Goal: Task Accomplishment & Management: Use online tool/utility

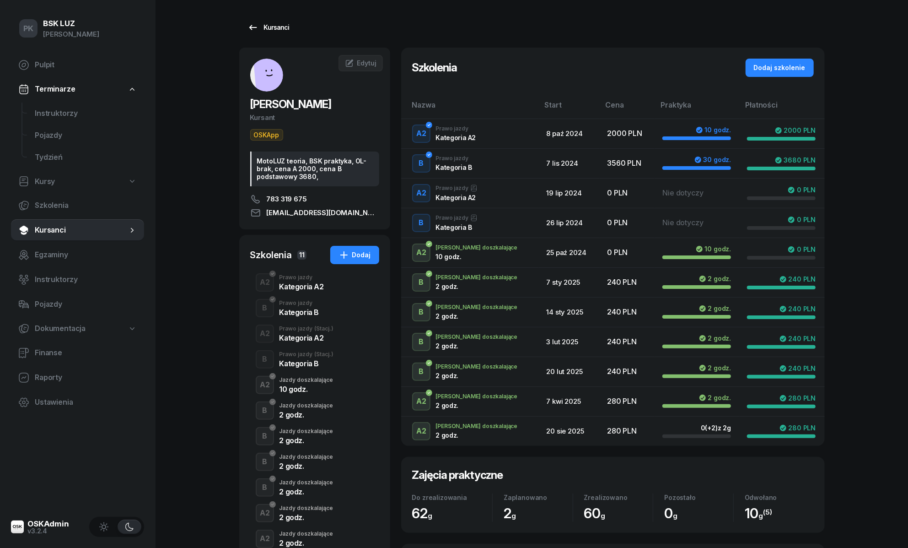
click at [280, 27] on div "Kursanci" at bounding box center [269, 27] width 42 height 11
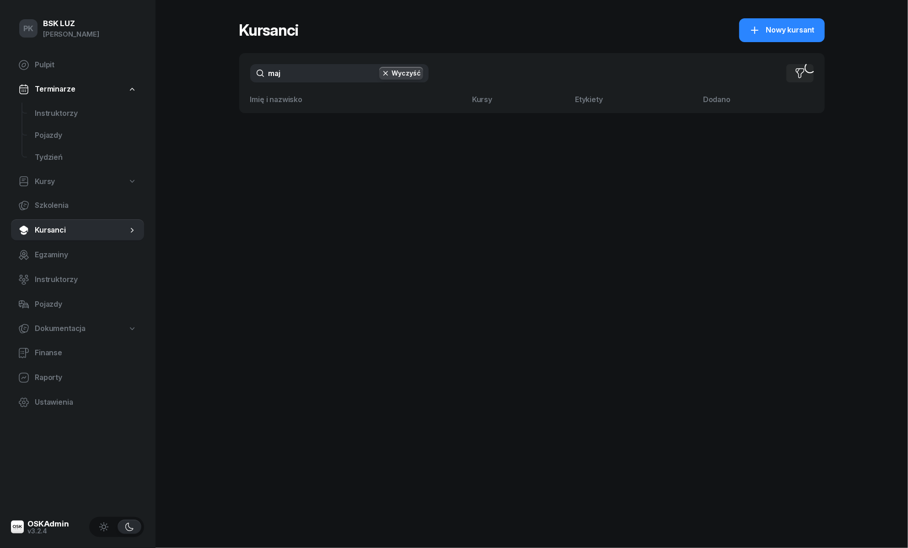
drag, startPoint x: 312, startPoint y: 66, endPoint x: 247, endPoint y: 70, distance: 64.6
click at [247, 70] on div "maj Wyczyść Filtruj" at bounding box center [532, 73] width 586 height 40
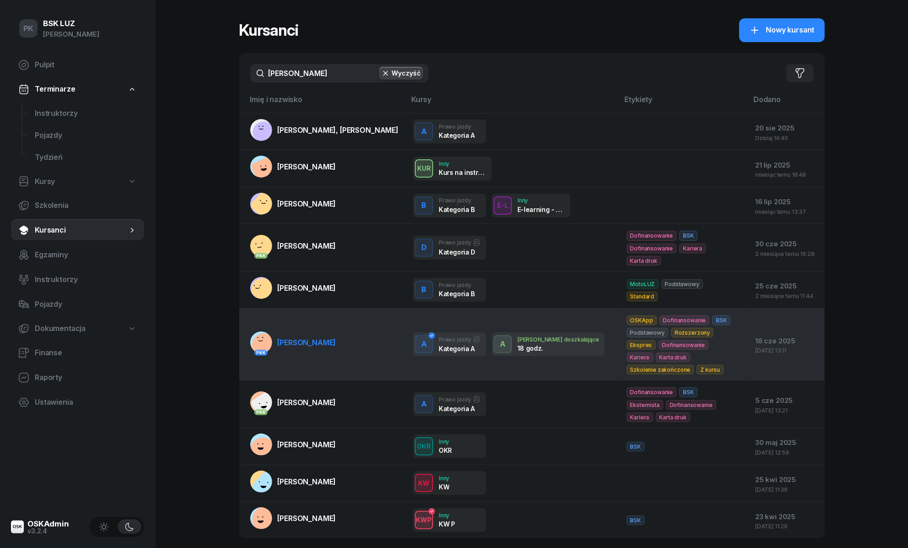
type input "maciej"
click at [336, 345] on span "MACIEJASZ KRZYSZTOF" at bounding box center [307, 342] width 59 height 9
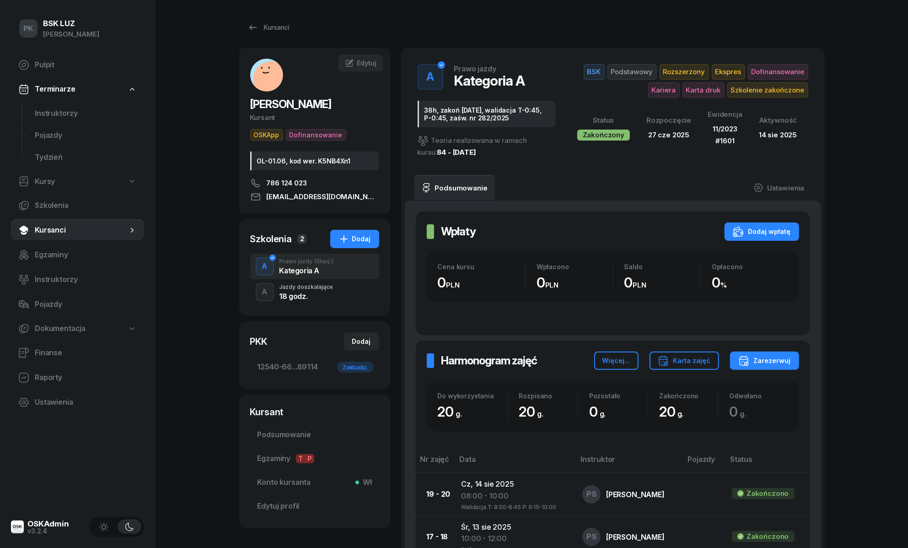
click at [294, 291] on div "18 godz." at bounding box center [307, 295] width 54 height 10
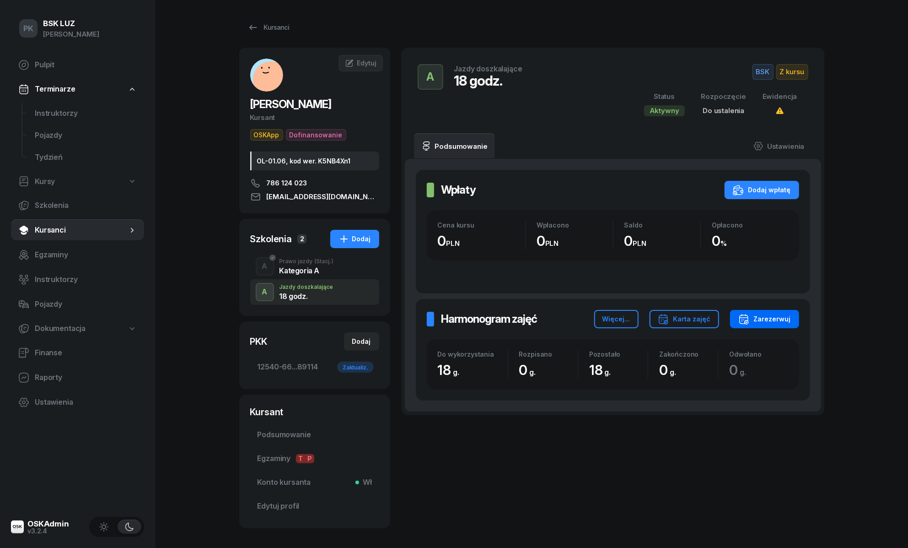
click at [770, 317] on div "Zarezerwuj" at bounding box center [765, 318] width 53 height 11
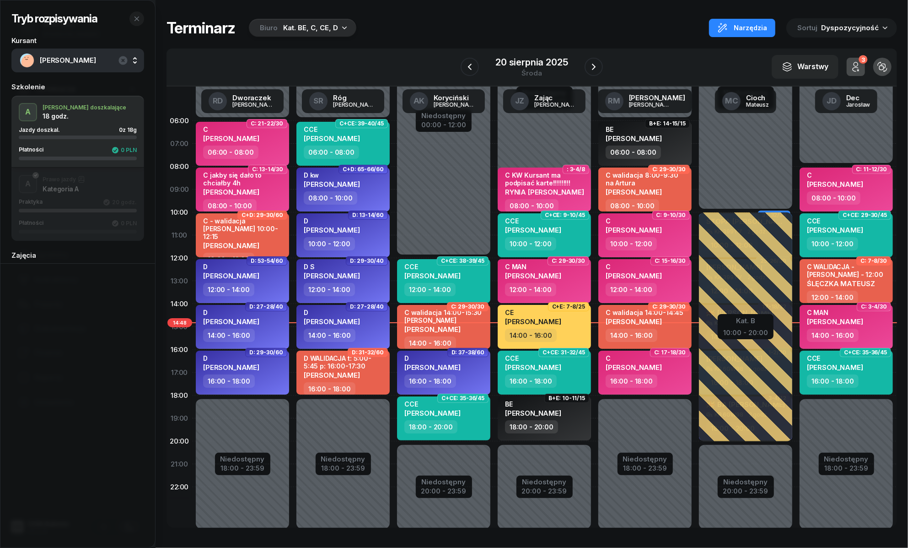
click at [304, 17] on div "Tryb rozpisywania Kursant MACIEJASZ KRZYSZTOF Szkolenie A J. doszkalające 18 go…" at bounding box center [532, 273] width 731 height 546
click at [316, 30] on div "Kat. BE, C, CE, D" at bounding box center [310, 27] width 55 height 11
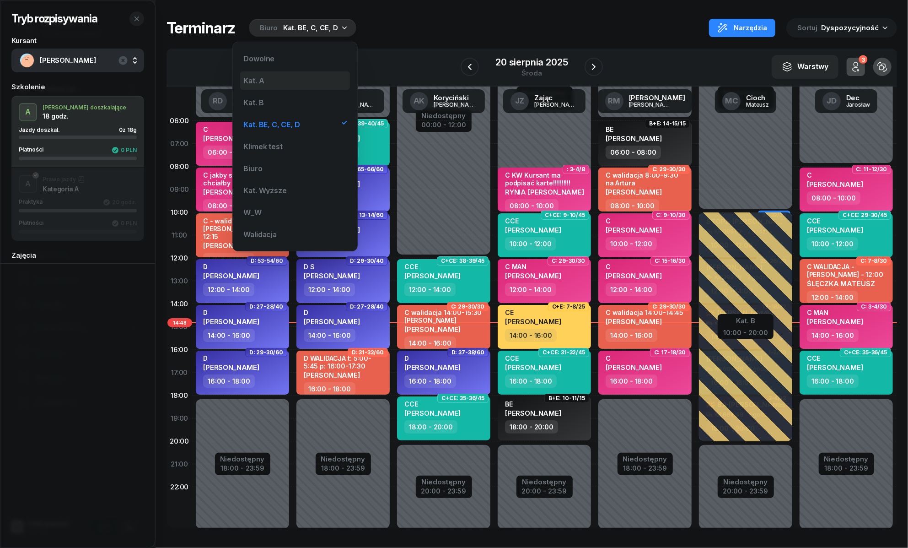
click at [268, 81] on div "Kat. A" at bounding box center [295, 80] width 110 height 18
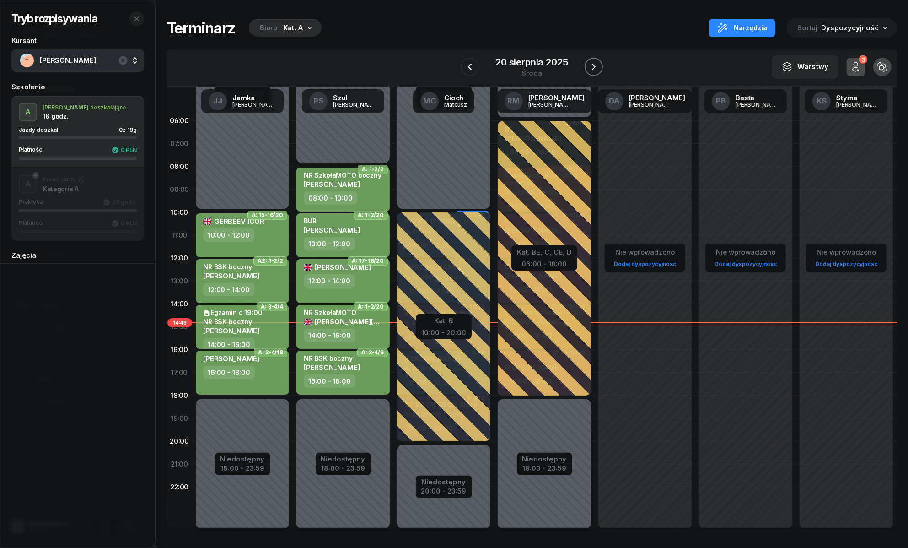
click at [595, 68] on icon "button" at bounding box center [593, 66] width 11 height 11
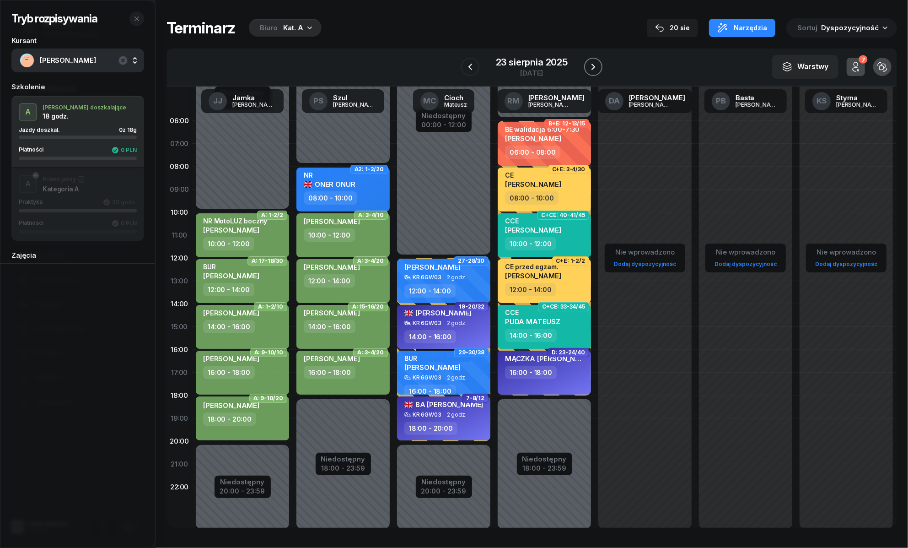
click at [595, 68] on icon "button" at bounding box center [593, 66] width 11 height 11
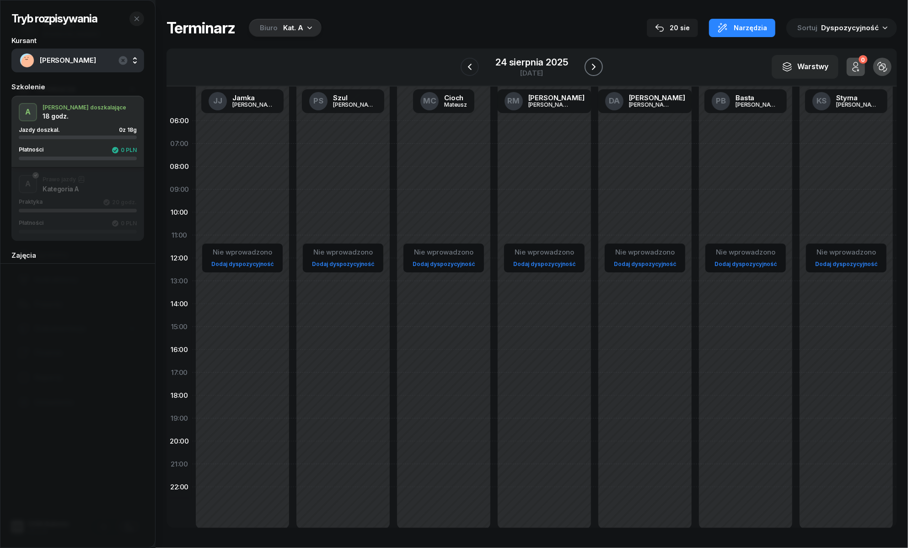
click at [595, 68] on icon "button" at bounding box center [593, 66] width 11 height 11
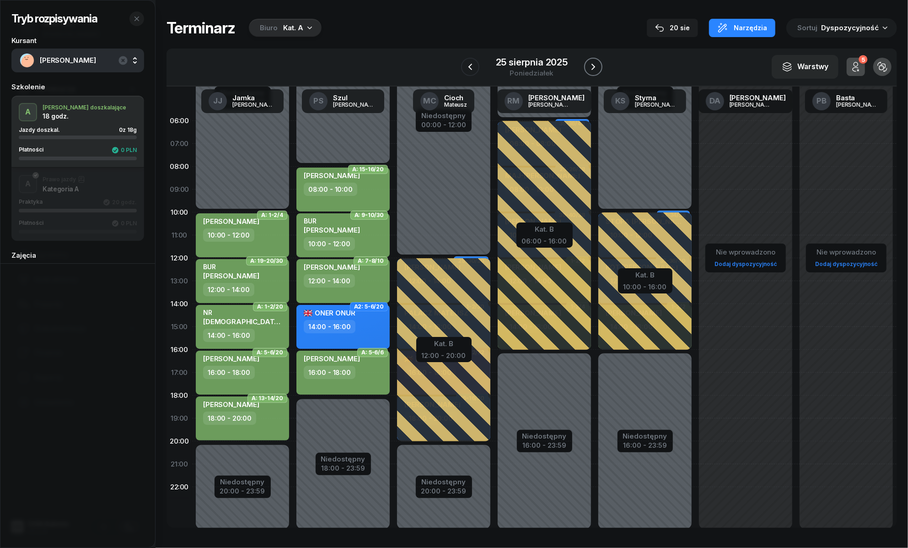
click at [595, 68] on icon "button" at bounding box center [593, 66] width 11 height 11
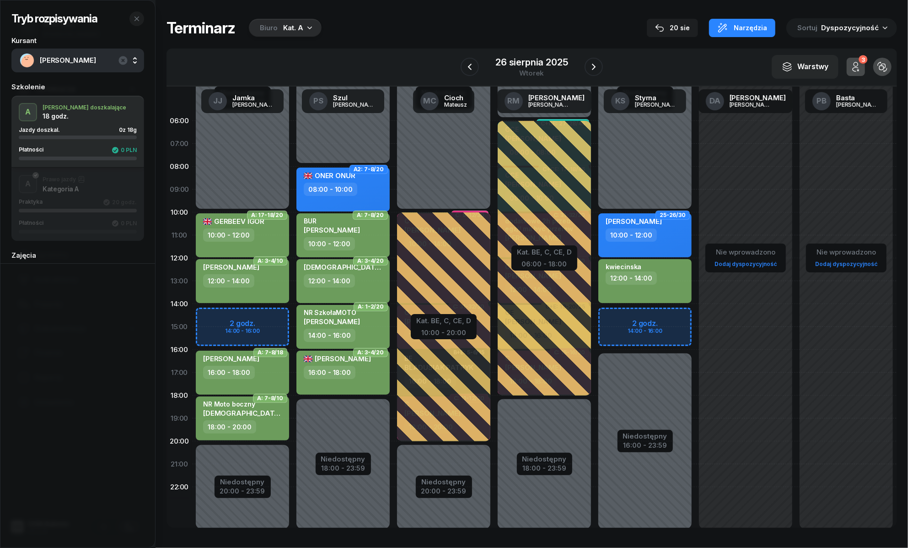
click at [293, 312] on div "Niedostępny 00:00 - 10:00 Niedostępny 20:00 - 23:59 2 godz. 14:00 - 16:00 A: 17…" at bounding box center [343, 326] width 101 height 435
select select "14"
select select "16"
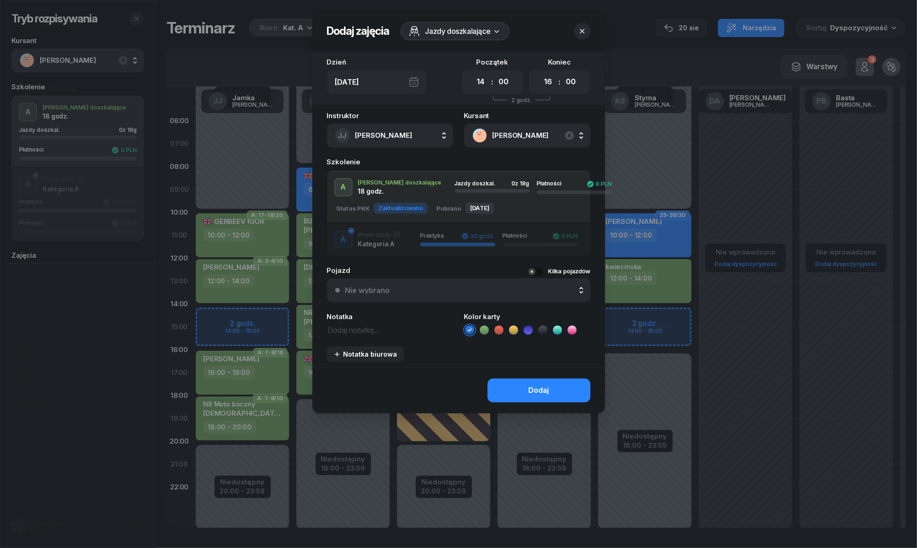
click at [484, 331] on icon at bounding box center [484, 329] width 9 height 9
click at [513, 392] on button "Dodaj" at bounding box center [539, 390] width 103 height 24
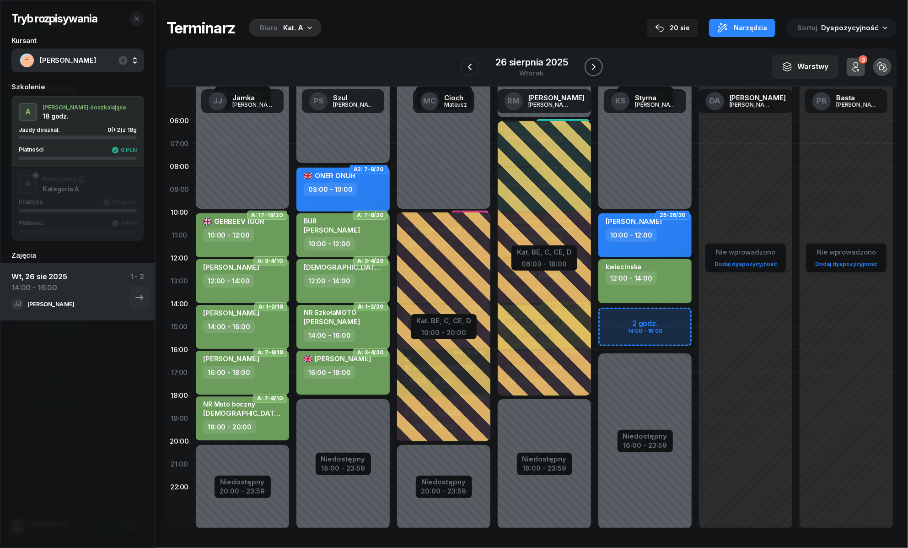
click at [593, 60] on button "button" at bounding box center [594, 67] width 18 height 18
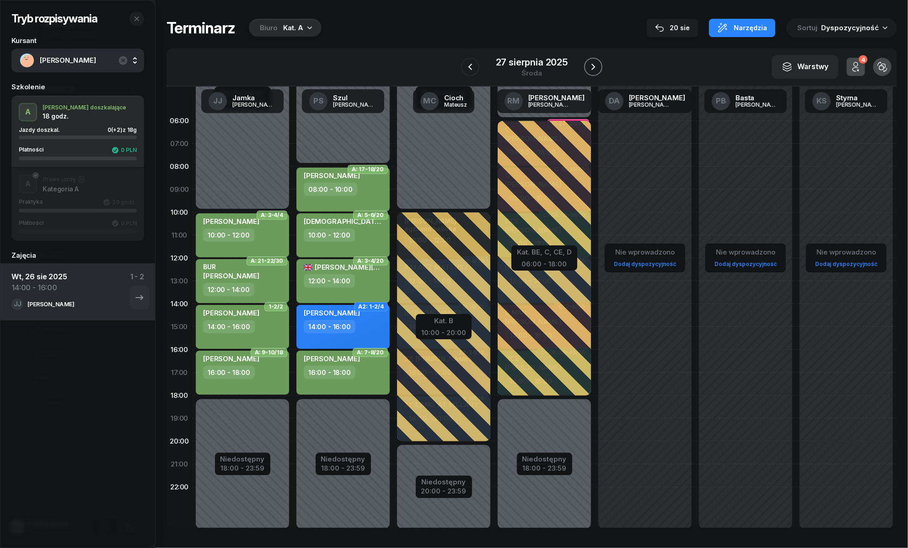
click at [593, 60] on button "button" at bounding box center [593, 67] width 18 height 18
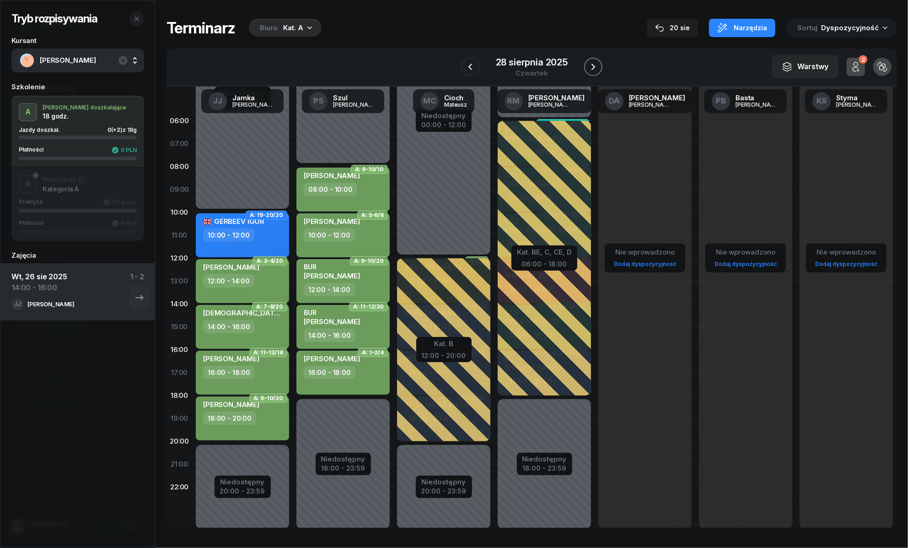
click at [593, 60] on button "button" at bounding box center [593, 67] width 18 height 18
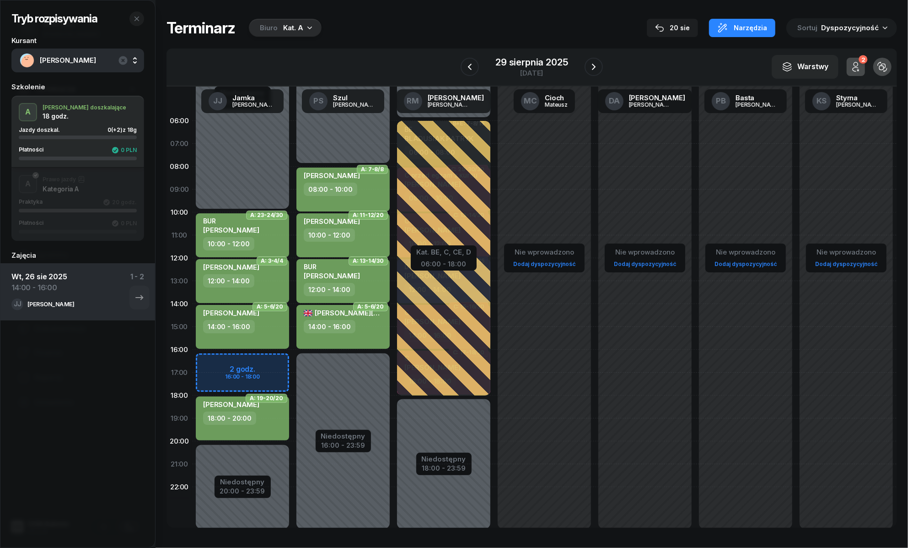
click at [293, 356] on div "Niedostępny 00:00 - 10:00 Niedostępny 20:00 - 23:59 2 godz. 16:00 - 18:00 A: 23…" at bounding box center [343, 326] width 101 height 435
select select "16"
select select "18"
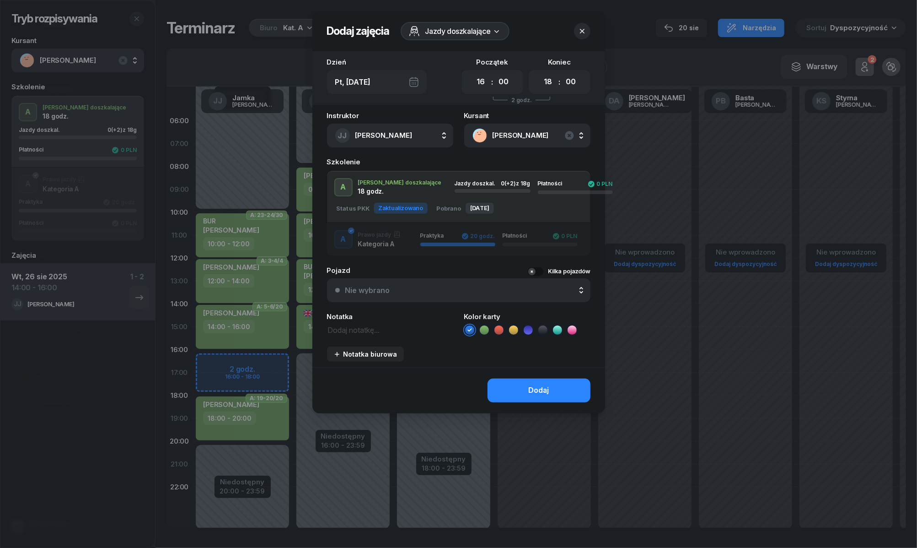
click at [482, 326] on icon at bounding box center [484, 329] width 9 height 9
click at [510, 387] on button "Dodaj" at bounding box center [539, 390] width 103 height 24
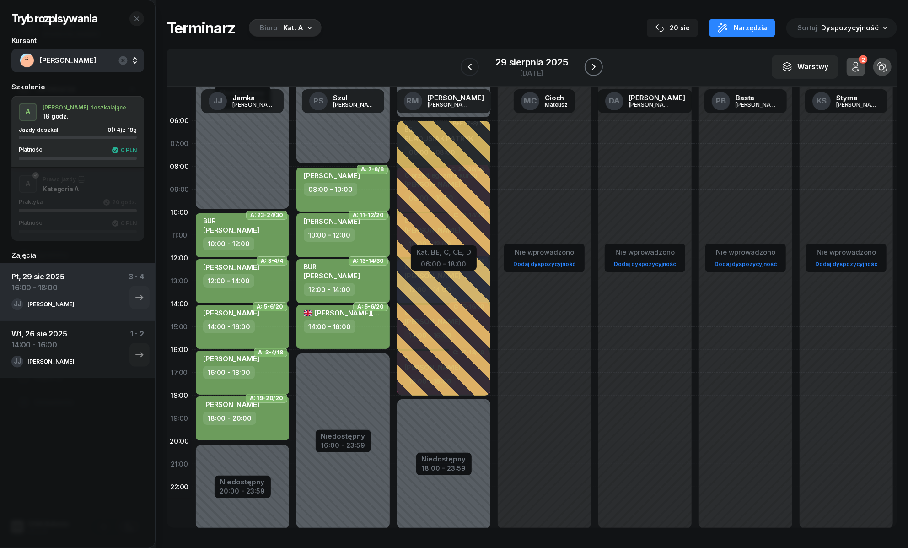
click at [597, 69] on icon "button" at bounding box center [593, 66] width 11 height 11
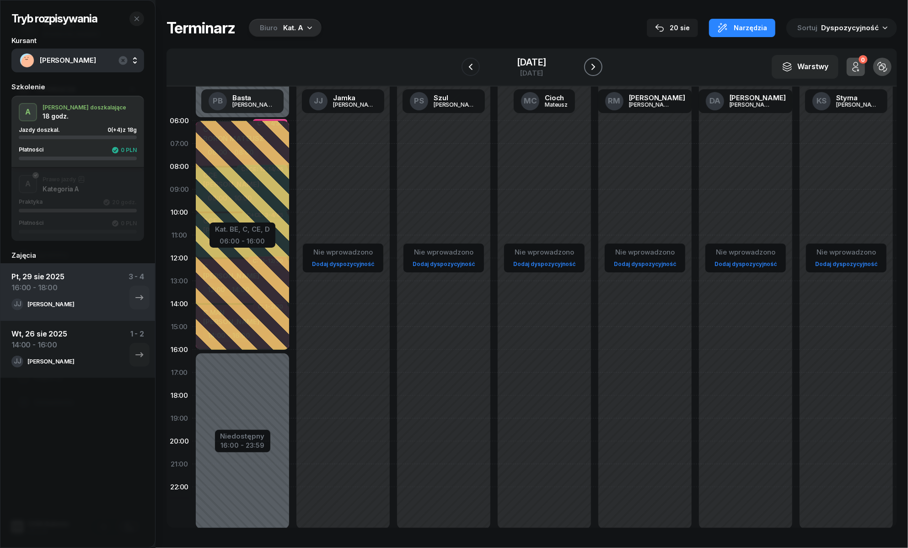
click at [597, 69] on icon "button" at bounding box center [593, 66] width 11 height 11
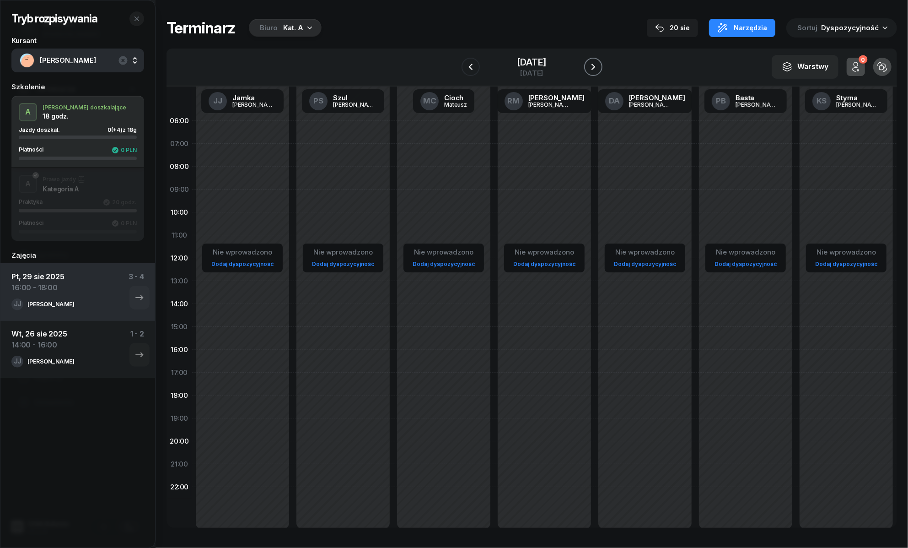
click at [597, 69] on icon "button" at bounding box center [593, 66] width 11 height 11
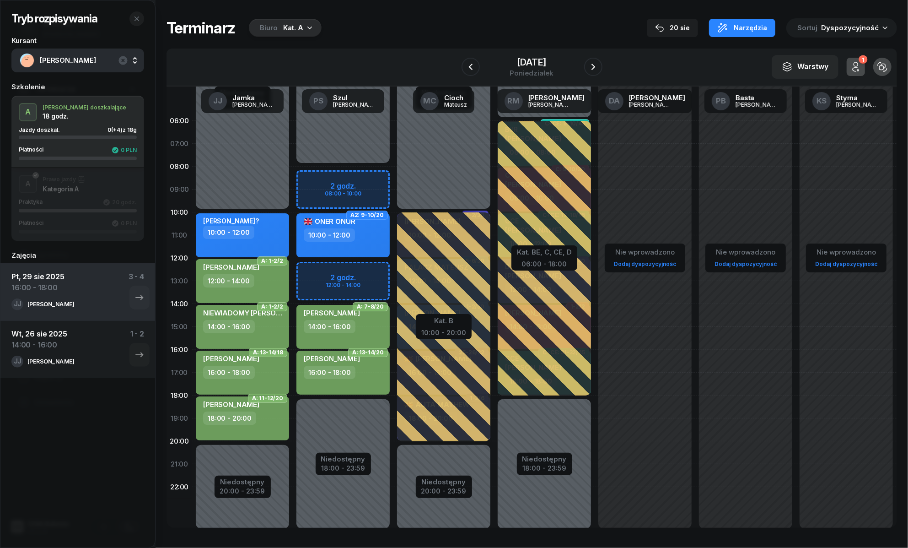
click at [394, 270] on div "Niedostępny 00:00 - 08:00 Niedostępny 18:00 - 23:59 2 godz. 08:00 - 10:00 2 god…" at bounding box center [444, 326] width 101 height 435
select select "12"
select select "14"
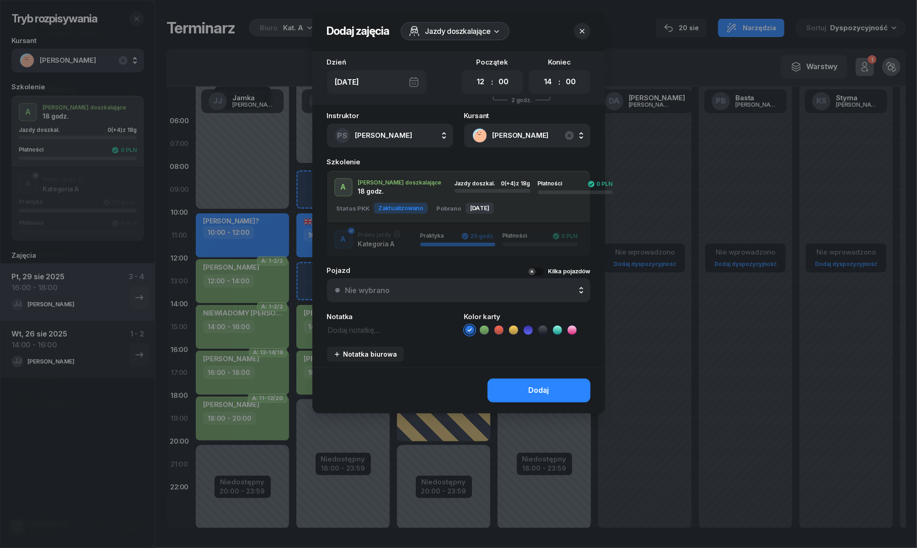
click at [484, 330] on icon at bounding box center [484, 329] width 4 height 3
click at [505, 390] on button "Dodaj" at bounding box center [539, 390] width 103 height 24
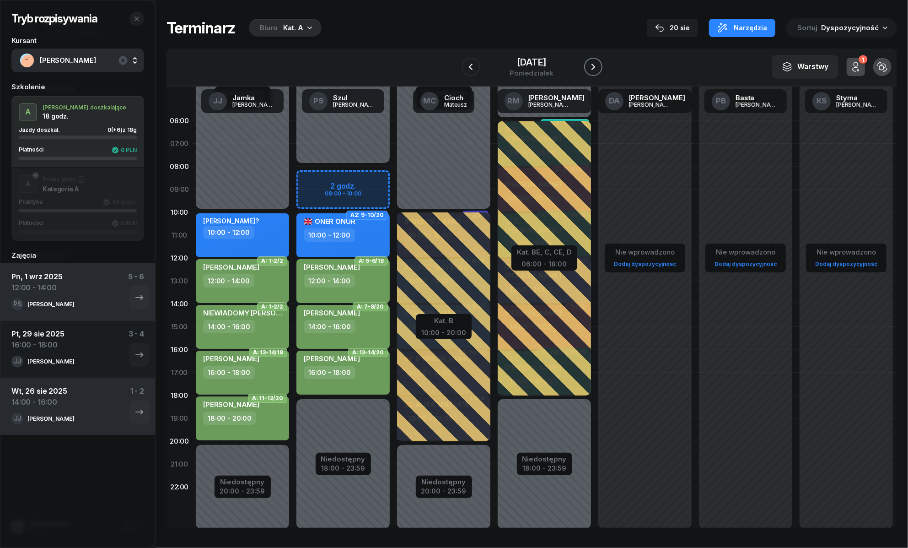
click at [598, 67] on icon "button" at bounding box center [593, 66] width 11 height 11
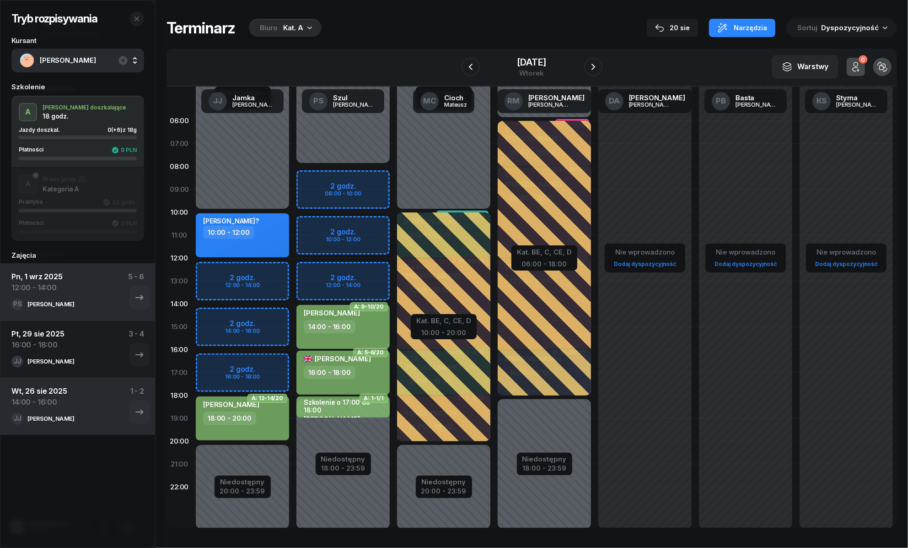
click at [293, 315] on div "Niedostępny 00:00 - 10:00 Niedostępny 20:00 - 23:59 2 godz. 12:00 - 14:00 2 god…" at bounding box center [343, 326] width 101 height 435
select select "14"
select select "16"
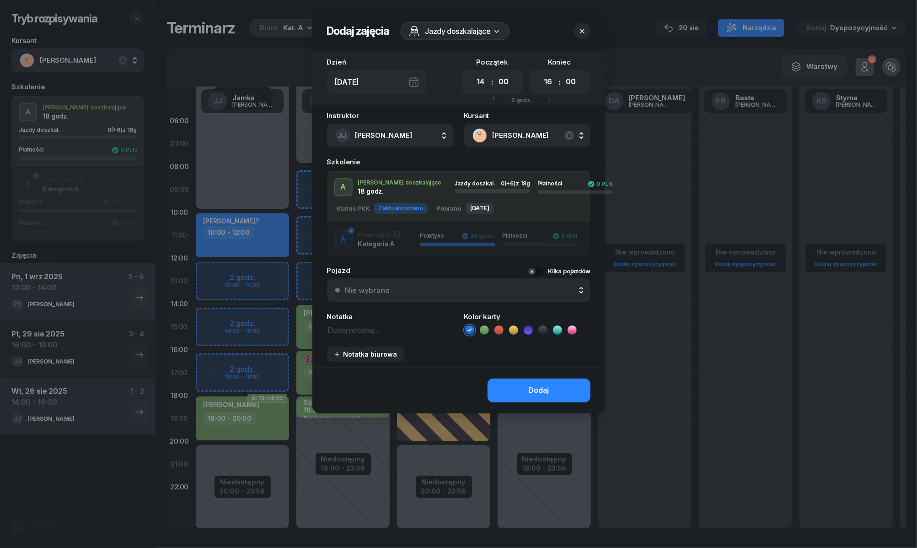
click at [274, 315] on div at bounding box center [458, 274] width 917 height 548
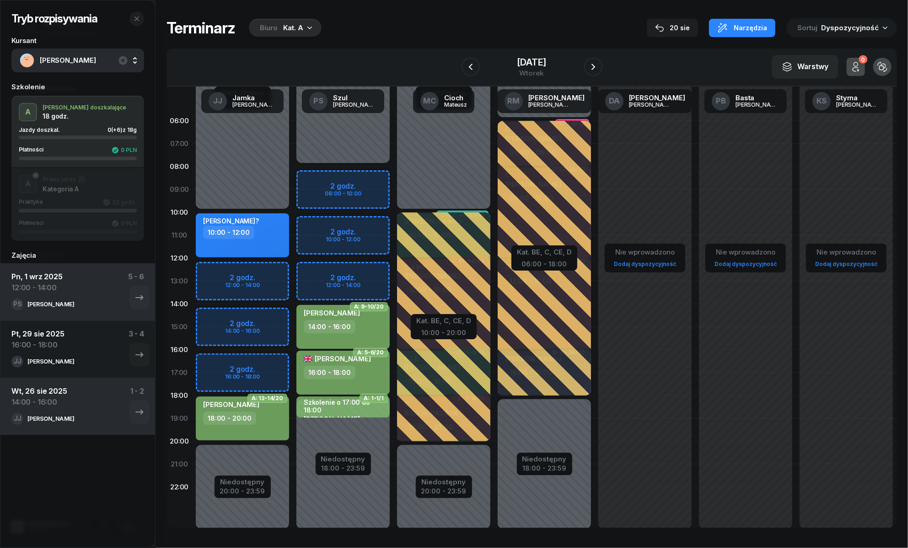
click at [293, 320] on div "Niedostępny 00:00 - 10:00 Niedostępny 20:00 - 23:59 2 godz. 12:00 - 14:00 2 god…" at bounding box center [343, 326] width 101 height 435
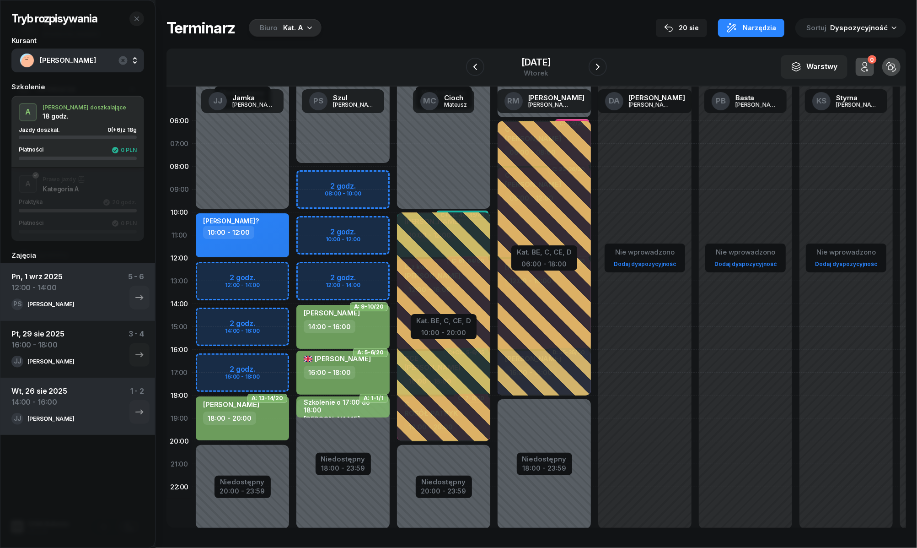
select select "14"
select select "16"
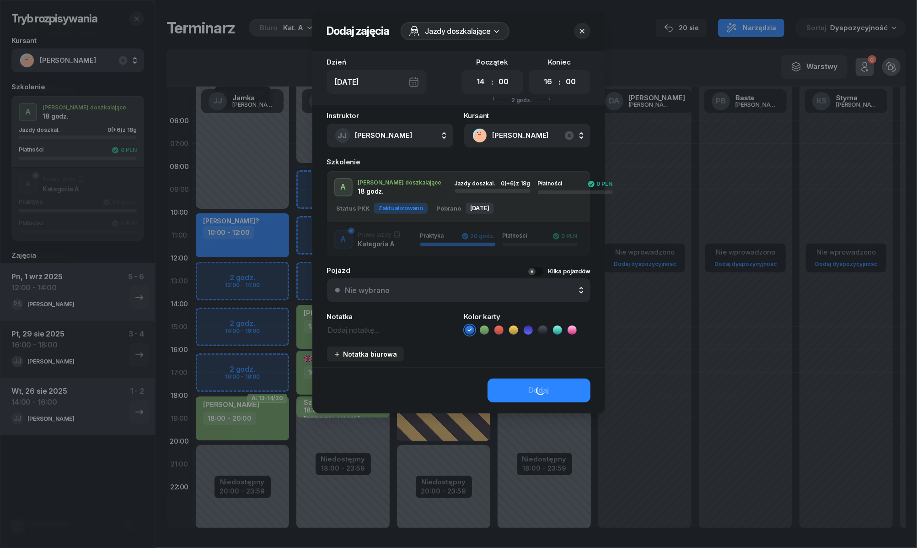
click at [482, 332] on icon at bounding box center [484, 329] width 9 height 9
click at [511, 386] on button "Dodaj" at bounding box center [539, 390] width 103 height 24
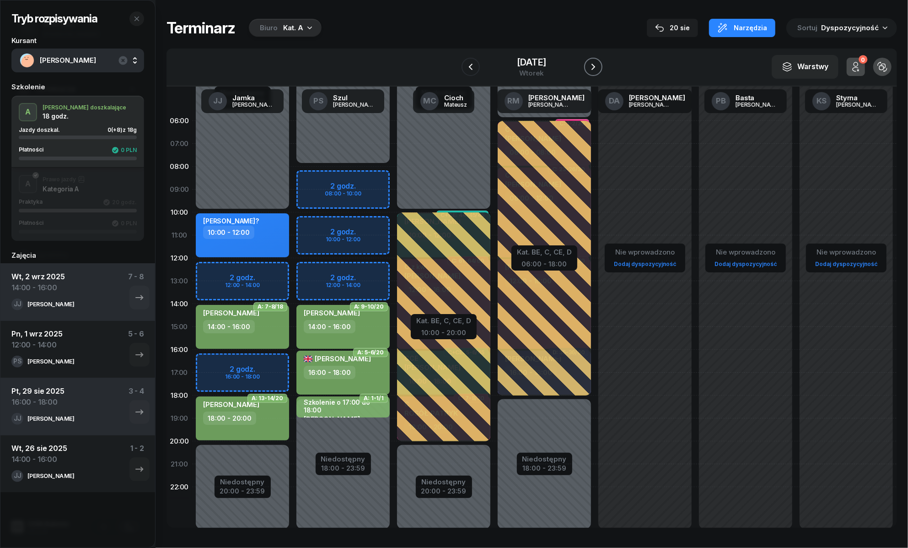
click at [594, 66] on icon "button" at bounding box center [594, 67] width 4 height 6
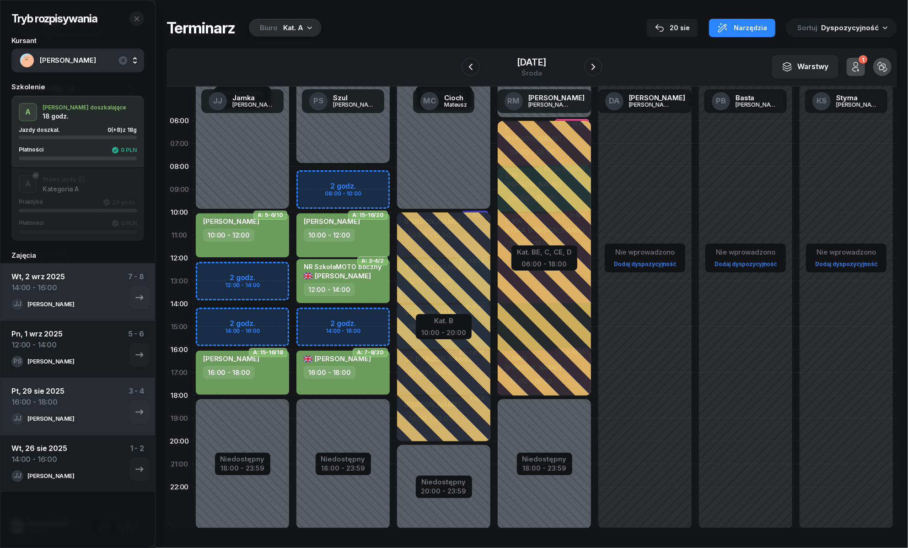
click at [293, 264] on div "Niedostępny 00:00 - 10:00 Niedostępny 18:00 - 23:59 2 godz. 12:00 - 14:00 2 god…" at bounding box center [343, 326] width 101 height 435
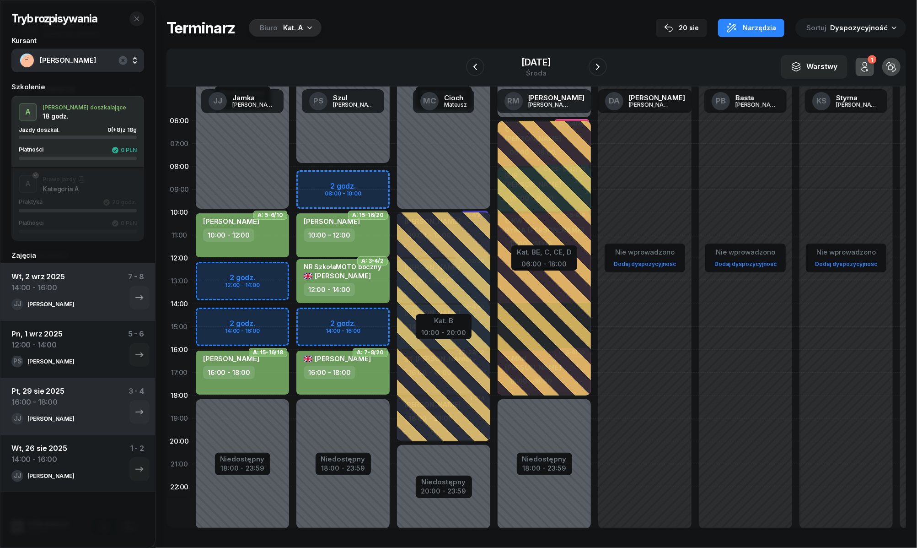
select select "12"
select select "14"
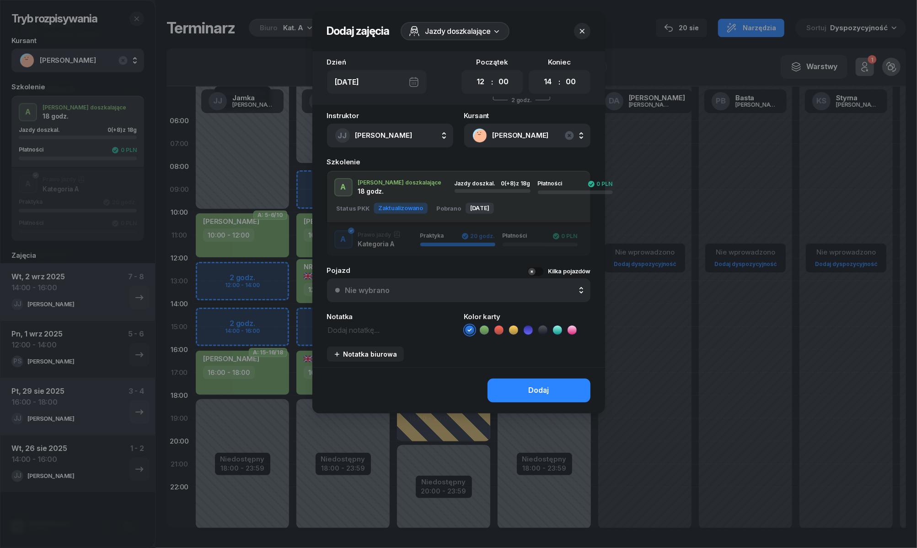
click at [480, 328] on icon at bounding box center [484, 329] width 9 height 9
click at [509, 385] on button "Dodaj" at bounding box center [539, 390] width 103 height 24
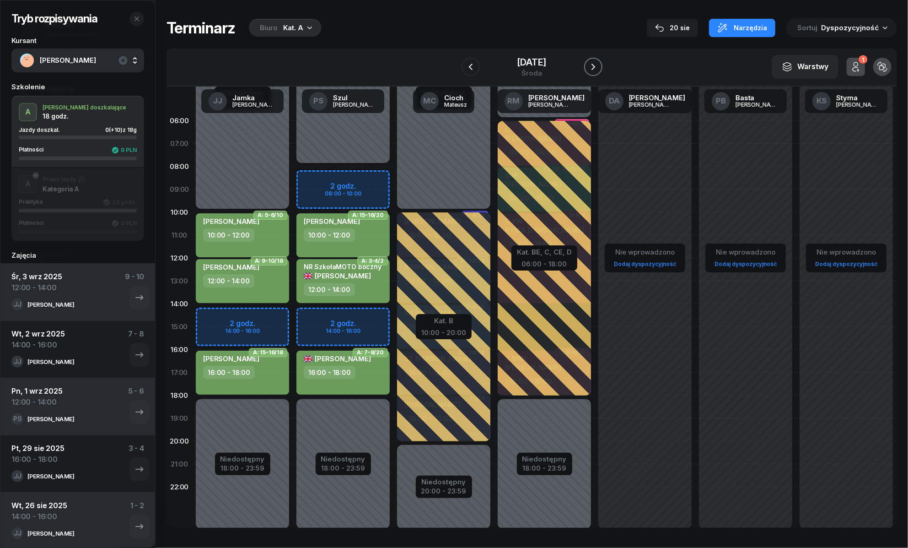
click at [595, 63] on icon "button" at bounding box center [593, 66] width 11 height 11
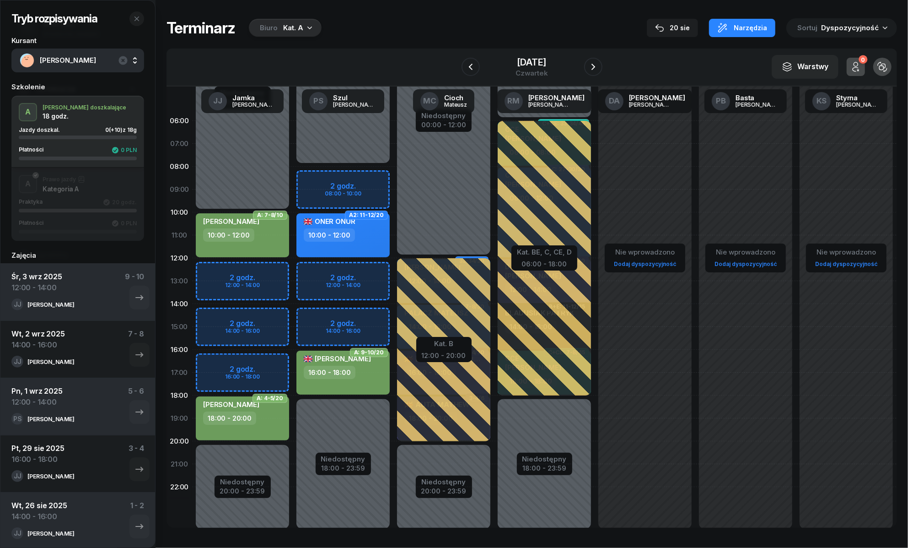
click at [293, 271] on div "Niedostępny 00:00 - 10:00 Niedostępny 20:00 - 23:59 2 godz. 12:00 - 14:00 2 god…" at bounding box center [343, 326] width 101 height 435
select select "12"
select select "14"
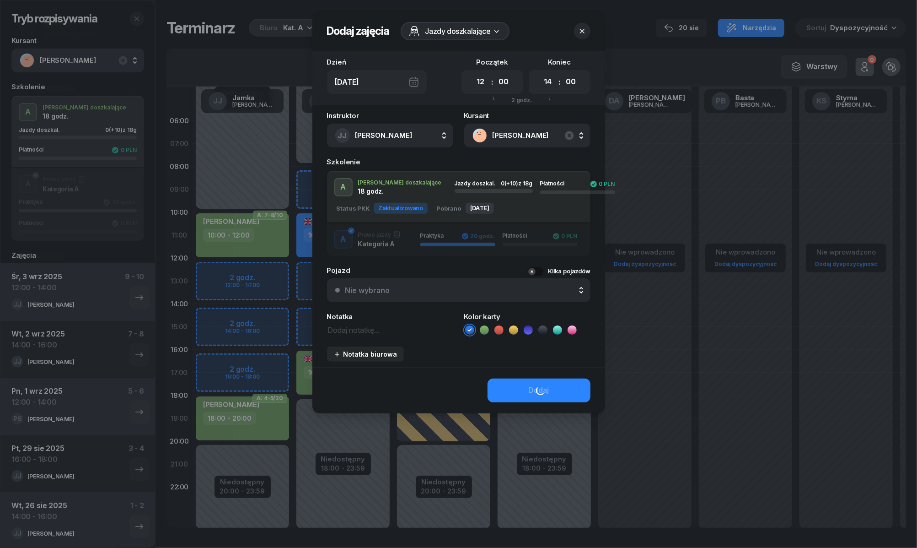
click at [481, 328] on icon at bounding box center [484, 329] width 9 height 9
click at [507, 385] on button "Dodaj" at bounding box center [539, 390] width 103 height 24
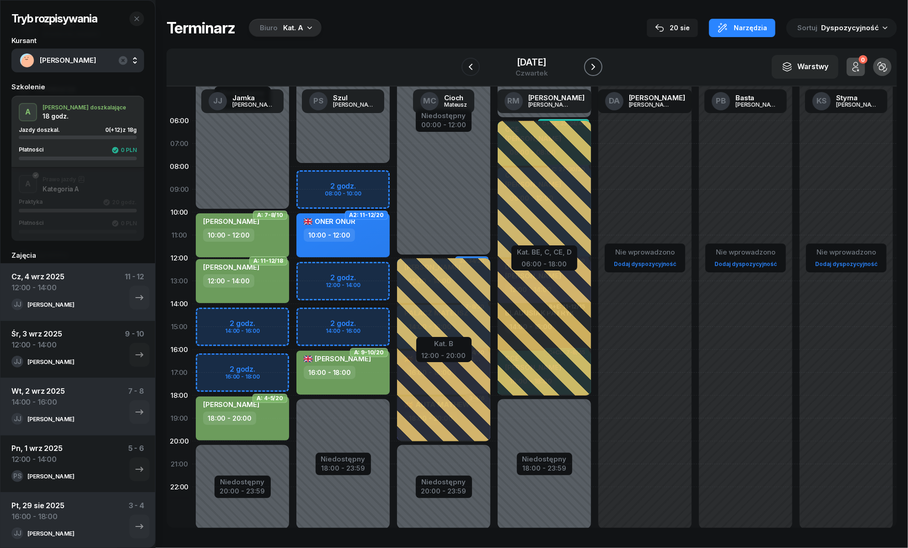
click at [593, 69] on icon "button" at bounding box center [593, 66] width 11 height 11
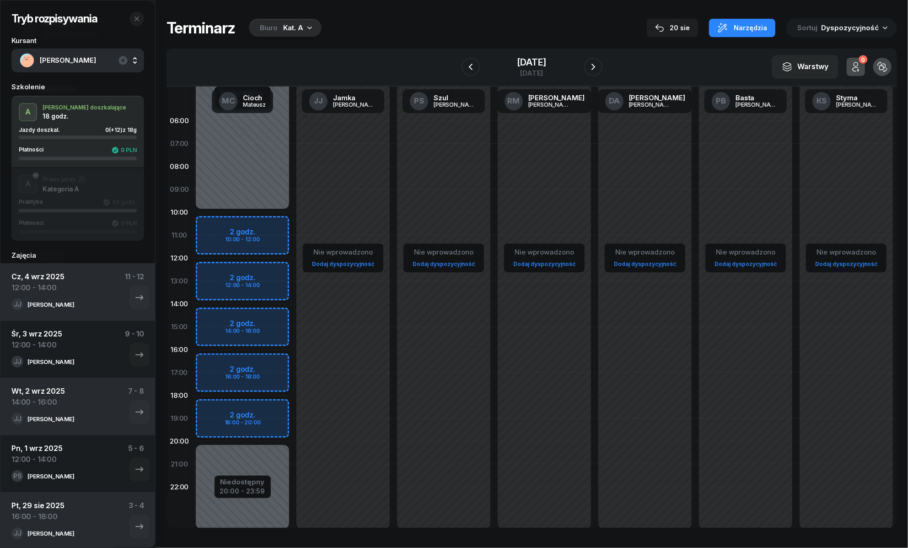
click at [293, 224] on div "Niedostępny 00:00 - 10:00 Niedostępny 20:00 - 23:59 2 godz. 10:00 - 12:00 2 god…" at bounding box center [343, 326] width 101 height 435
select select "10"
select select "12"
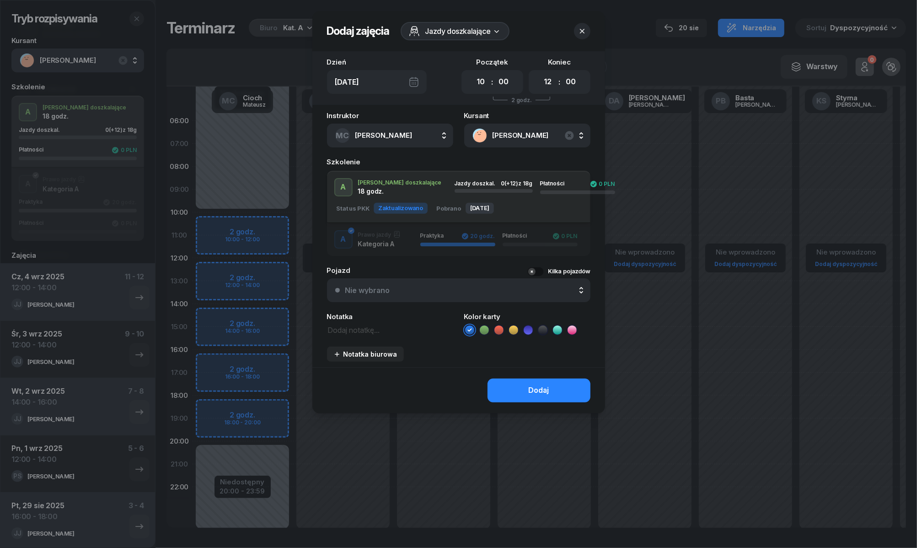
click at [484, 327] on icon at bounding box center [484, 329] width 9 height 9
click at [508, 387] on button "Dodaj" at bounding box center [539, 390] width 103 height 24
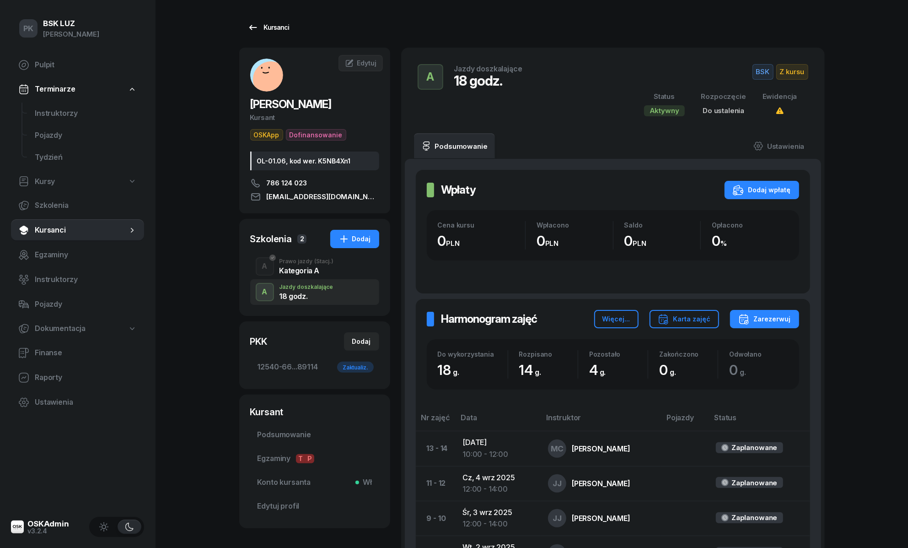
click at [282, 25] on div "Kursanci" at bounding box center [269, 27] width 42 height 11
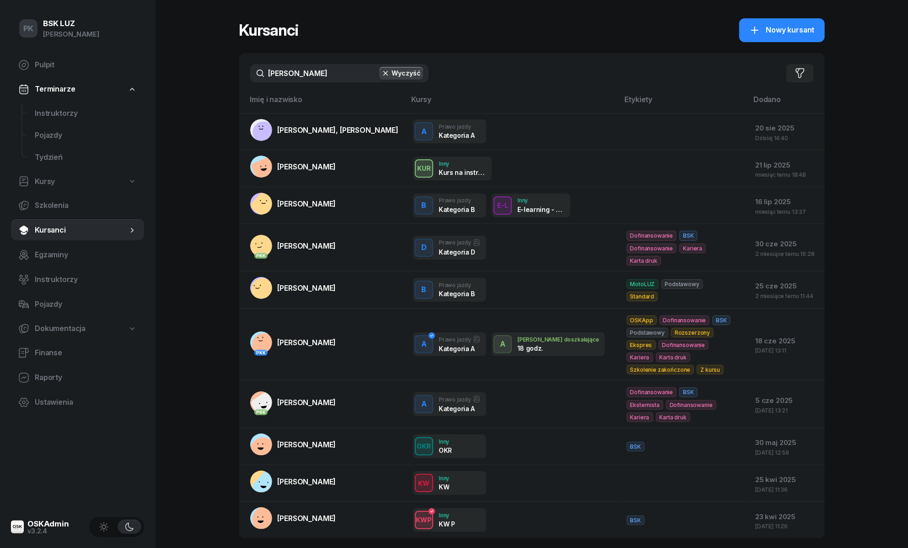
click at [185, 91] on div "PK BSK LUZ Piotr Klimek Pulpit Terminarze Instruktorzy Pojazdy Tydzień Kursy Sz…" at bounding box center [454, 303] width 908 height 606
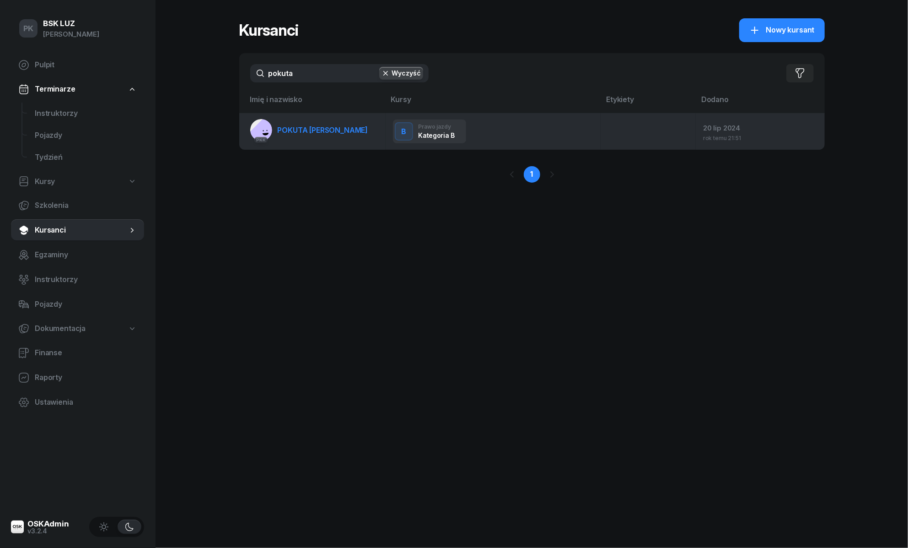
type input "pokuta"
click at [286, 136] on link "PKK POKUTA ZUZANNA" at bounding box center [309, 130] width 118 height 22
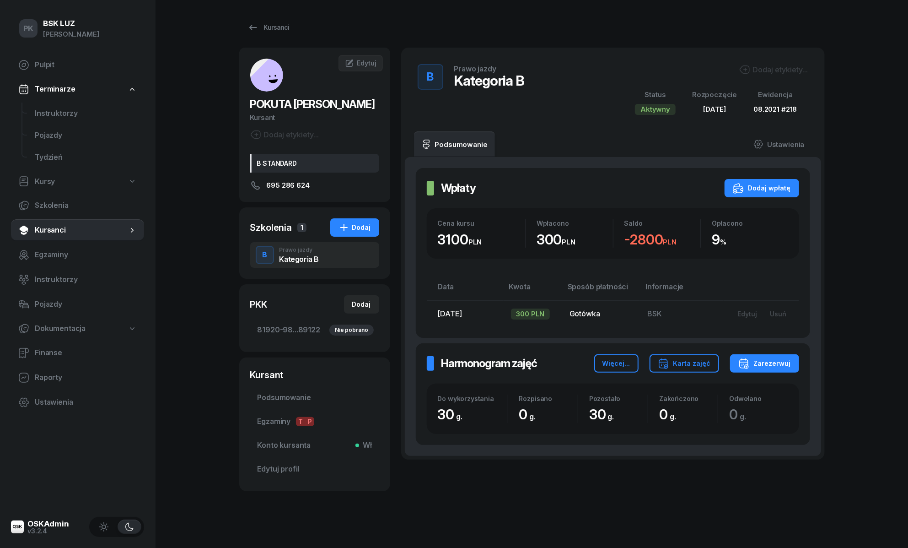
click at [768, 66] on div "Dodaj etykiety..." at bounding box center [773, 69] width 69 height 11
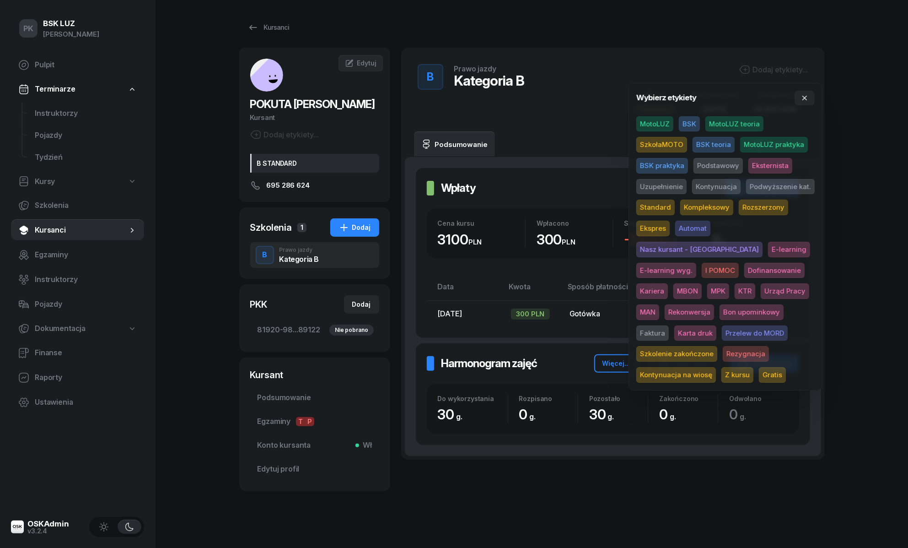
click at [723, 354] on span "Rezygnacja" at bounding box center [746, 354] width 46 height 16
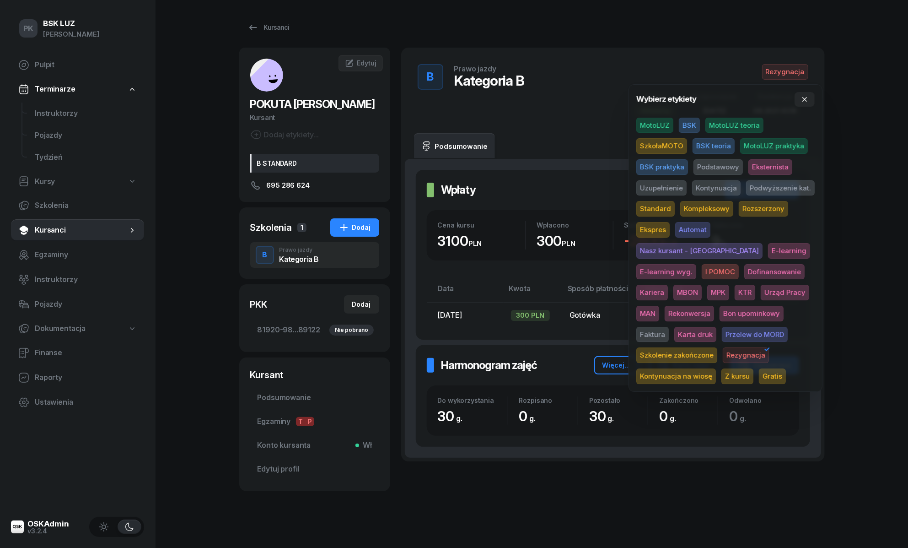
click at [858, 275] on div "PK BSK LUZ Piotr Klimek Pulpit Terminarze Instruktorzy Pojazdy Tydzień Kursy Sz…" at bounding box center [454, 276] width 908 height 553
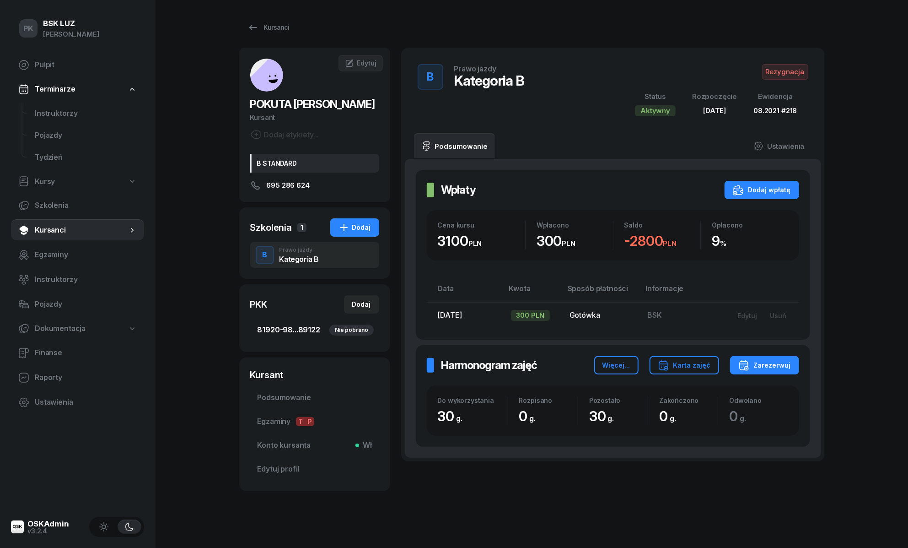
click at [308, 328] on span "81920-98...89122 Nie pobrano" at bounding box center [315, 330] width 114 height 12
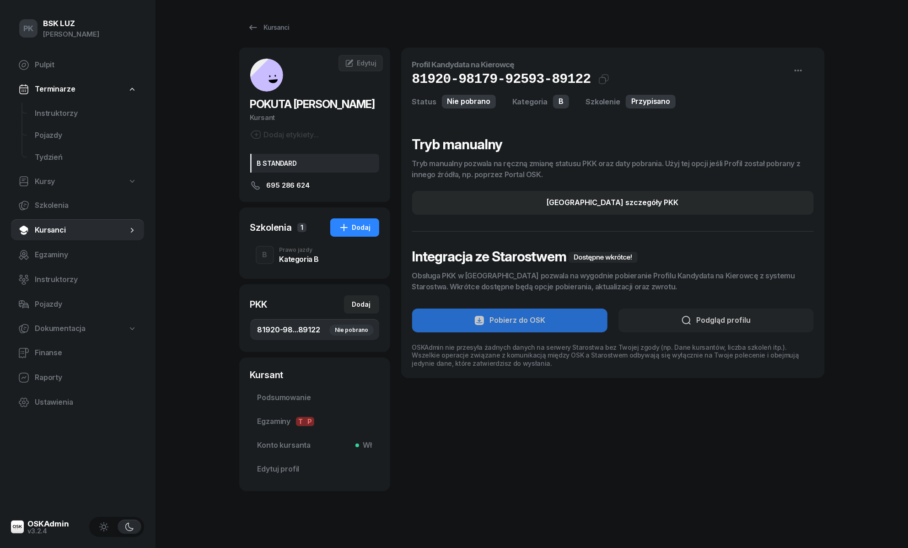
click at [354, 328] on div "Nie pobrano" at bounding box center [351, 329] width 44 height 11
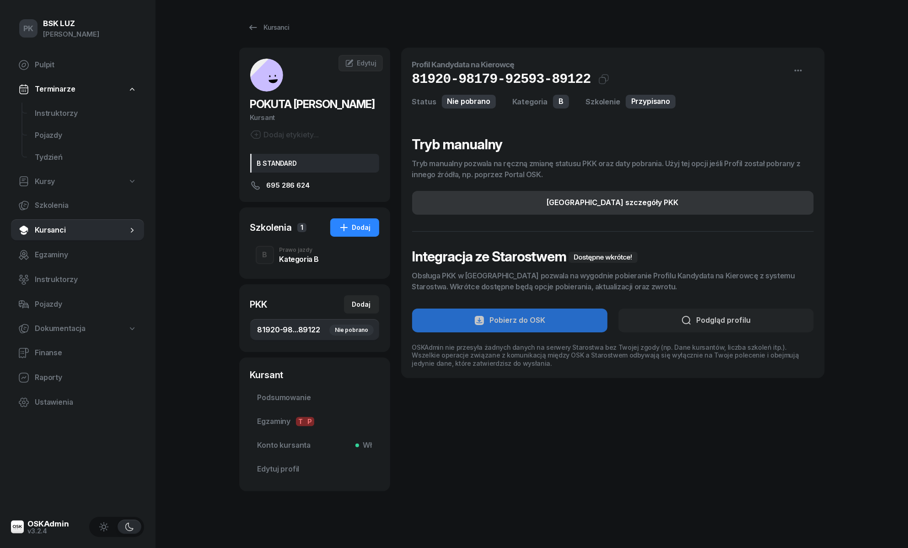
click at [634, 204] on div "Edytuj szczegóły PKK" at bounding box center [613, 203] width 132 height 12
select select "B"
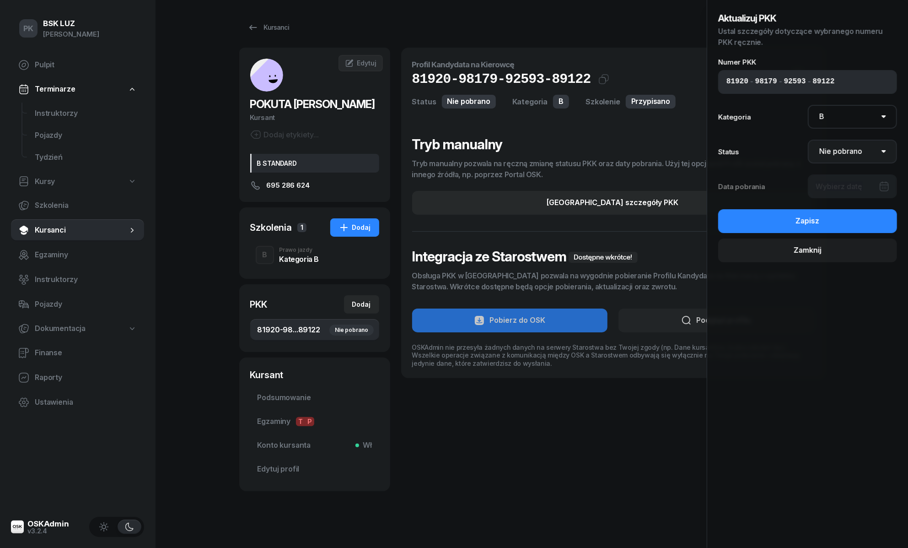
click at [850, 150] on select "Nie pobrano Pobrano Zwrócono Zaktualizowano" at bounding box center [853, 152] width 90 height 24
select select "Get"
click at [808, 140] on select "Nie pobrano Pobrano Zwrócono Zaktualizowano" at bounding box center [853, 152] width 90 height 24
click at [869, 183] on div at bounding box center [853, 186] width 90 height 24
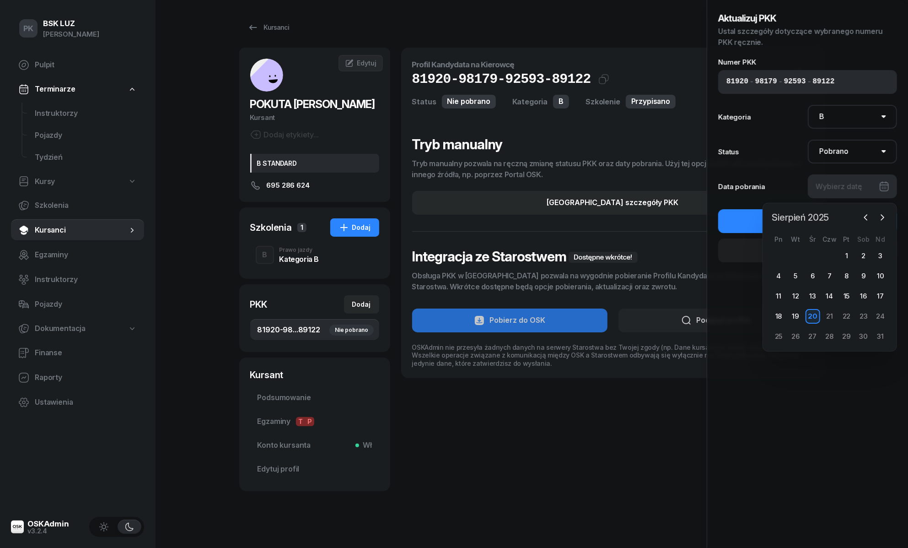
click at [823, 217] on span "Sierpień 2025" at bounding box center [801, 217] width 65 height 15
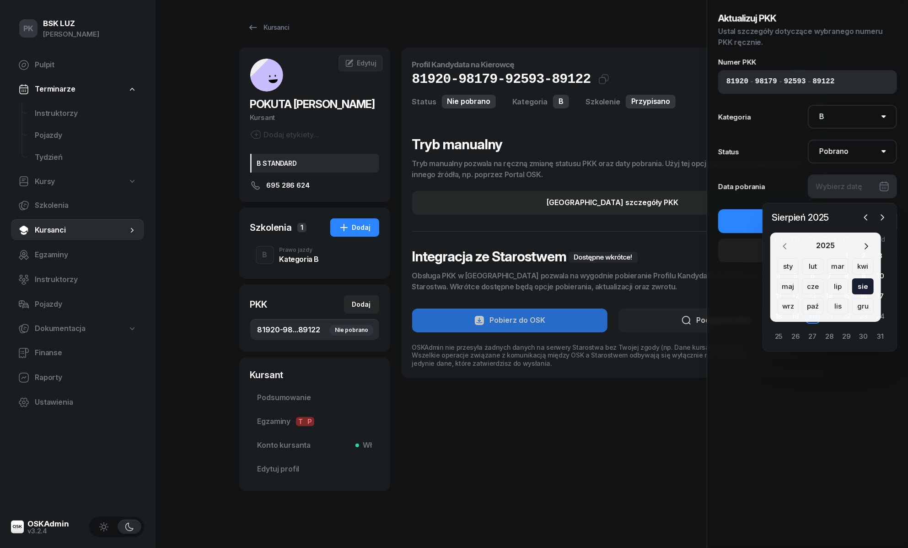
click at [779, 242] on button "button" at bounding box center [785, 246] width 15 height 13
click at [799, 278] on div "kwi" at bounding box center [789, 286] width 22 height 16
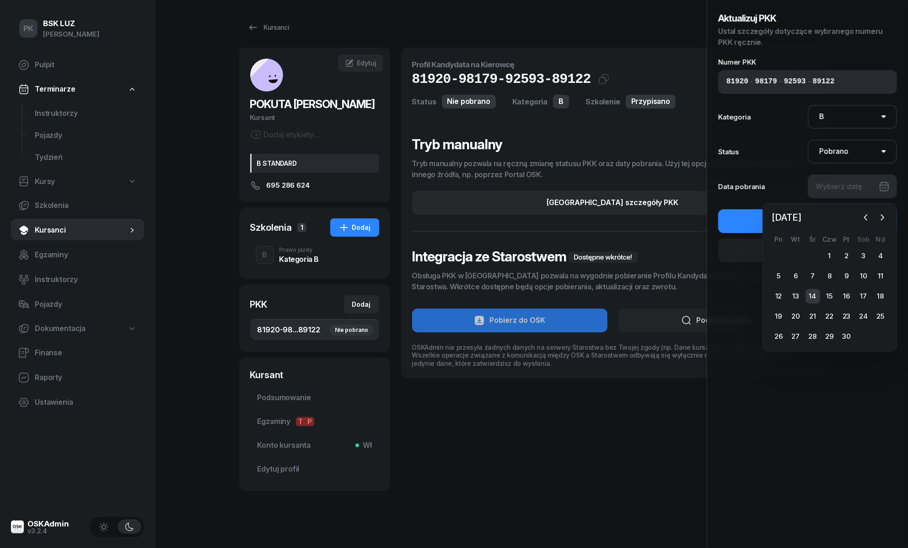
click at [809, 293] on div "14" at bounding box center [813, 296] width 15 height 15
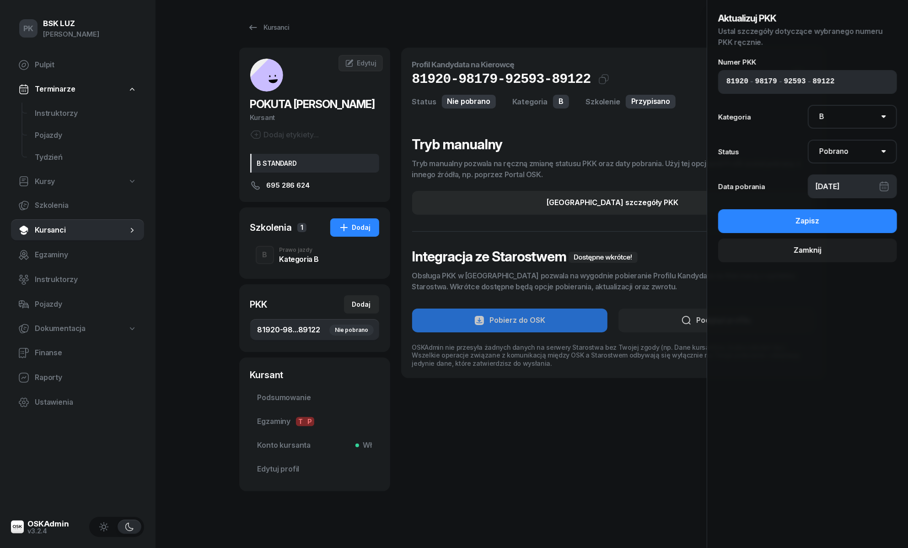
click at [848, 191] on div "14/04/2021" at bounding box center [853, 186] width 90 height 24
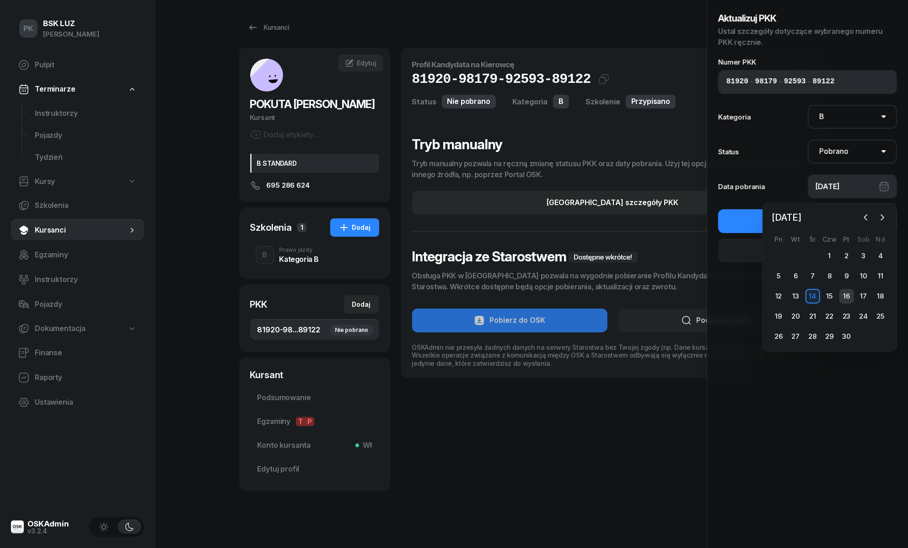
click at [843, 296] on div "16" at bounding box center [847, 296] width 15 height 15
type input "16/04/2021"
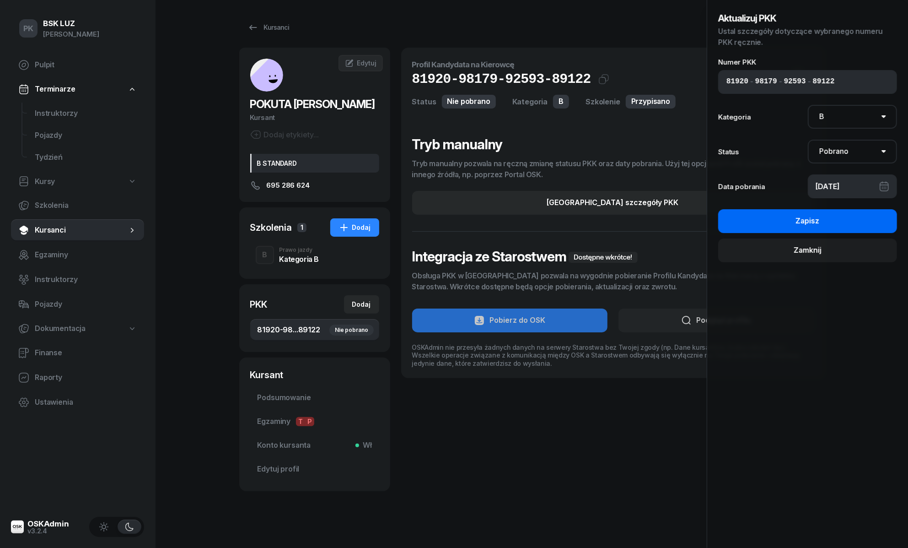
click at [848, 221] on button "Zapisz" at bounding box center [807, 221] width 179 height 24
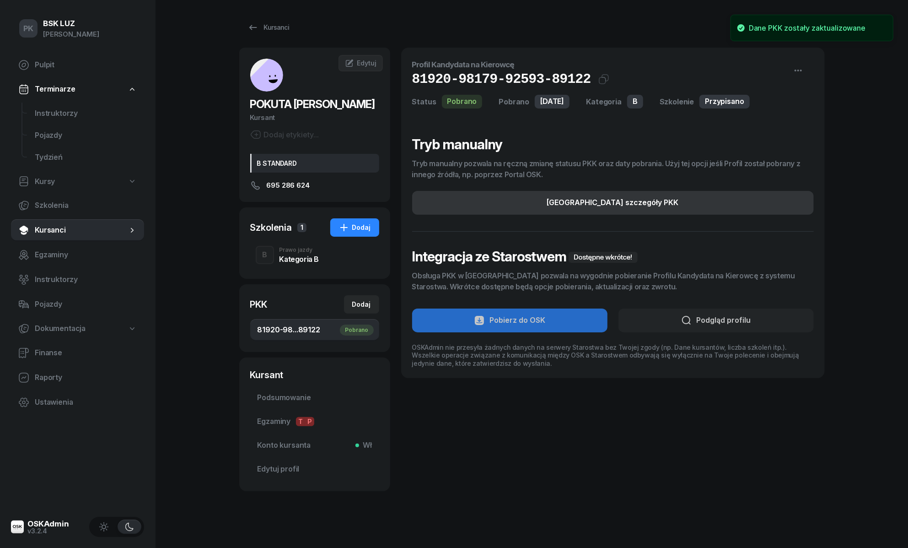
click at [735, 200] on button "Edytuj szczegóły PKK" at bounding box center [613, 203] width 402 height 24
select select "B"
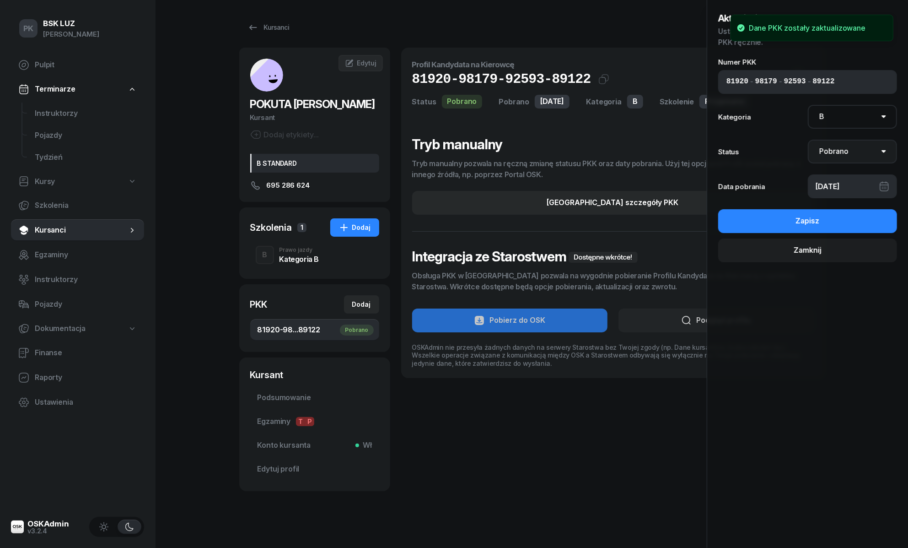
click at [873, 154] on select "Nie pobrano Pobrano Zwrócono Zaktualizowano" at bounding box center [853, 152] width 90 height 24
select select "Return"
click at [808, 140] on select "Nie pobrano Pobrano Zwrócono Zaktualizowano" at bounding box center [853, 152] width 90 height 24
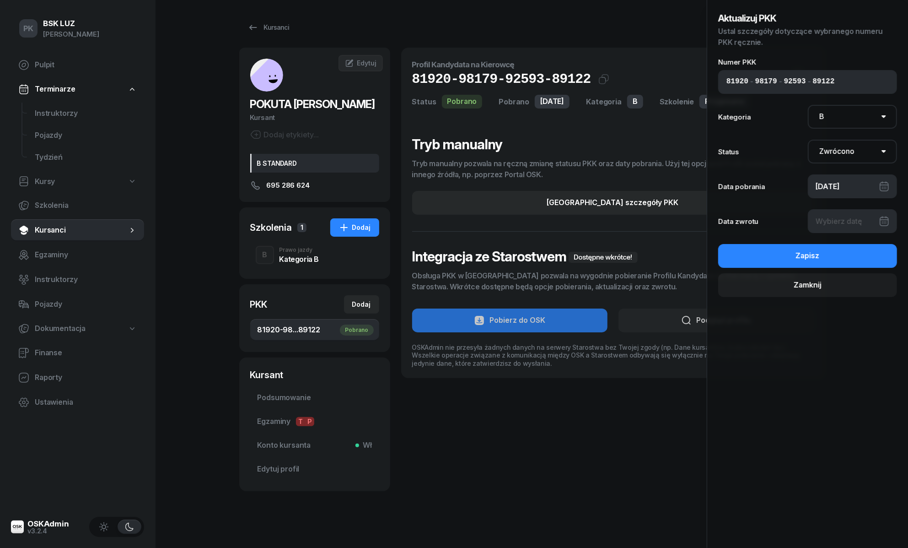
click at [848, 224] on div at bounding box center [853, 221] width 90 height 24
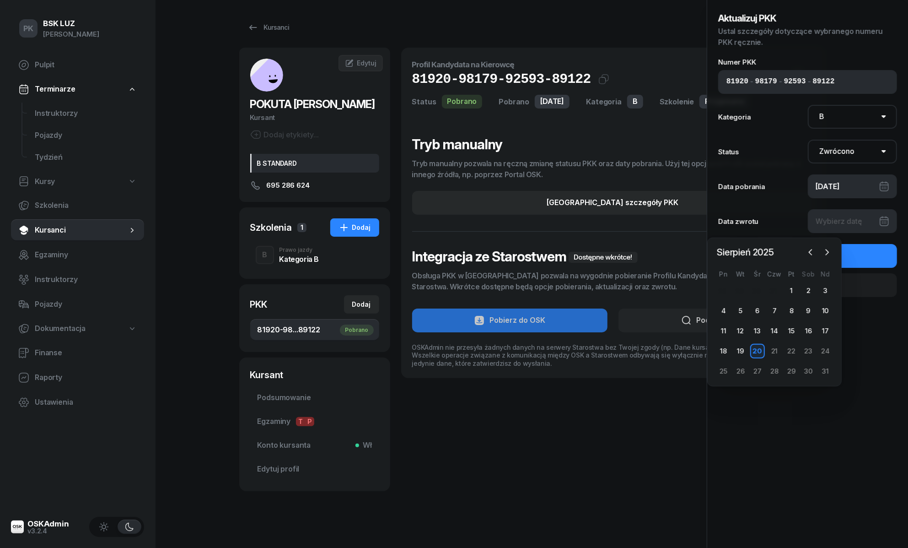
click at [753, 354] on div "20" at bounding box center [757, 351] width 15 height 15
type input "20/08/2025"
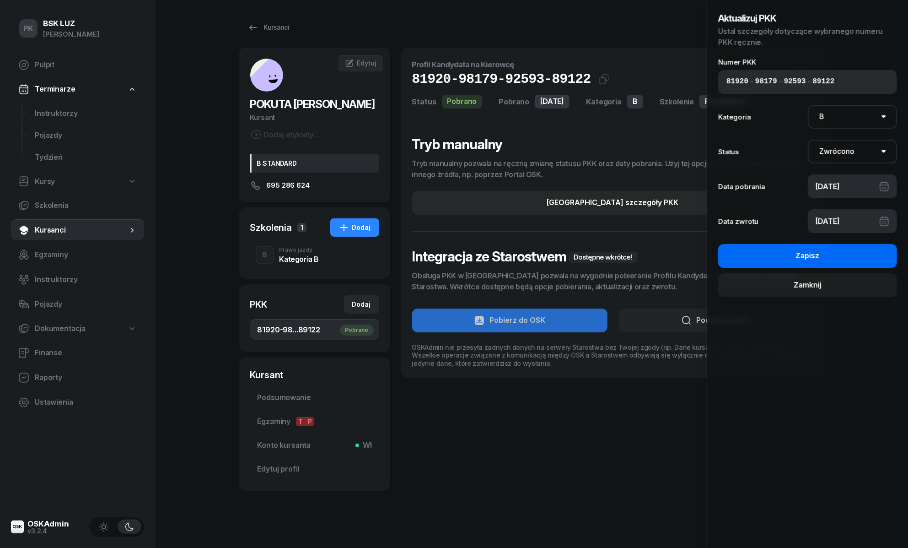
click at [814, 261] on div "Zapisz" at bounding box center [808, 256] width 24 height 12
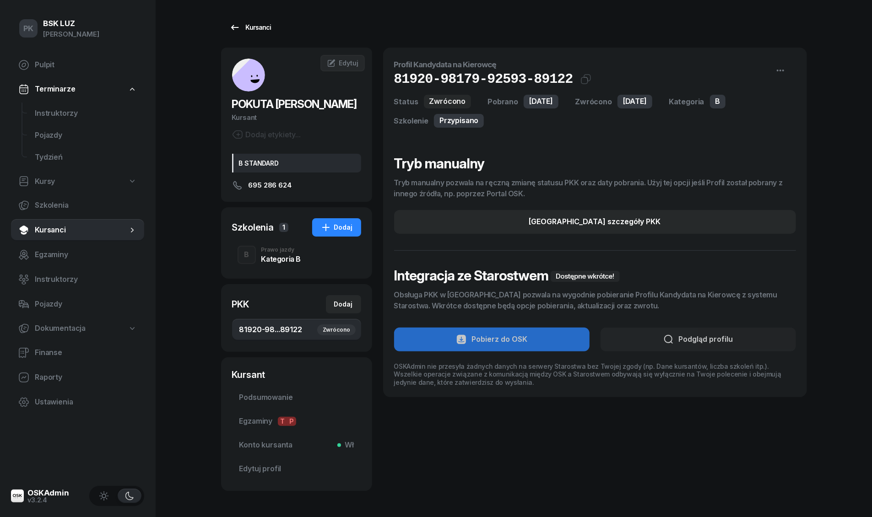
click at [255, 26] on div "Kursanci" at bounding box center [250, 27] width 42 height 11
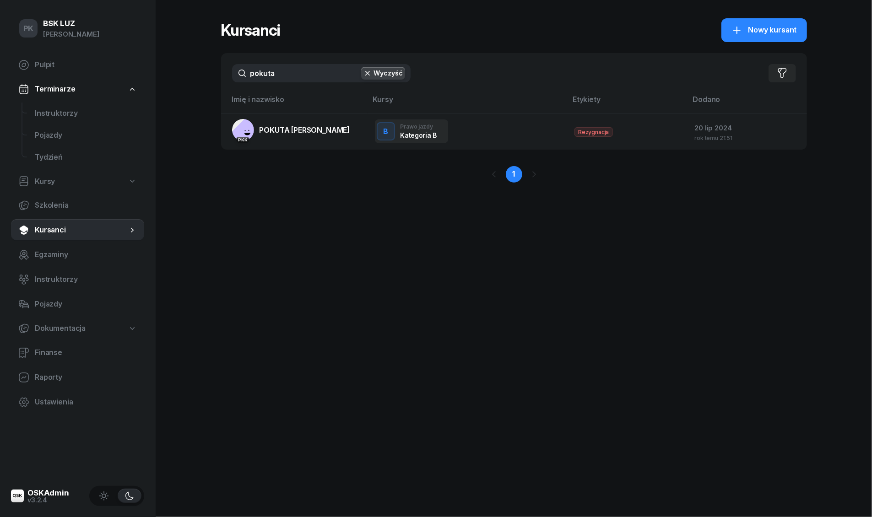
drag, startPoint x: 282, startPoint y: 74, endPoint x: 230, endPoint y: 74, distance: 52.2
click at [230, 74] on div "pokuta Wyczyść Filtruj" at bounding box center [514, 73] width 586 height 40
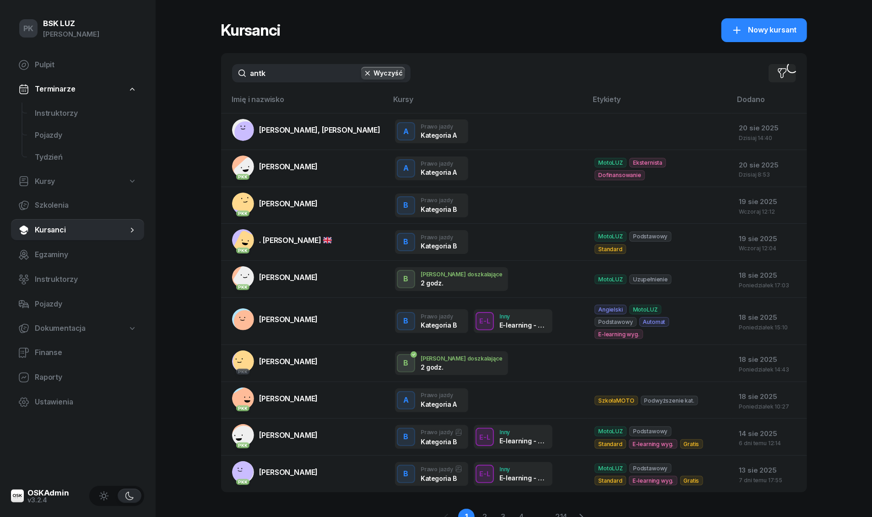
type input "antki"
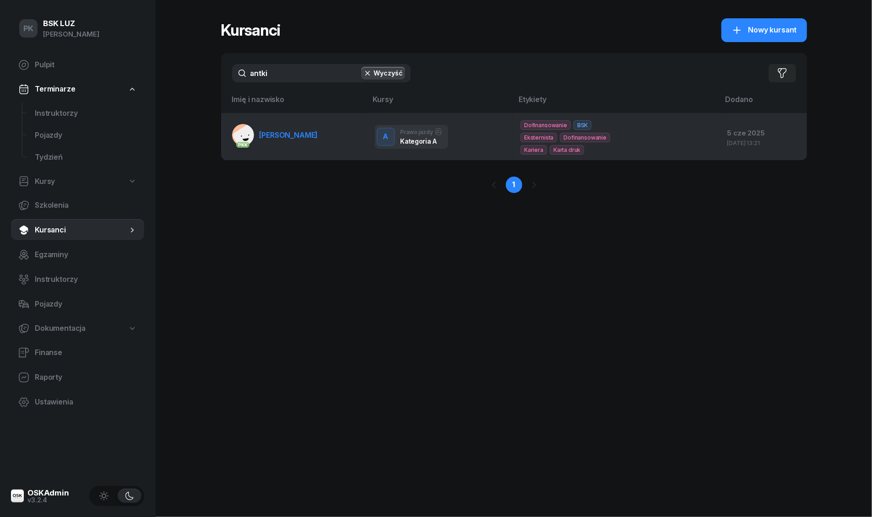
click at [292, 142] on link "PKK ANTKIEWICZ MACIEJ" at bounding box center [275, 135] width 86 height 22
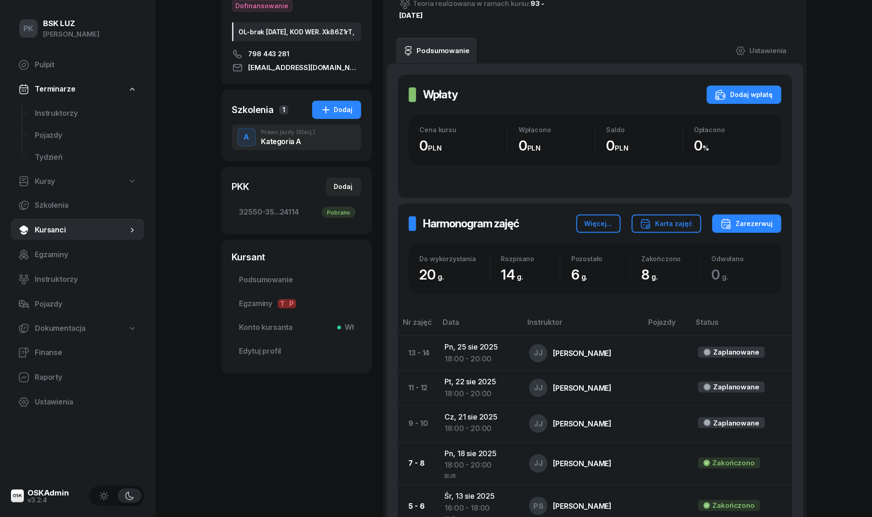
scroll to position [244, 0]
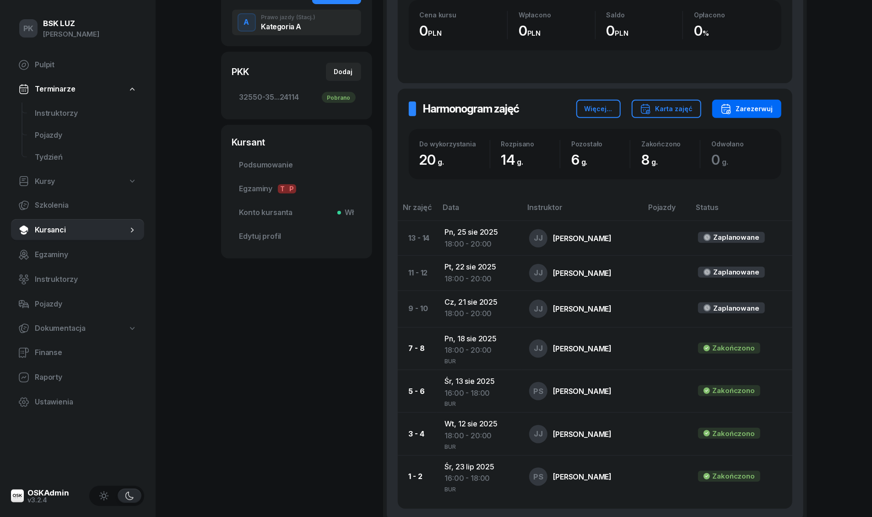
click at [766, 105] on div "Zarezerwuj" at bounding box center [746, 108] width 53 height 11
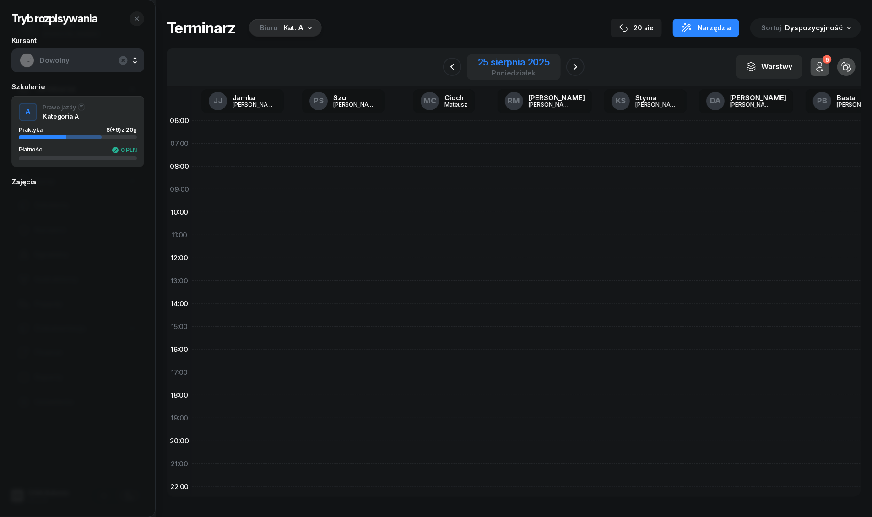
click at [541, 68] on div "25 sierpnia 2025 poniedziałek" at bounding box center [514, 67] width 72 height 19
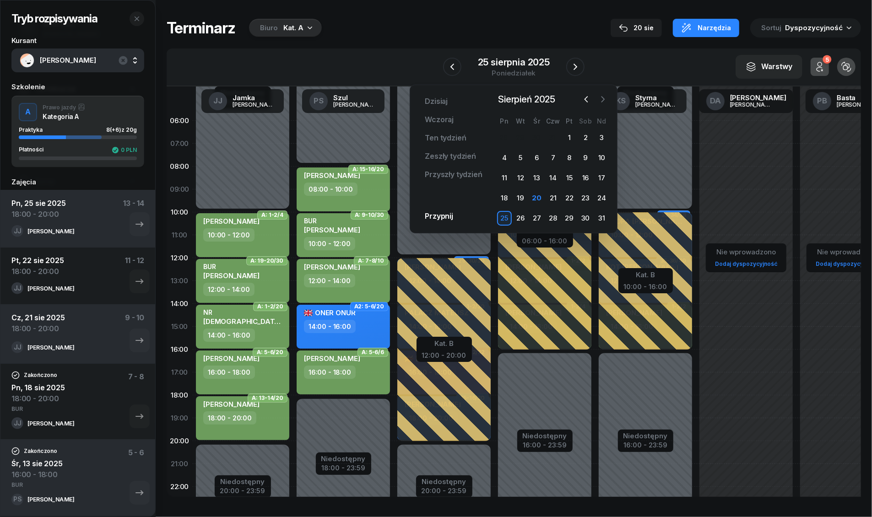
click at [603, 98] on icon "button" at bounding box center [602, 99] width 9 height 9
click at [507, 138] on div "1" at bounding box center [504, 137] width 15 height 15
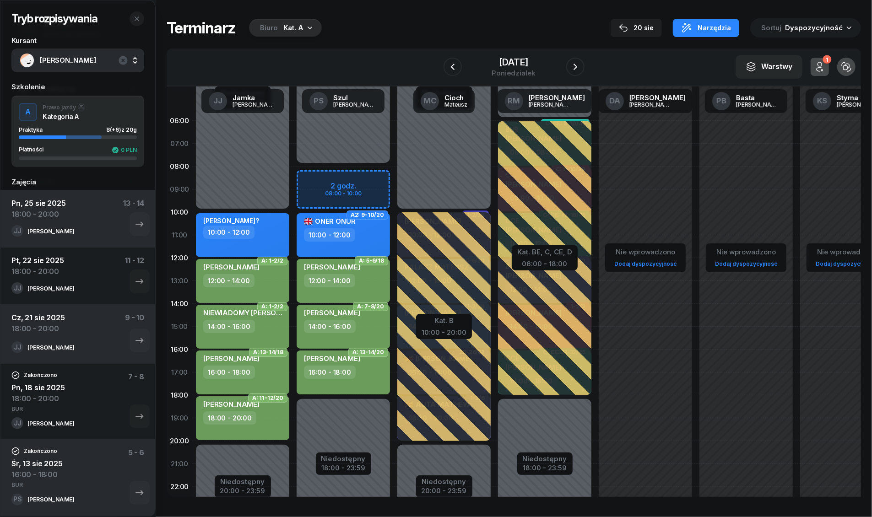
click at [259, 233] on div "10:00 - 12:00" at bounding box center [243, 232] width 81 height 13
select select "10"
select select "12"
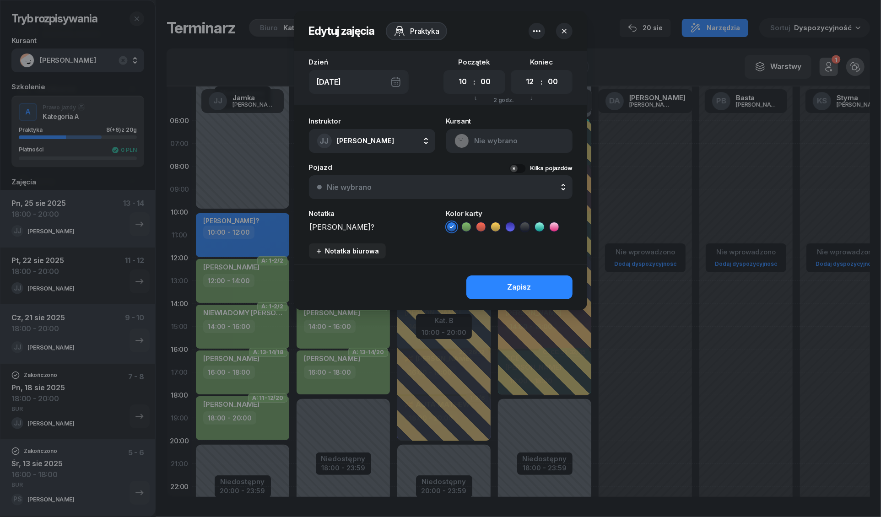
click at [538, 27] on icon "button" at bounding box center [536, 31] width 11 height 11
click at [509, 55] on div "Usuń" at bounding box center [502, 60] width 17 height 12
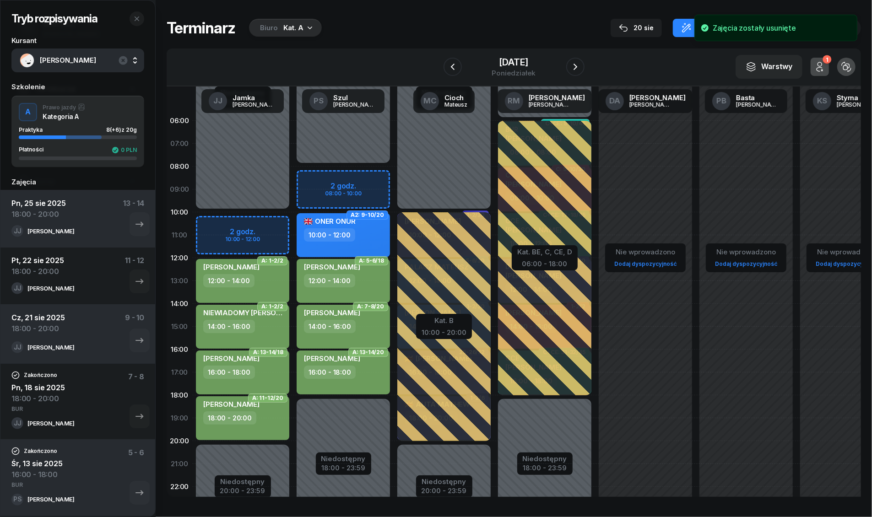
click at [293, 224] on div "Niedostępny 00:00 - 10:00 Niedostępny 20:00 - 23:59 A: 1-2/2 KOWALIK MICHAŁ 12:…" at bounding box center [343, 326] width 101 height 435
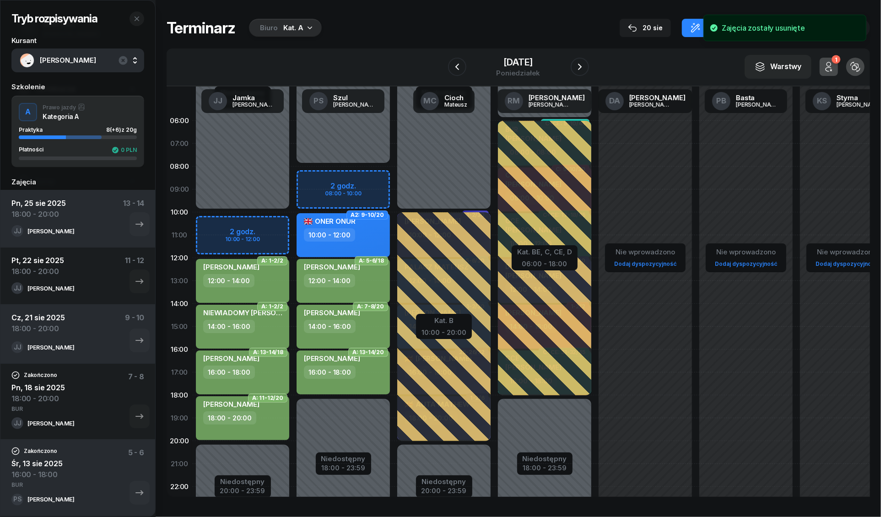
select select "10"
select select "12"
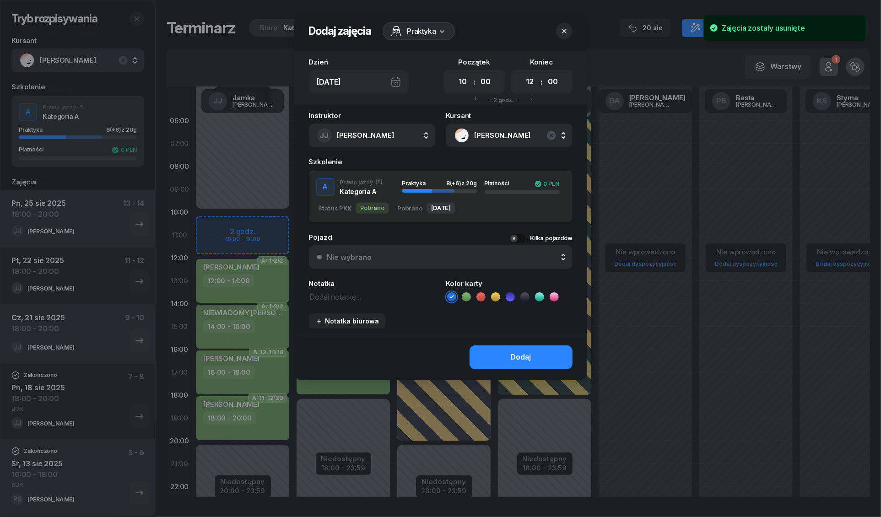
click at [462, 297] on icon at bounding box center [466, 296] width 9 height 9
click at [497, 359] on button "Dodaj" at bounding box center [520, 357] width 103 height 24
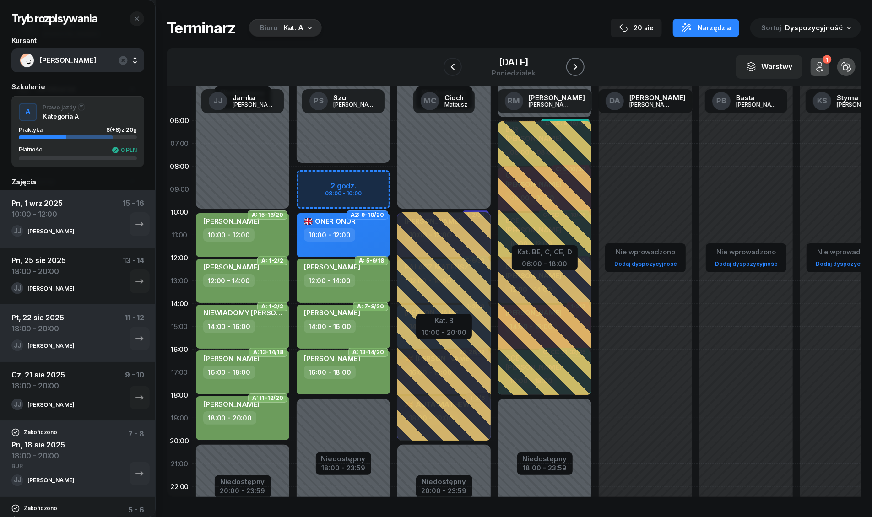
click at [579, 66] on icon "button" at bounding box center [575, 66] width 11 height 11
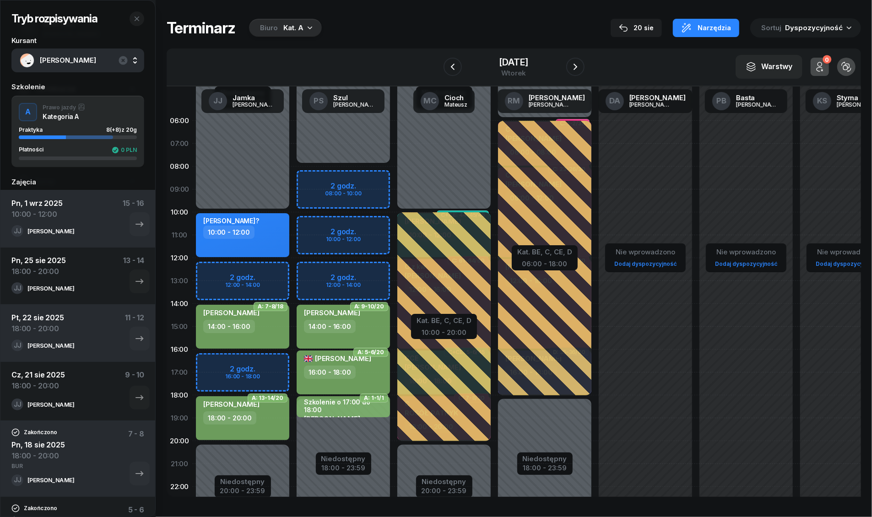
click at [279, 227] on div "10:00 - 12:00" at bounding box center [243, 232] width 81 height 13
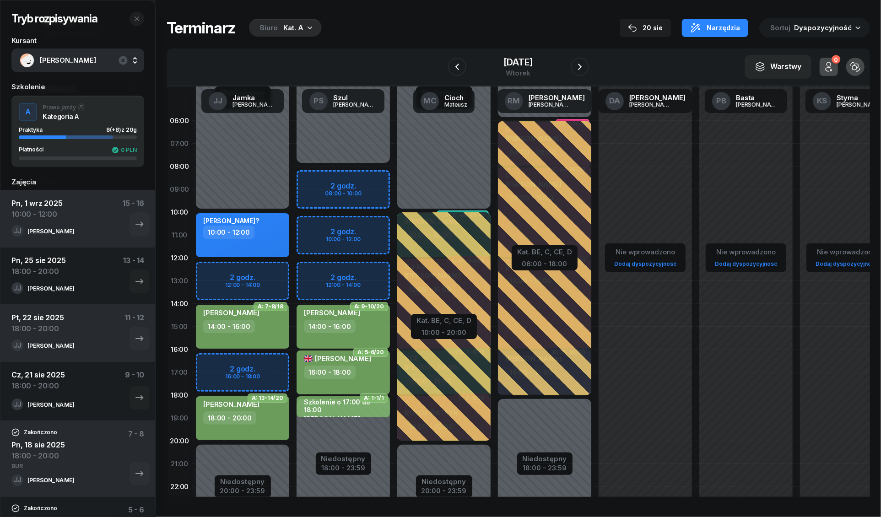
select select "10"
select select "12"
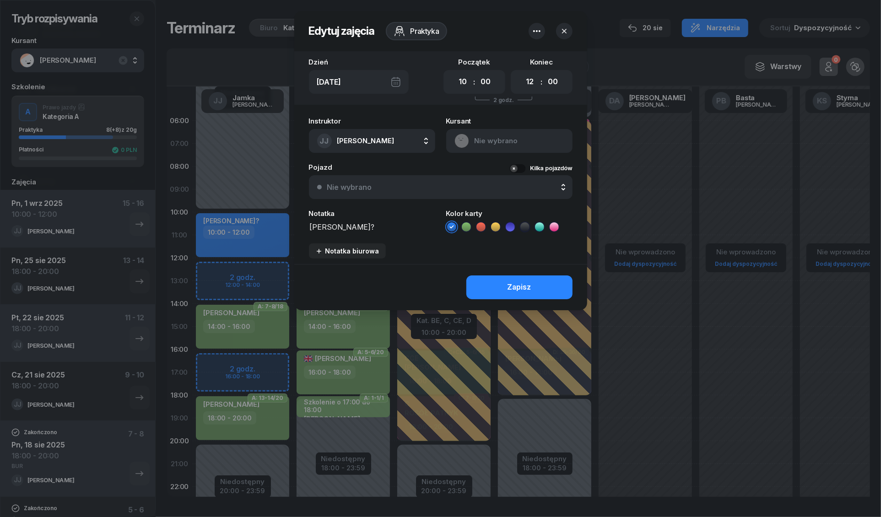
click at [536, 31] on icon "button" at bounding box center [536, 31] width 7 height 2
click at [494, 58] on div "Usuń" at bounding box center [502, 60] width 17 height 12
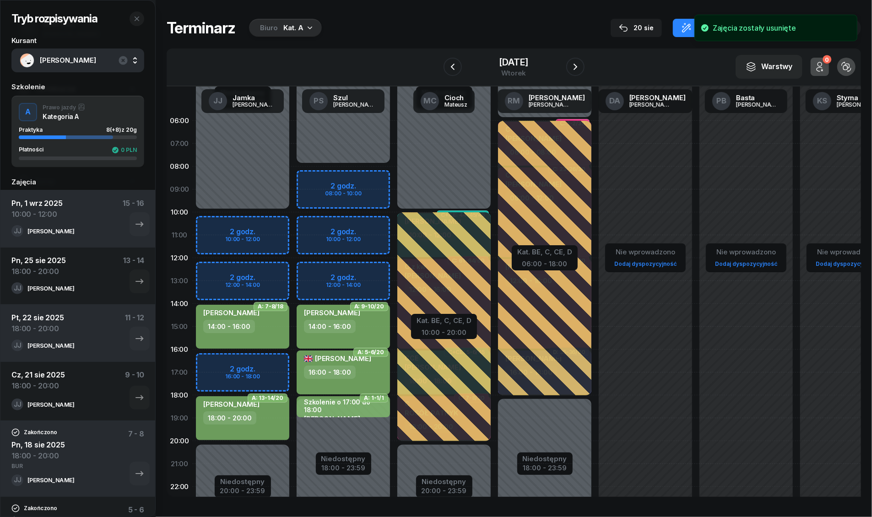
click at [293, 225] on div "Niedostępny 00:00 - 10:00 Niedostępny 20:00 - 23:59 A: 7-8/18 MACIEJASZ KRZYSZT…" at bounding box center [343, 326] width 101 height 435
select select "10"
select select "12"
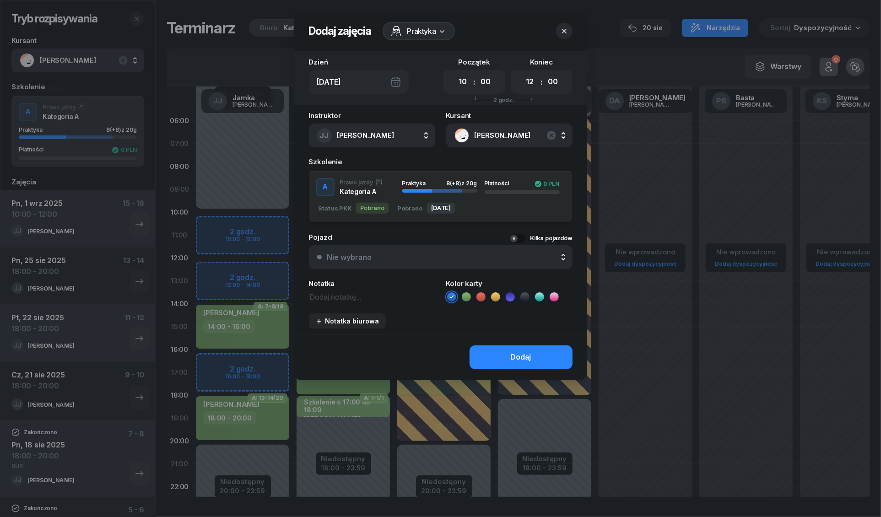
click at [466, 299] on icon at bounding box center [466, 296] width 9 height 9
click at [491, 355] on button "Dodaj" at bounding box center [520, 357] width 103 height 24
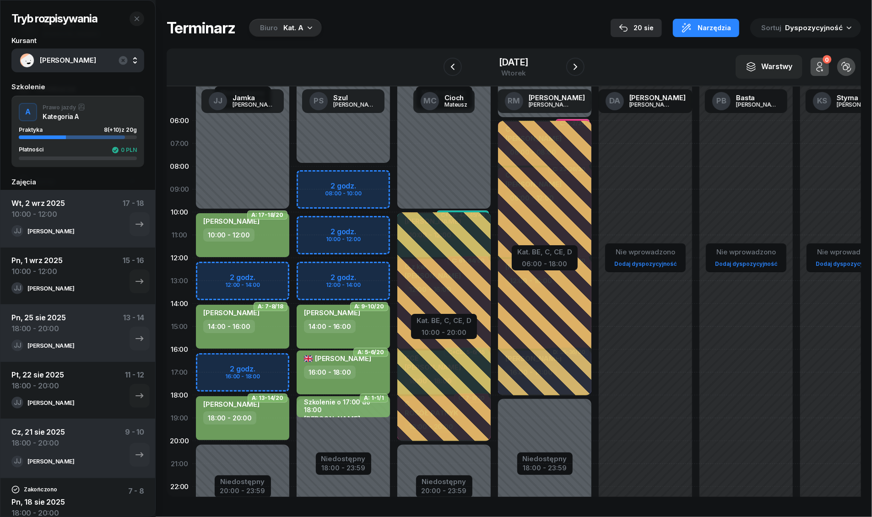
click at [643, 30] on div "20 sie" at bounding box center [636, 27] width 35 height 11
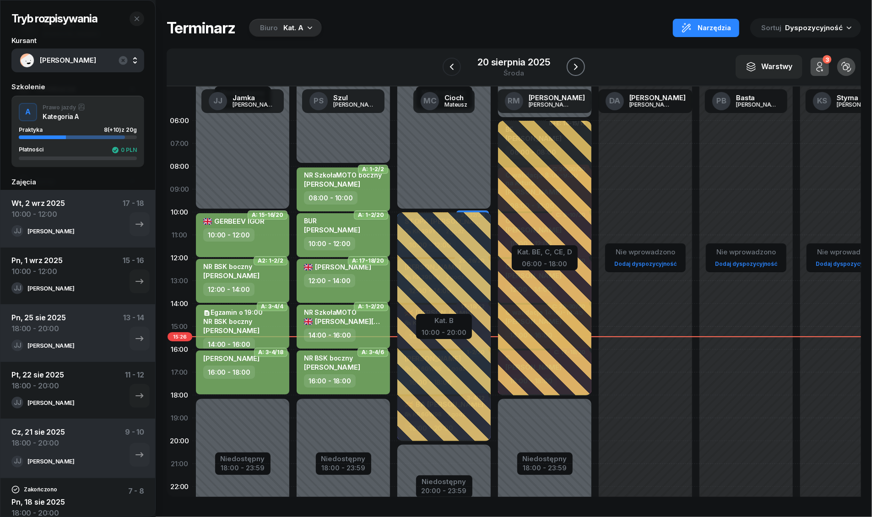
click at [572, 66] on icon "button" at bounding box center [575, 66] width 11 height 11
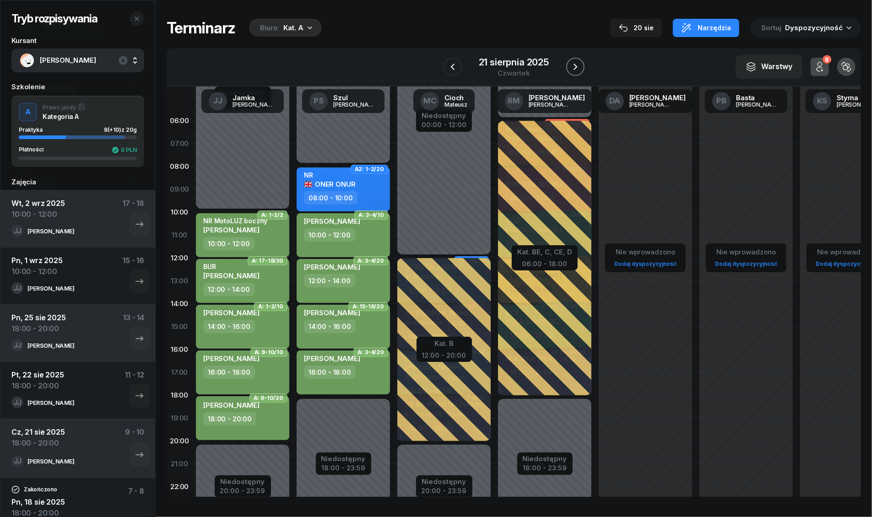
click at [572, 66] on icon "button" at bounding box center [575, 66] width 11 height 11
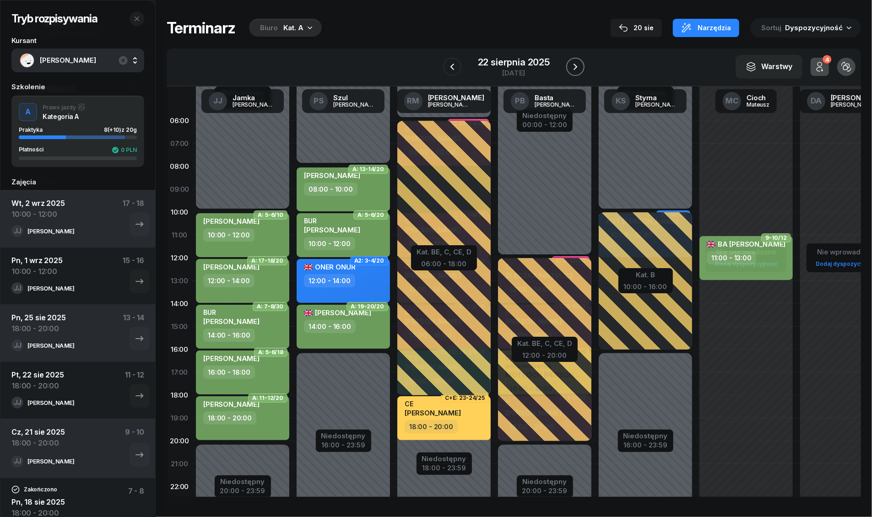
click at [572, 66] on icon "button" at bounding box center [575, 66] width 11 height 11
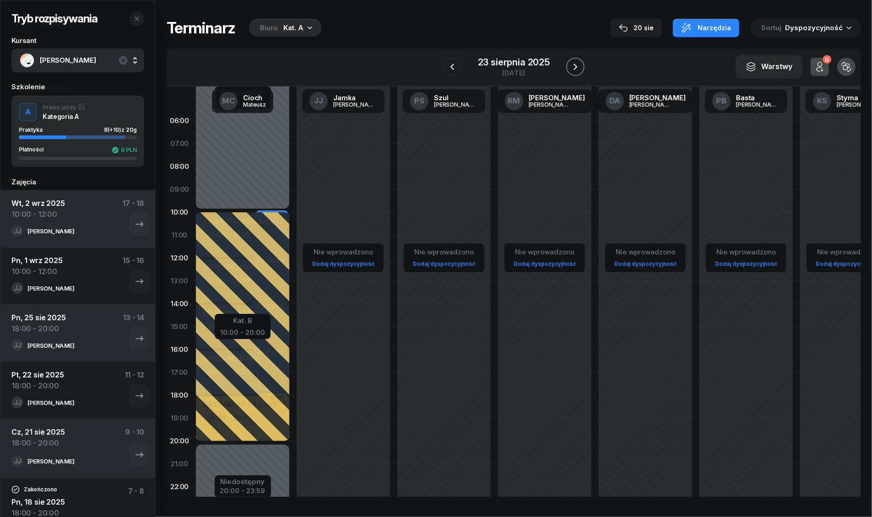
click at [572, 65] on icon "button" at bounding box center [575, 66] width 11 height 11
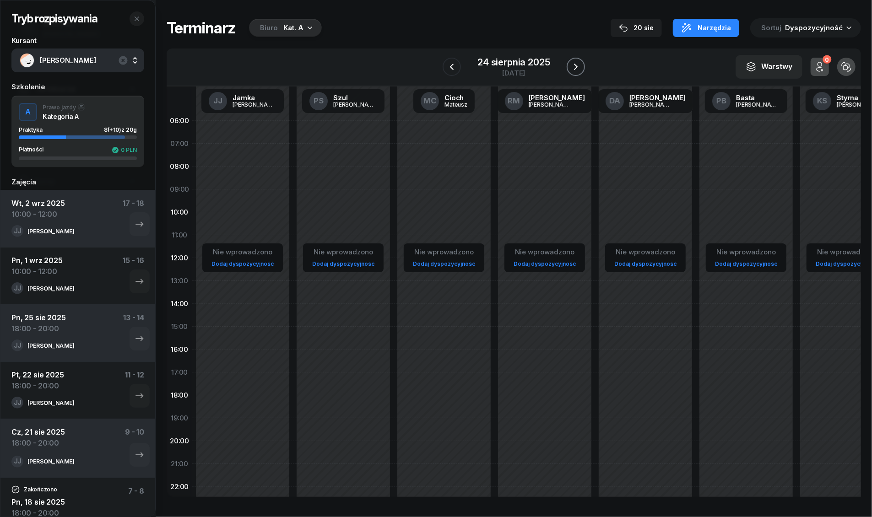
click at [572, 65] on icon "button" at bounding box center [575, 66] width 11 height 11
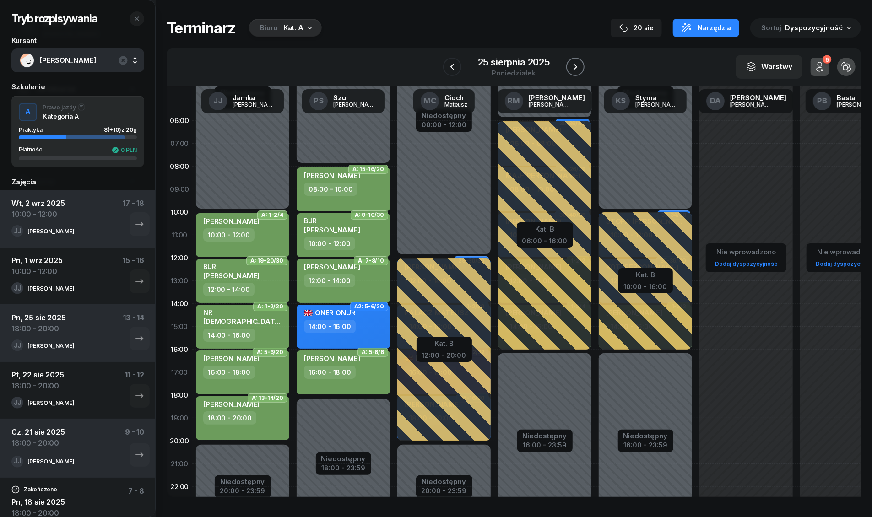
click at [572, 65] on icon "button" at bounding box center [575, 66] width 11 height 11
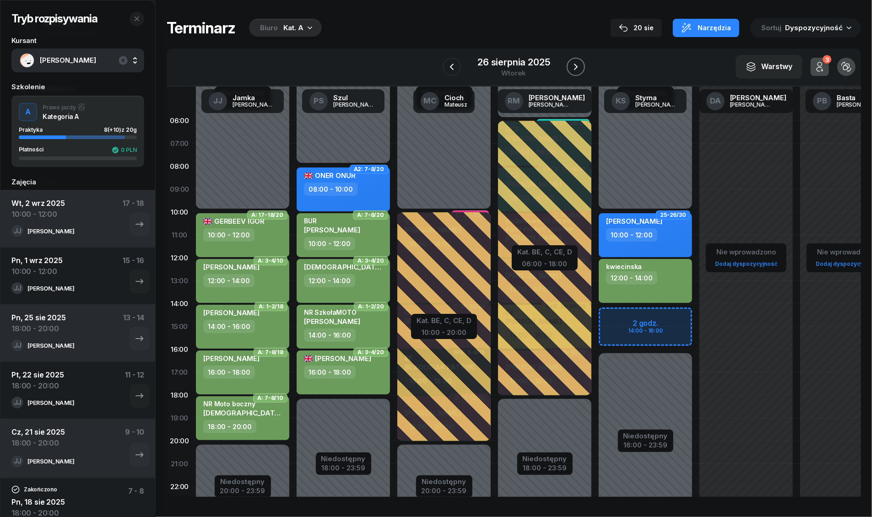
click at [572, 65] on icon "button" at bounding box center [575, 66] width 11 height 11
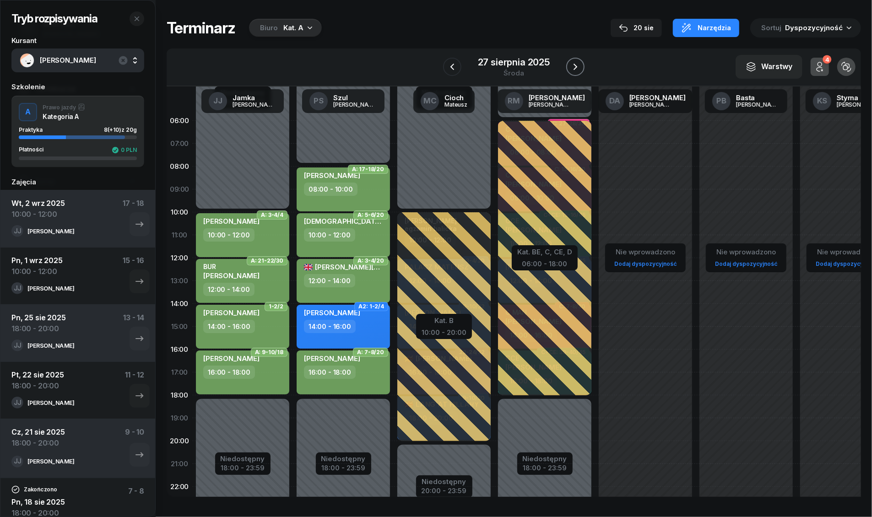
click at [572, 65] on icon "button" at bounding box center [575, 66] width 11 height 11
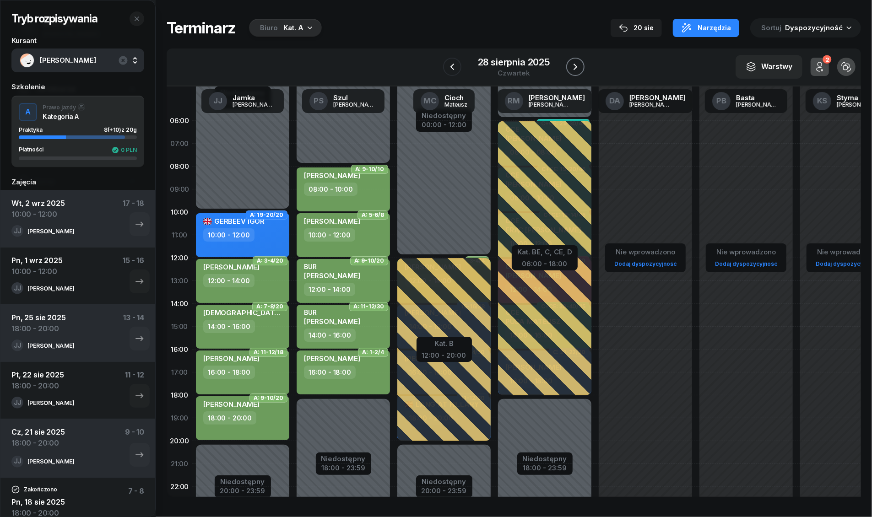
click at [572, 65] on icon "button" at bounding box center [575, 66] width 11 height 11
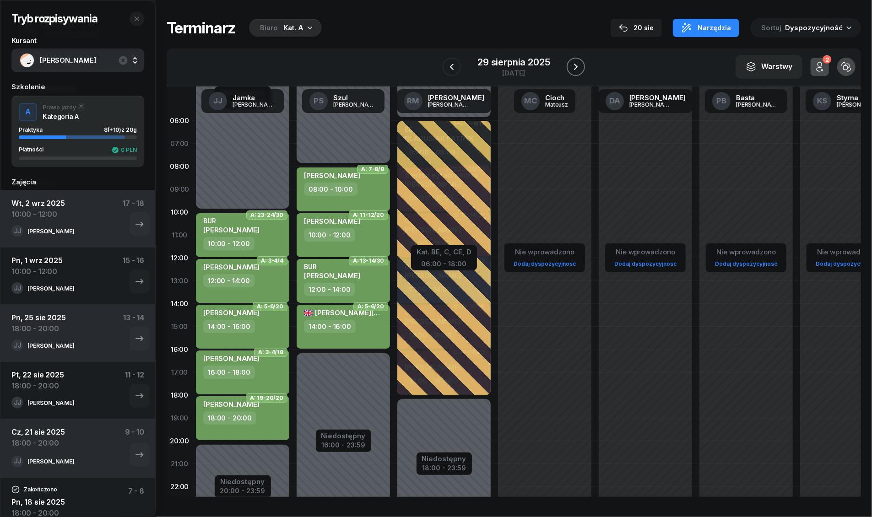
click at [572, 65] on icon "button" at bounding box center [575, 66] width 11 height 11
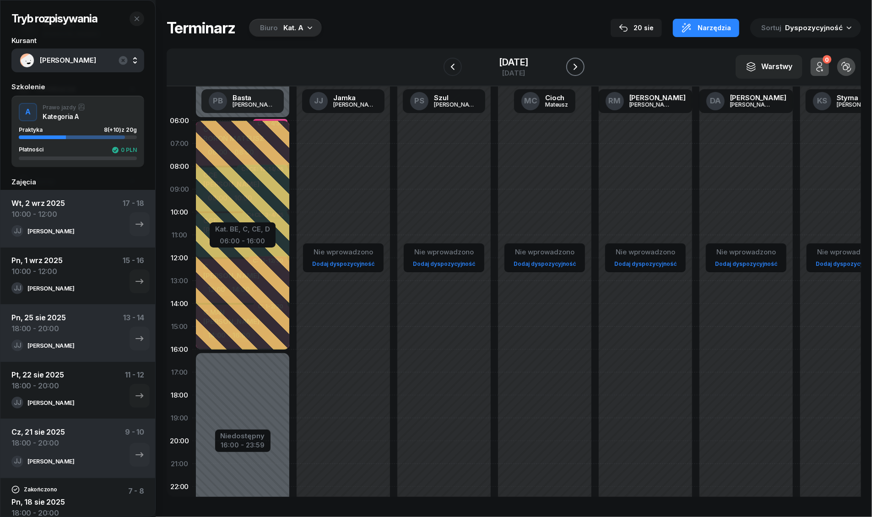
click at [572, 65] on icon "button" at bounding box center [575, 66] width 11 height 11
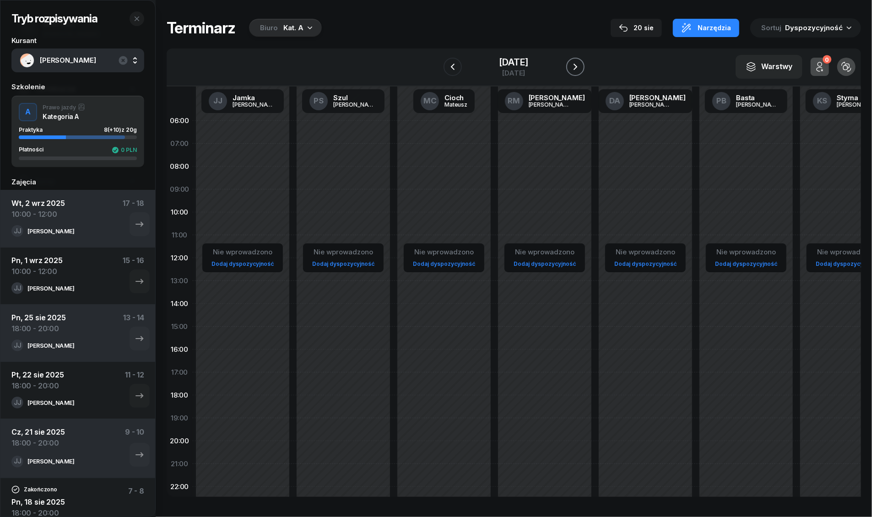
click at [572, 65] on icon "button" at bounding box center [575, 66] width 11 height 11
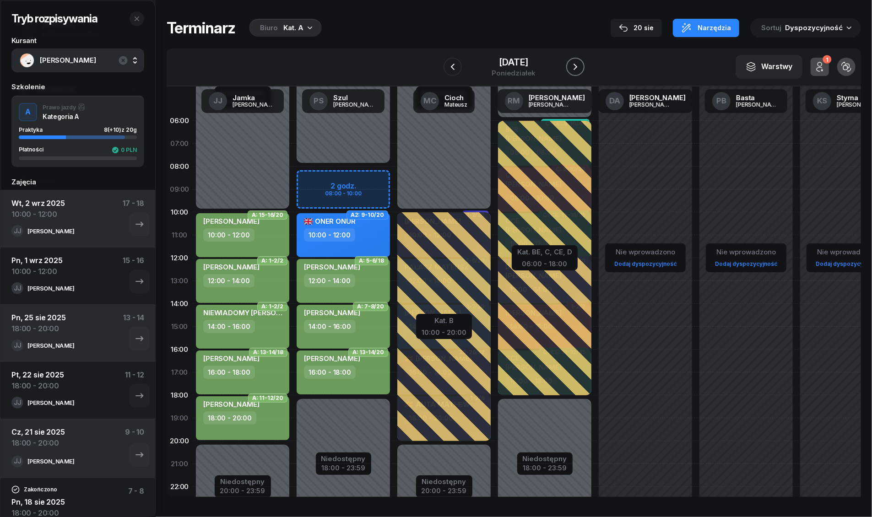
click at [572, 65] on icon "button" at bounding box center [575, 66] width 11 height 11
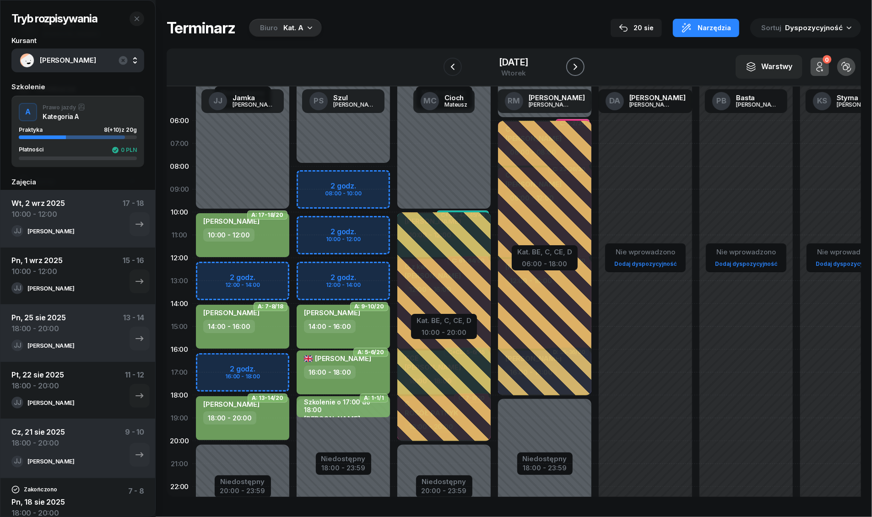
click at [572, 65] on icon "button" at bounding box center [575, 66] width 11 height 11
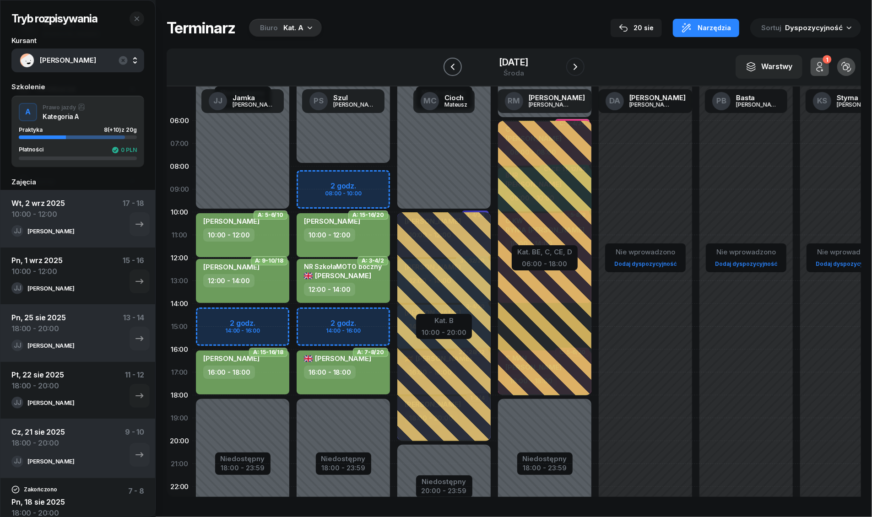
click at [453, 70] on icon "button" at bounding box center [452, 66] width 11 height 11
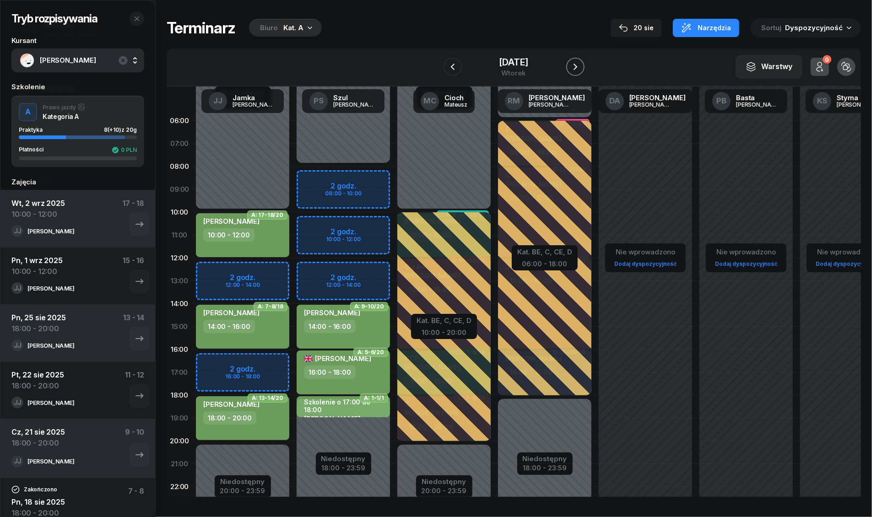
click at [581, 68] on button "button" at bounding box center [575, 67] width 18 height 18
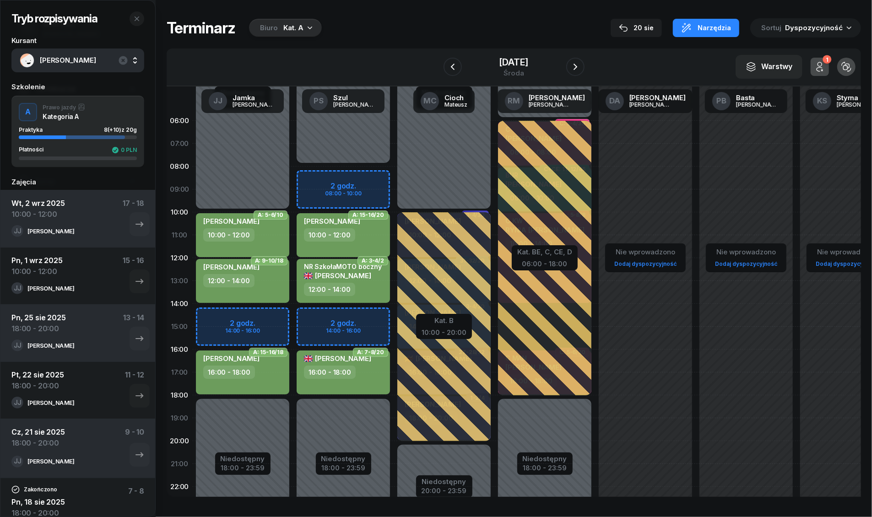
click at [293, 320] on div "Niedostępny 00:00 - 10:00 Niedostępny 18:00 - 23:59 2 godz. 14:00 - 16:00 A: 5-…" at bounding box center [343, 326] width 101 height 435
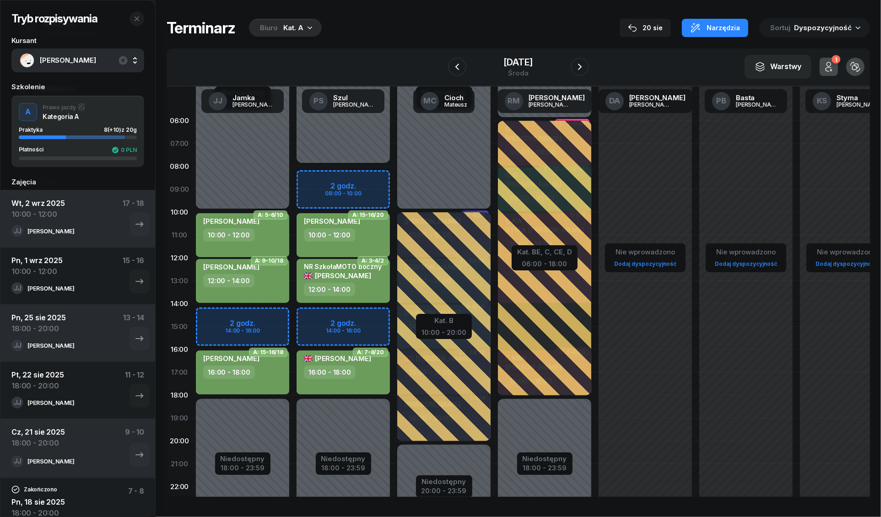
select select "14"
select select "16"
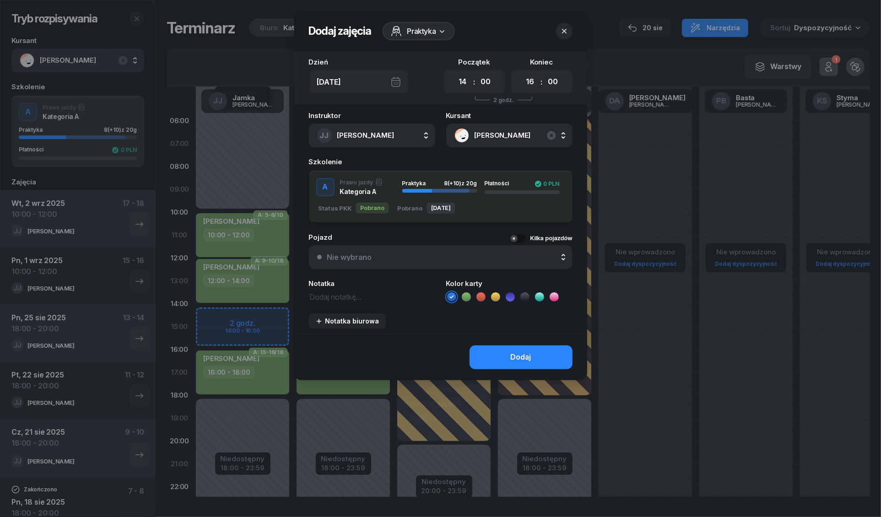
click at [467, 296] on icon at bounding box center [466, 296] width 9 height 9
click at [489, 352] on button "Dodaj" at bounding box center [520, 357] width 103 height 24
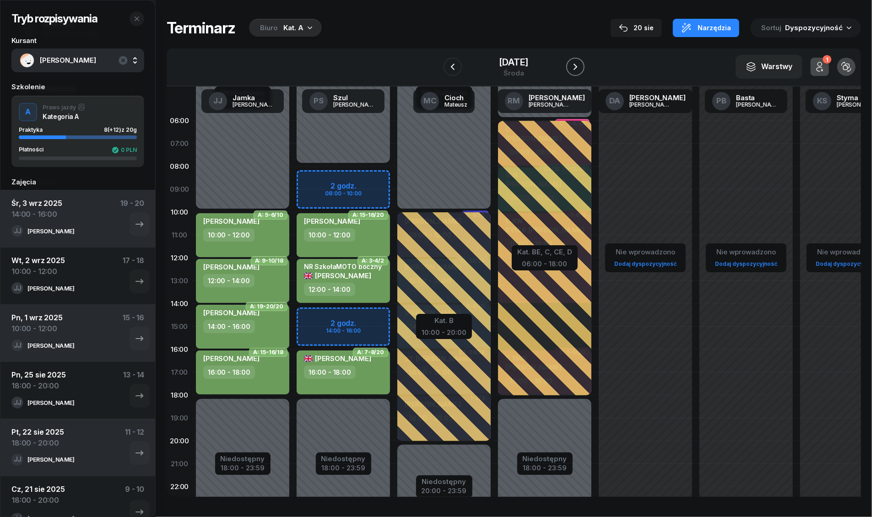
click at [571, 66] on icon "button" at bounding box center [575, 66] width 11 height 11
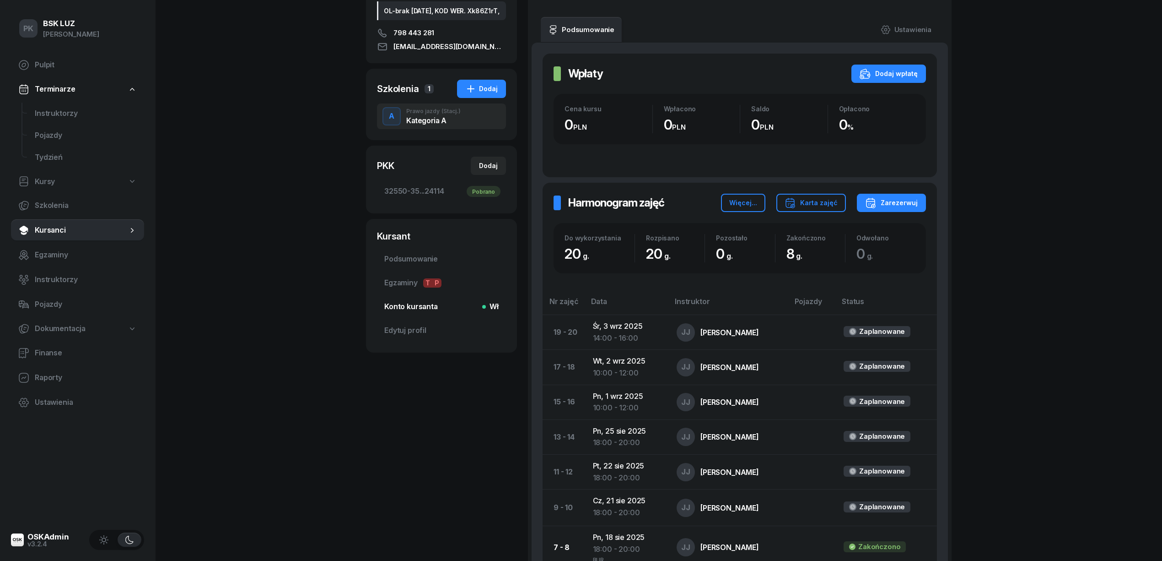
scroll to position [122, 0]
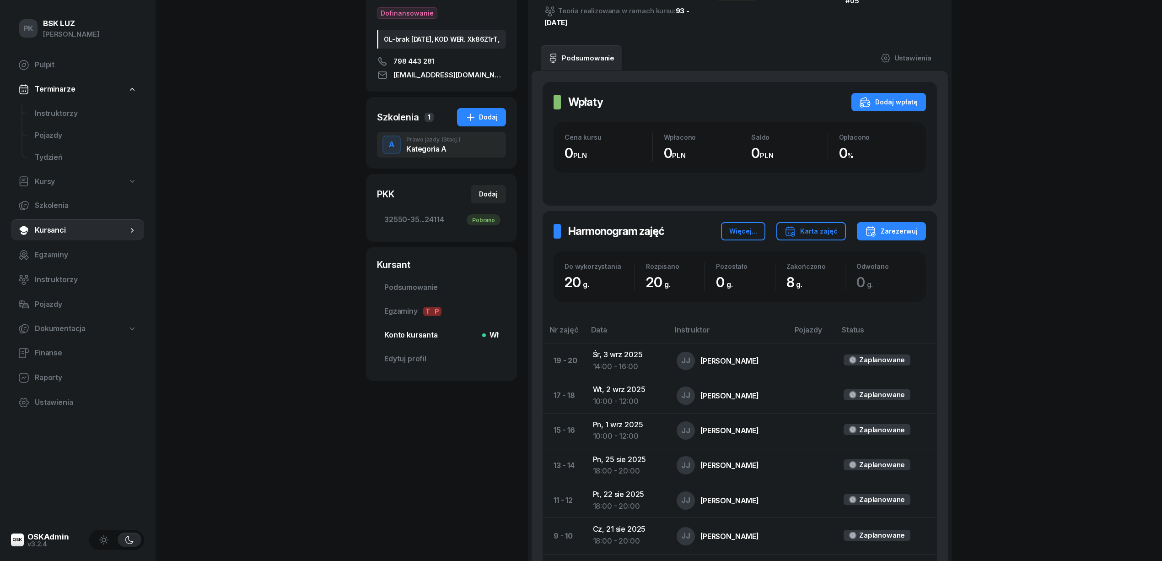
click at [421, 341] on span "Konto kursanta Wł" at bounding box center [441, 335] width 114 height 12
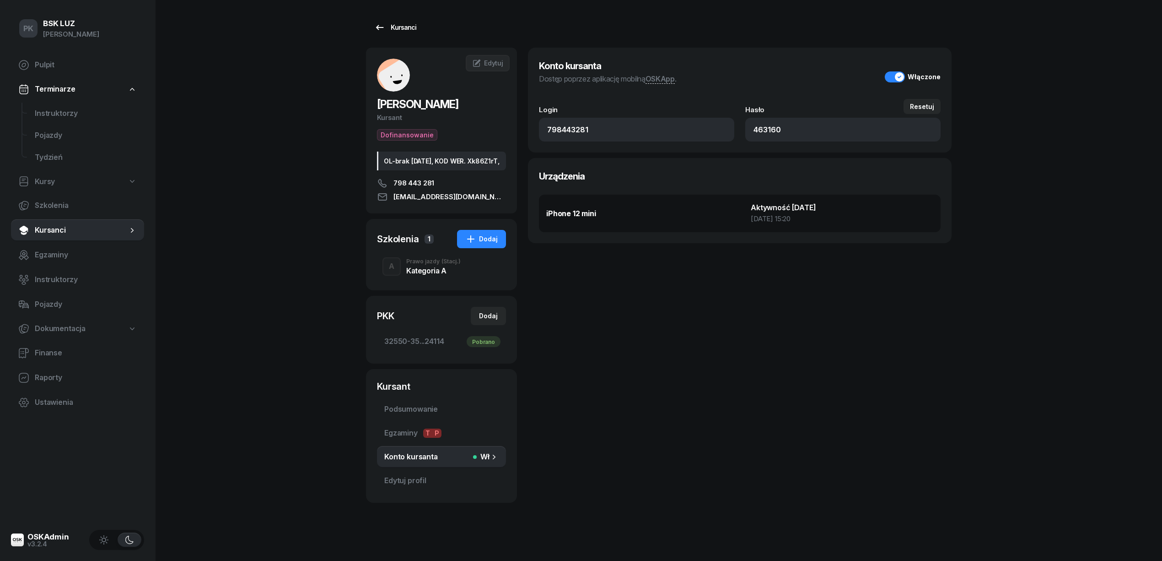
click at [394, 26] on div "Kursanci" at bounding box center [395, 27] width 42 height 11
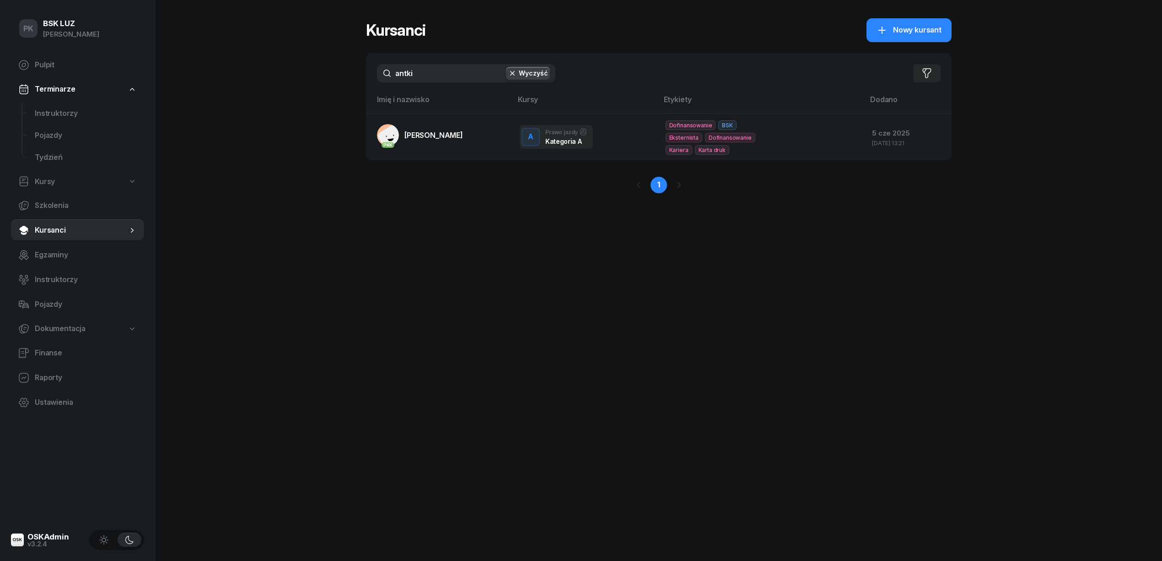
click at [543, 75] on button "Wyczyść" at bounding box center [528, 73] width 44 height 13
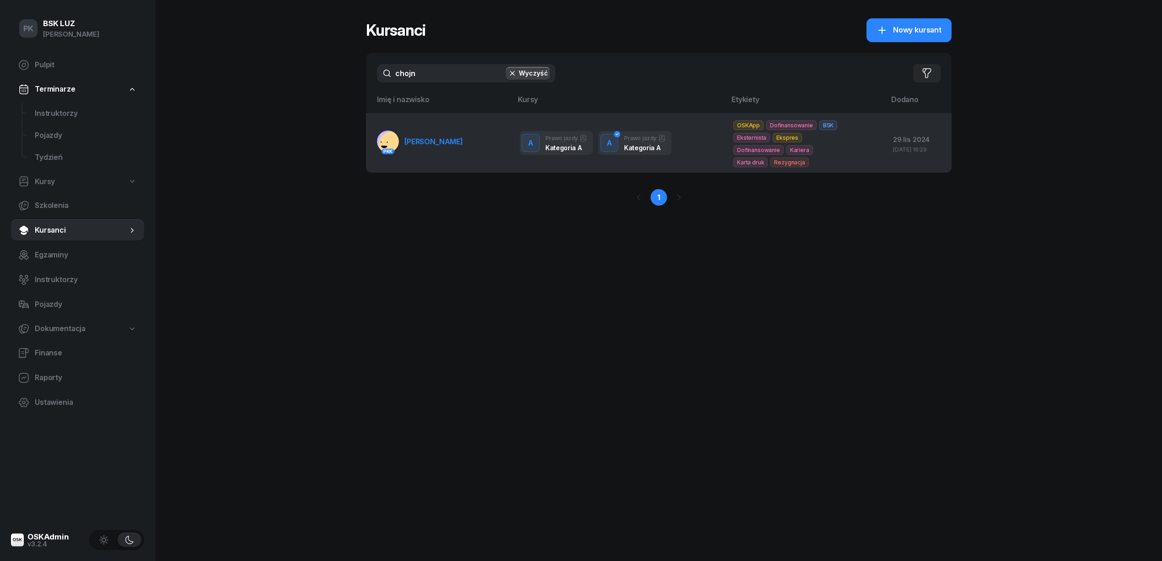
type input "chojn"
click at [469, 155] on td "PKK CHOJNOWSKI MICHAŁ" at bounding box center [439, 142] width 146 height 59
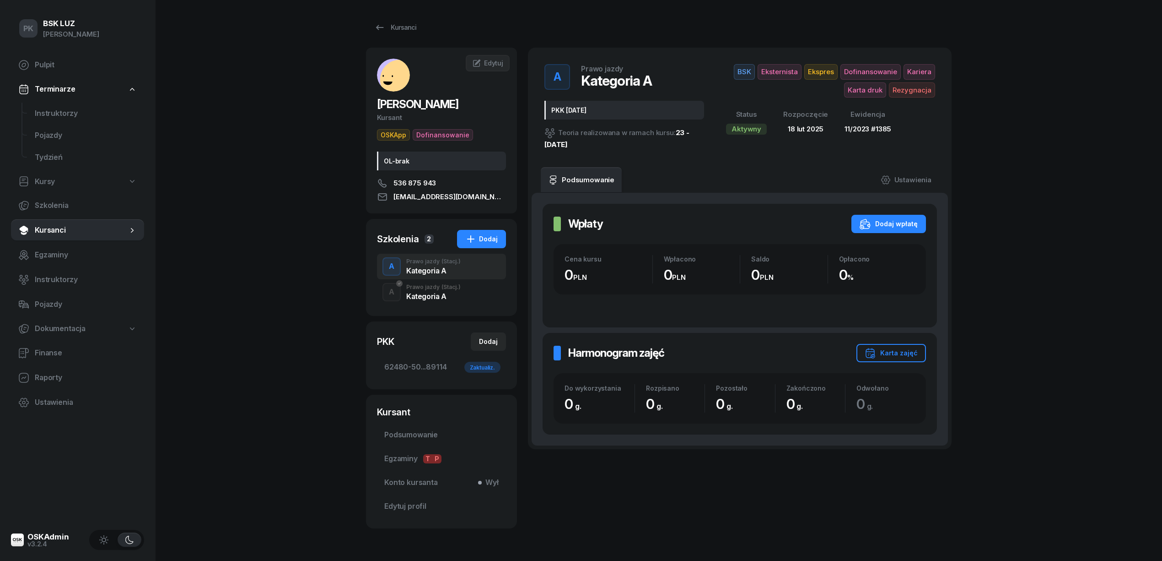
click at [467, 291] on div "A Prawo jazdy (Stacj.) Kategoria A" at bounding box center [441, 292] width 129 height 26
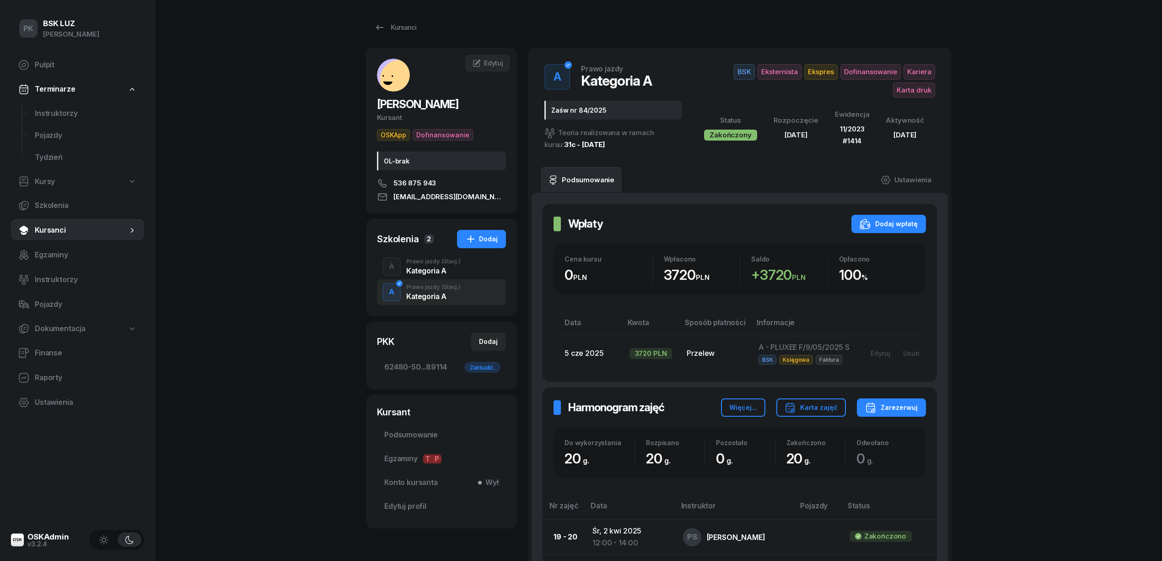
click at [908, 104] on div "PK BSK LUZ Piotr Klimek Pulpit Terminarze Instruktorzy Pojazdy Tydzień Kursy Sz…" at bounding box center [581, 499] width 1162 height 998
click at [908, 268] on div "PK BSK LUZ Piotr Klimek Pulpit Terminarze Instruktorzy Pojazdy Tydzień Kursy Sz…" at bounding box center [581, 499] width 1162 height 998
click at [280, 232] on div "PK BSK LUZ Piotr Klimek Pulpit Terminarze Instruktorzy Pojazdy Tydzień Kursy Sz…" at bounding box center [581, 499] width 1162 height 998
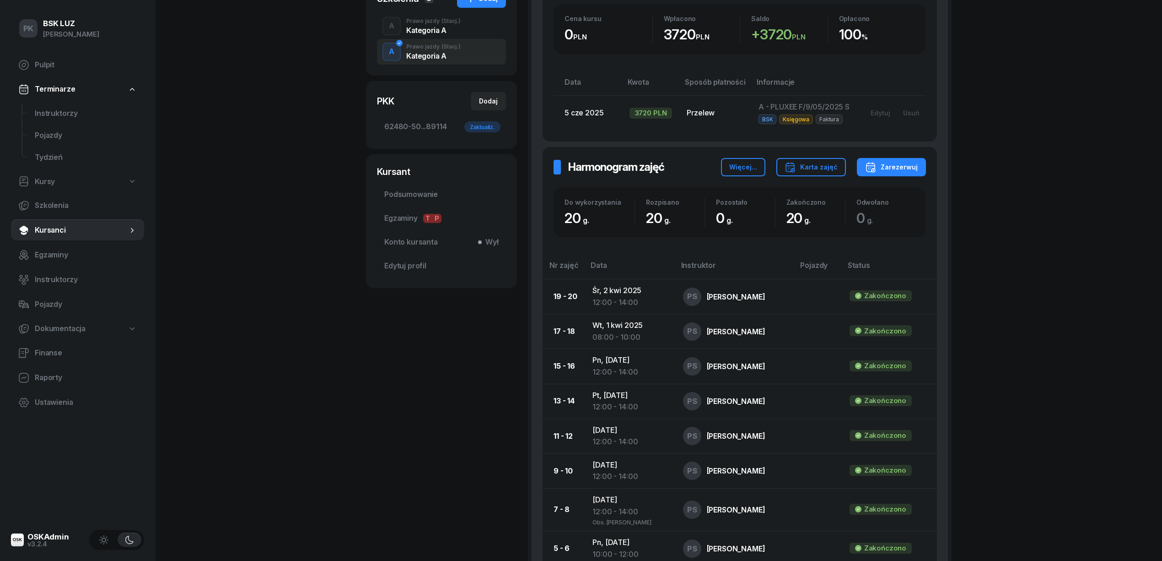
scroll to position [305, 0]
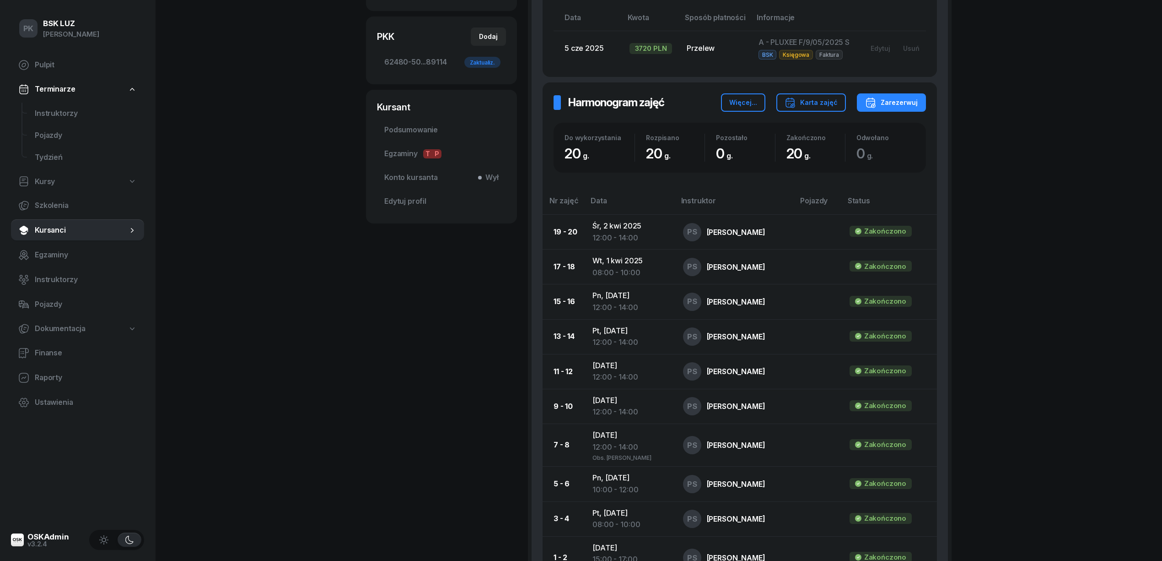
click at [394, 361] on div "CHOJNOWSKI MICHAŁ Kursant OSKApp Dofinansowanie OL-brak 536 875 943 micenter89@…" at bounding box center [441, 187] width 151 height 889
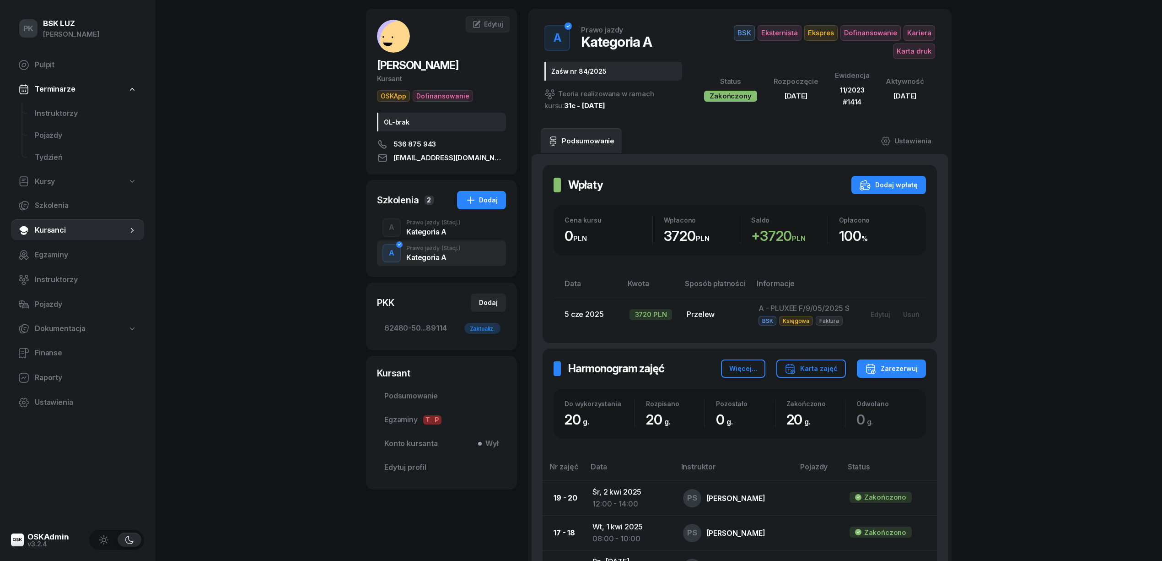
scroll to position [0, 0]
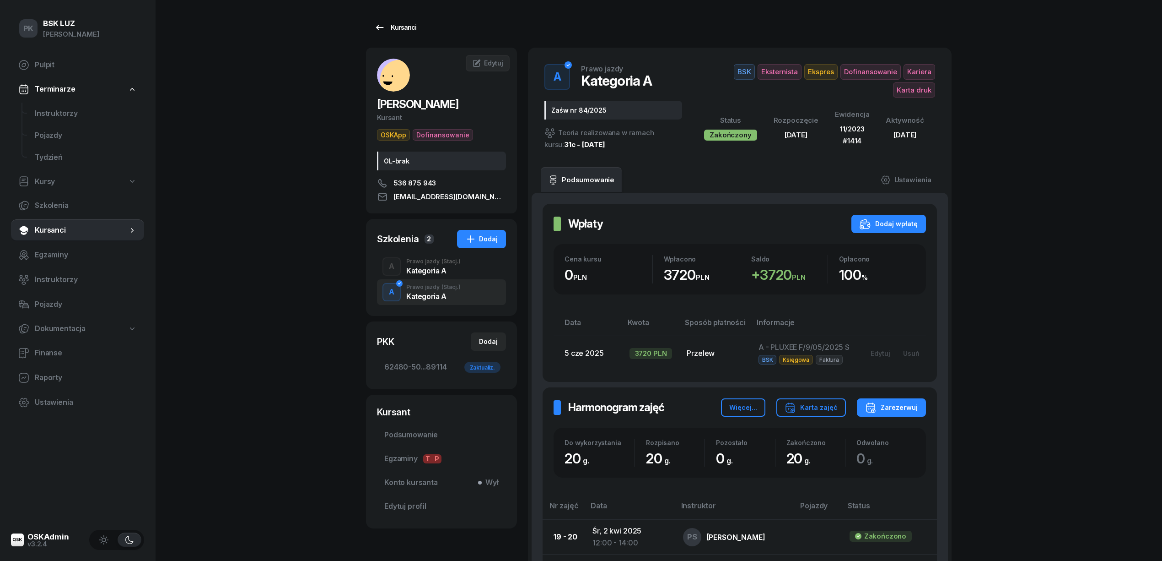
click at [410, 27] on div "Kursanci" at bounding box center [395, 27] width 42 height 11
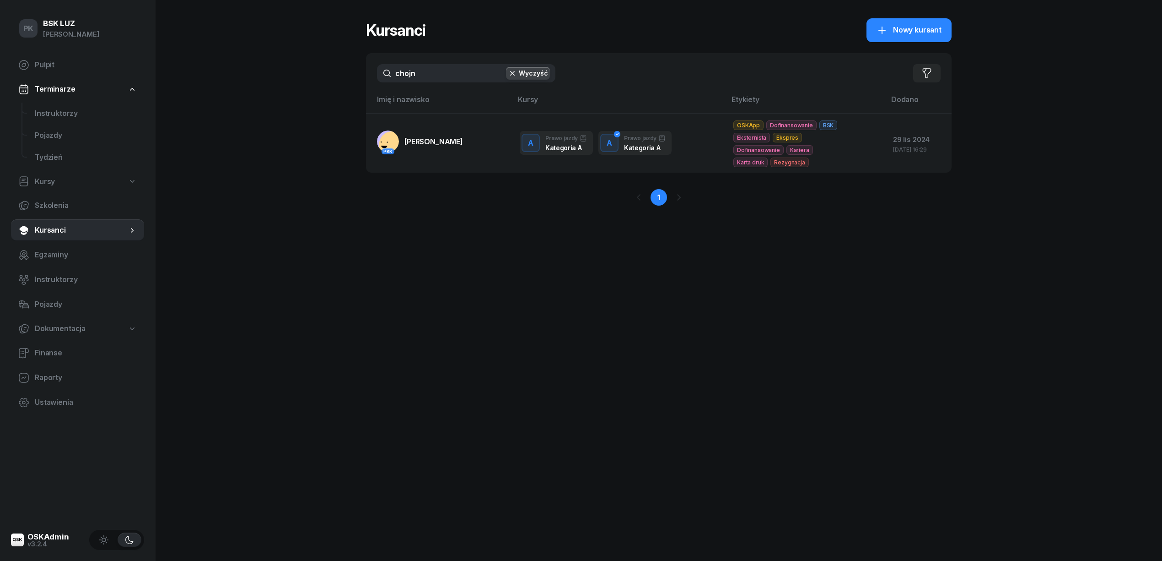
drag, startPoint x: 398, startPoint y: 71, endPoint x: 368, endPoint y: 70, distance: 30.2
click at [368, 70] on div "chojn Wyczyść Filtruj" at bounding box center [659, 73] width 586 height 40
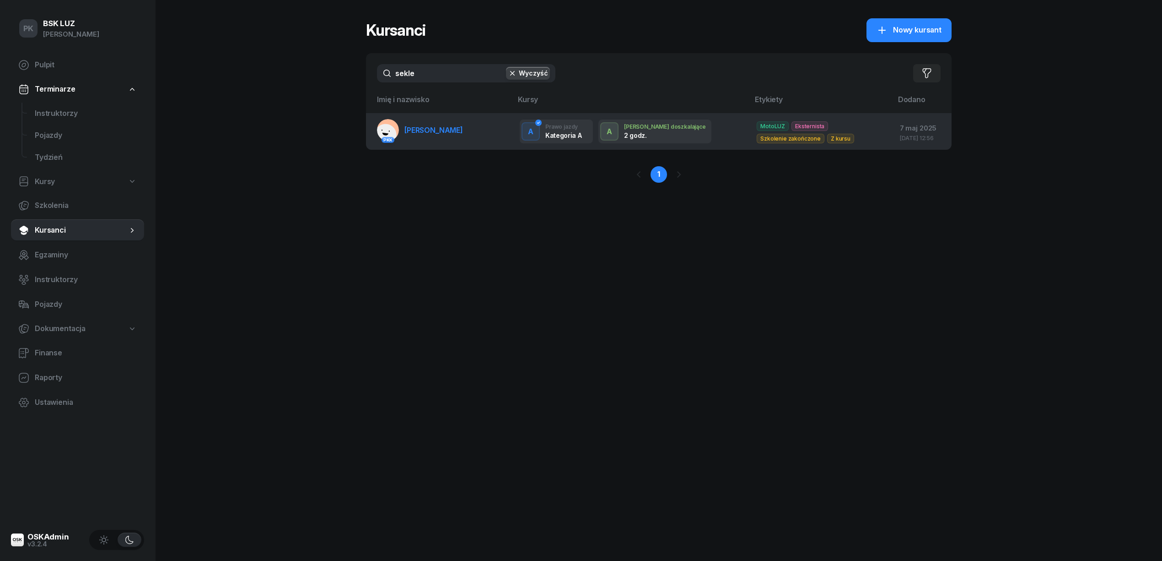
type input "sekle"
click at [447, 135] on link "PKK SEKLECKI EMIL" at bounding box center [420, 130] width 86 height 22
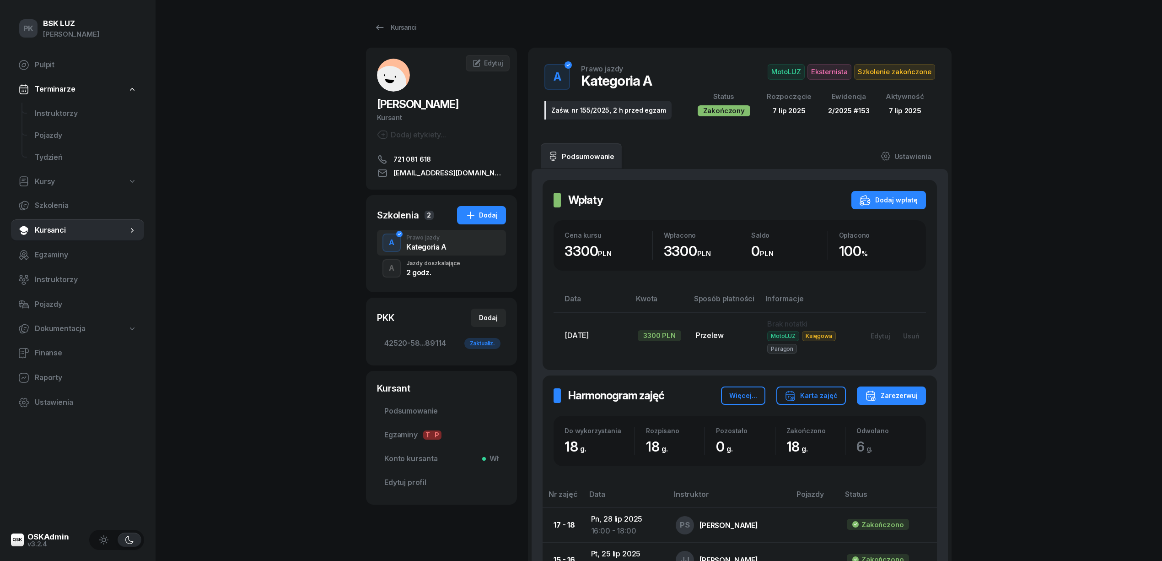
click at [440, 273] on div "2 godz." at bounding box center [433, 272] width 54 height 7
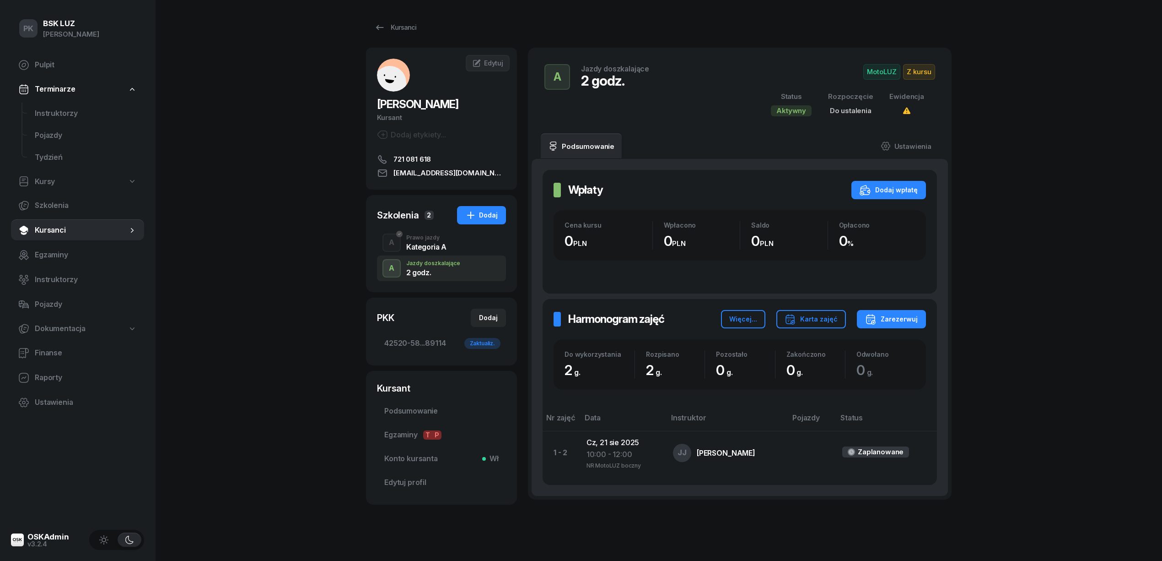
click at [436, 243] on div "Kategoria A" at bounding box center [426, 246] width 40 height 7
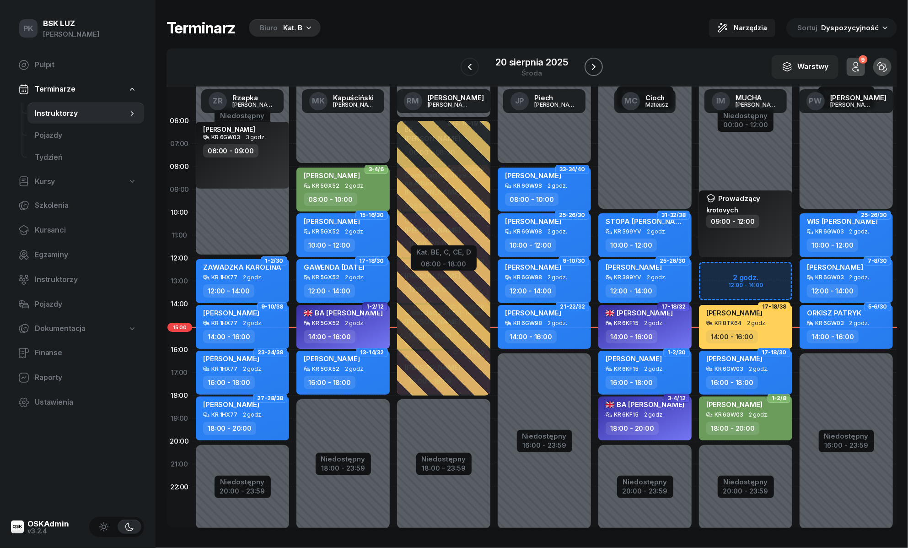
click at [593, 69] on icon "button" at bounding box center [594, 67] width 4 height 6
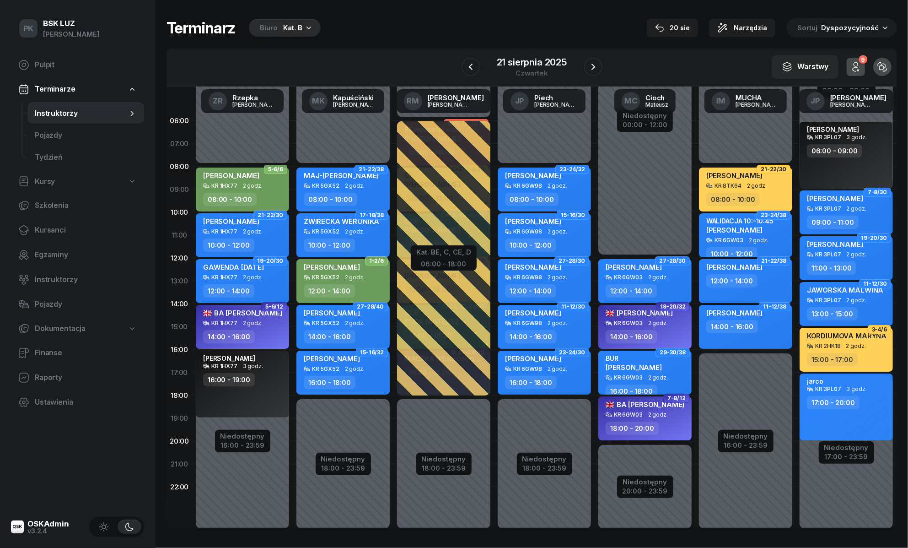
click at [355, 379] on div "16:00 - 18:00" at bounding box center [344, 382] width 81 height 13
select select "16"
select select "18"
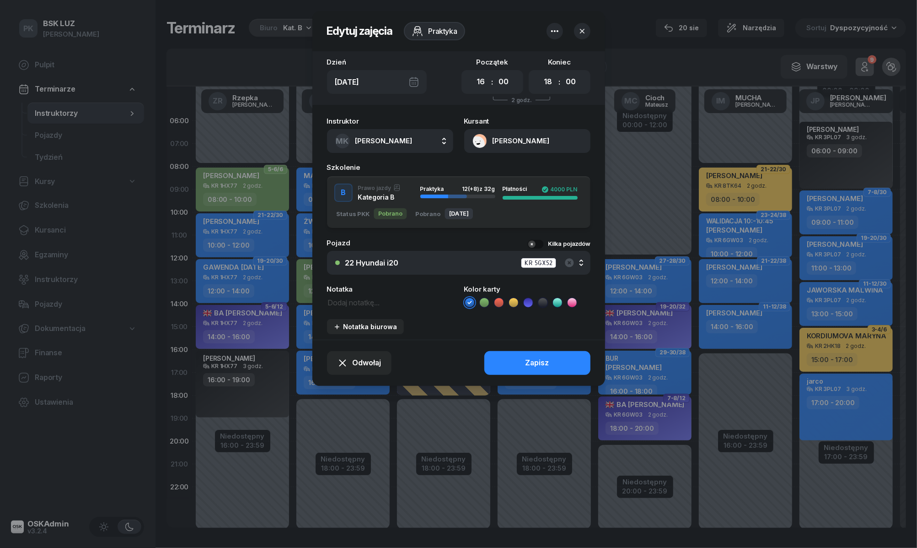
click at [359, 298] on textarea at bounding box center [390, 302] width 126 height 12
drag, startPoint x: 359, startPoint y: 298, endPoint x: 530, endPoint y: 387, distance: 192.2
click at [423, 339] on div "Edytuj zajęcia Praktyka Dzień Czw, 21 sie Początek 00 01 02 03 04 05 06 07 08 0…" at bounding box center [459, 198] width 293 height 375
type textarea "Obser. Woźniak"
click at [559, 361] on button "Zapisz" at bounding box center [538, 363] width 106 height 24
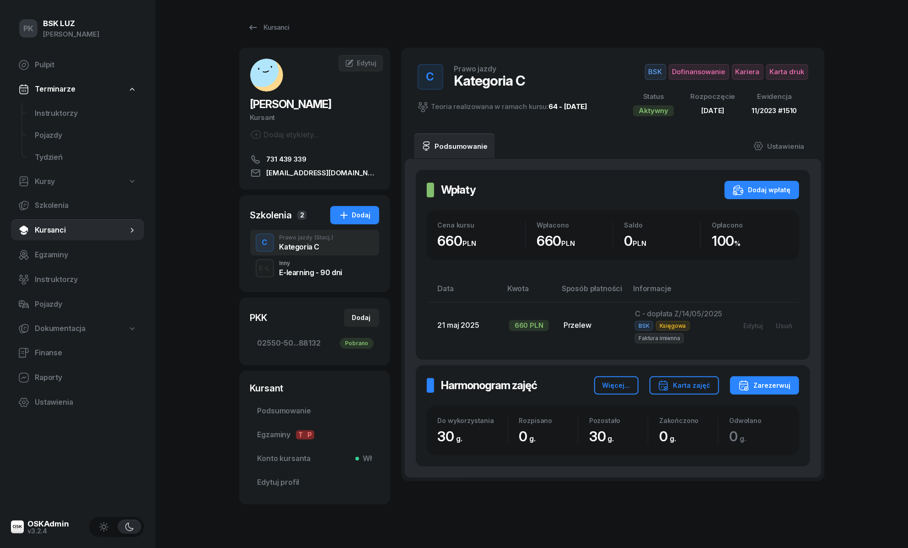
click at [292, 14] on div "Kursanci NOWAK ADRIAN Kursant Dodaj etykiety... 731 439 339 ADRIANIRL@VP.PL AN …" at bounding box center [532, 263] width 586 height 527
click at [286, 16] on div "Kursanci NOWAK ADRIAN Kursant Dodaj etykiety... 731 439 339 ADRIANIRL@VP.PL AN …" at bounding box center [532, 263] width 586 height 527
click at [287, 22] on link "Kursanci" at bounding box center [268, 27] width 59 height 18
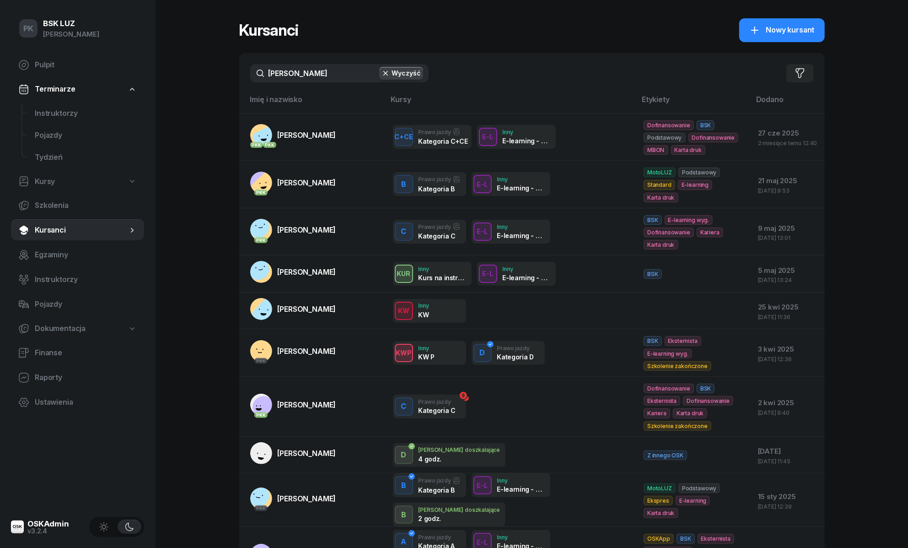
drag, startPoint x: 310, startPoint y: 81, endPoint x: 264, endPoint y: 74, distance: 47.3
click at [264, 74] on input "nowak" at bounding box center [339, 73] width 178 height 18
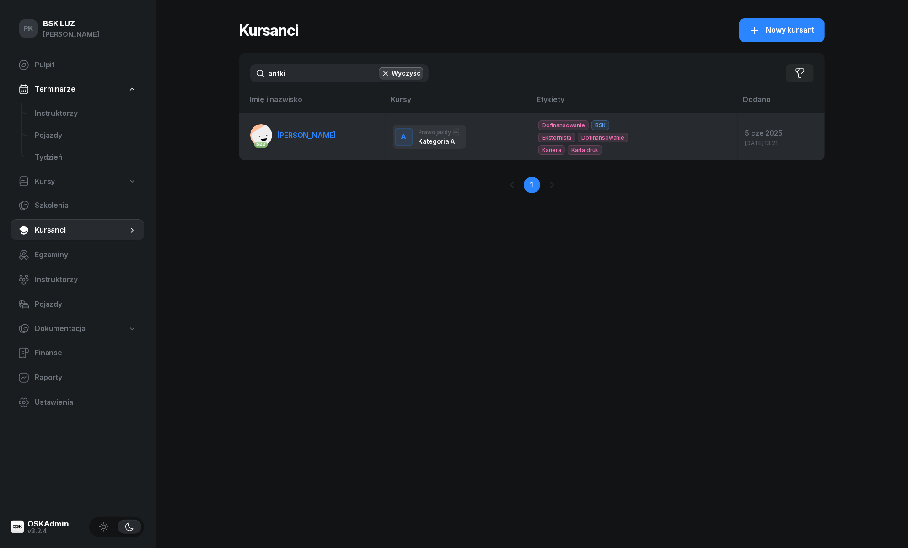
type input "antki"
click at [333, 134] on span "ANTKIEWICZ MACIEJ" at bounding box center [307, 134] width 59 height 9
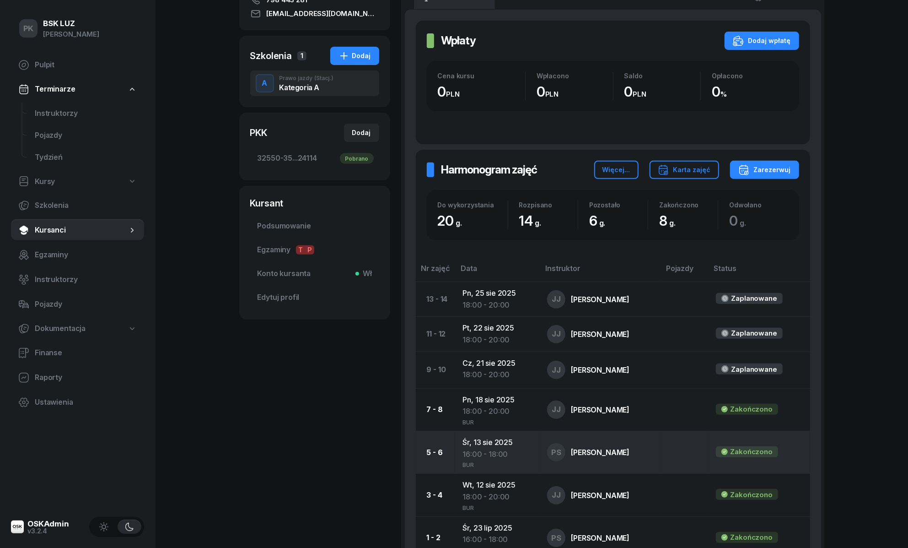
scroll to position [122, 0]
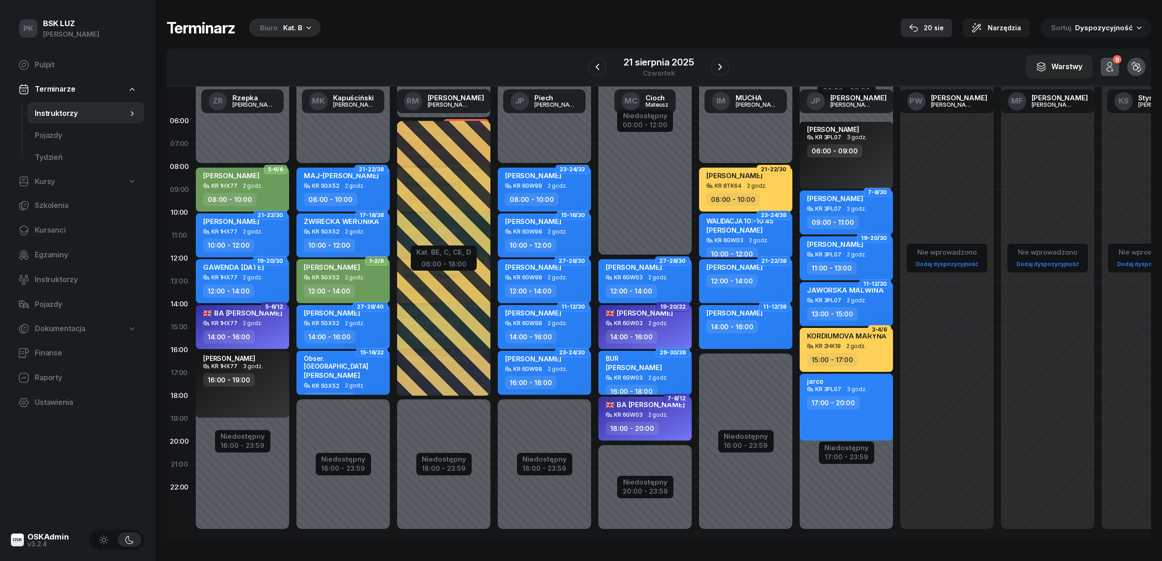
click at [930, 26] on div "20 sie" at bounding box center [926, 27] width 35 height 11
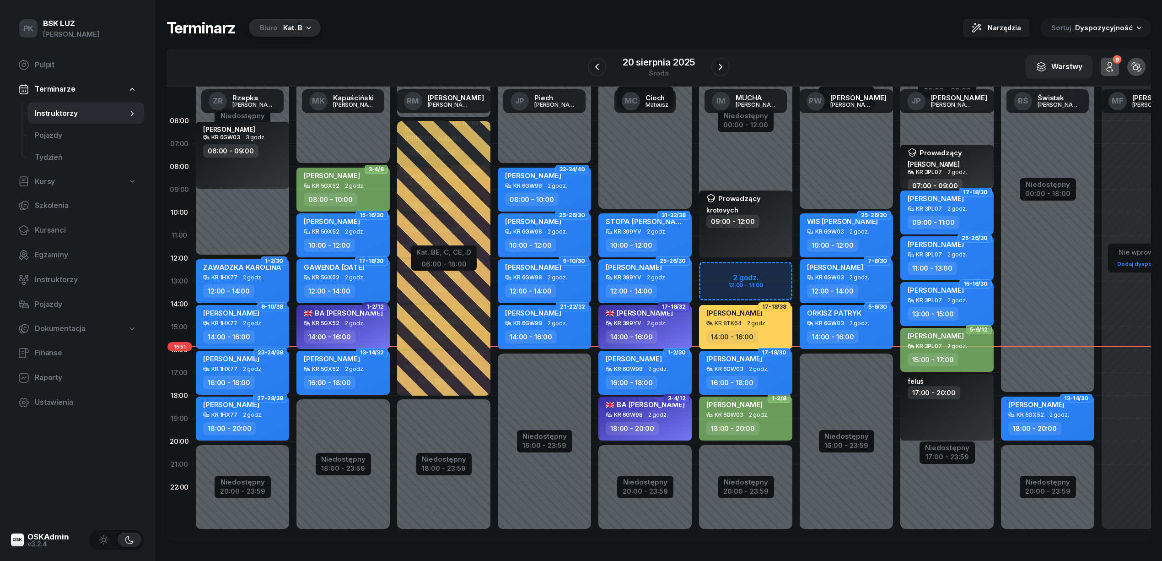
click at [773, 374] on div "SIUDAK ZUZANNA KR 6GW03 2 godz. 16:00 - 18:00" at bounding box center [745, 372] width 93 height 44
select select "16"
select select "18"
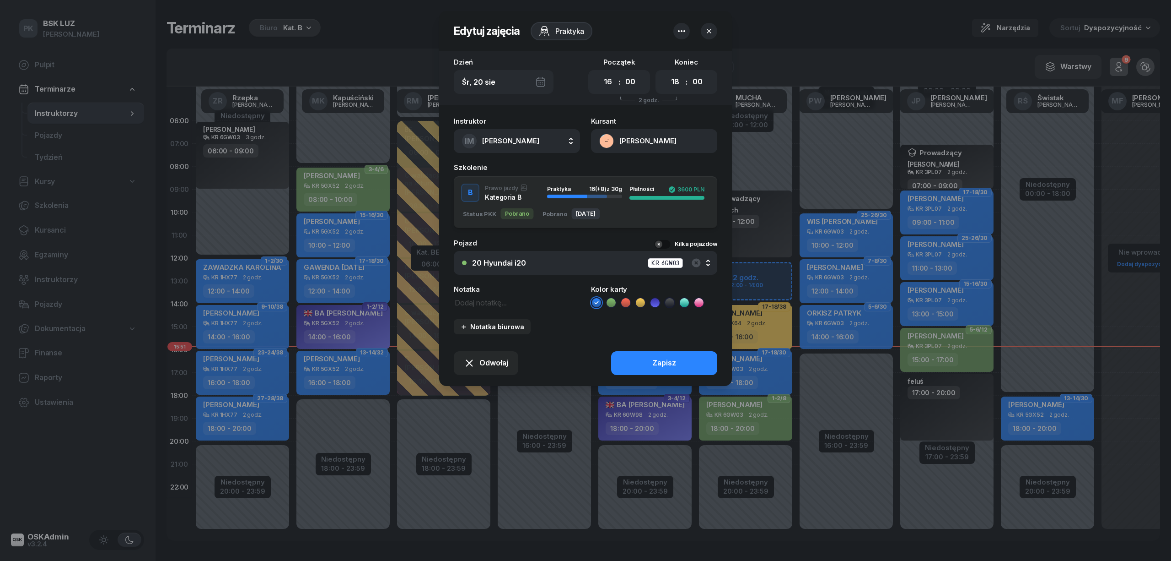
click at [551, 266] on div "20 Hyundai i20 KR 6GW03" at bounding box center [590, 262] width 237 height 11
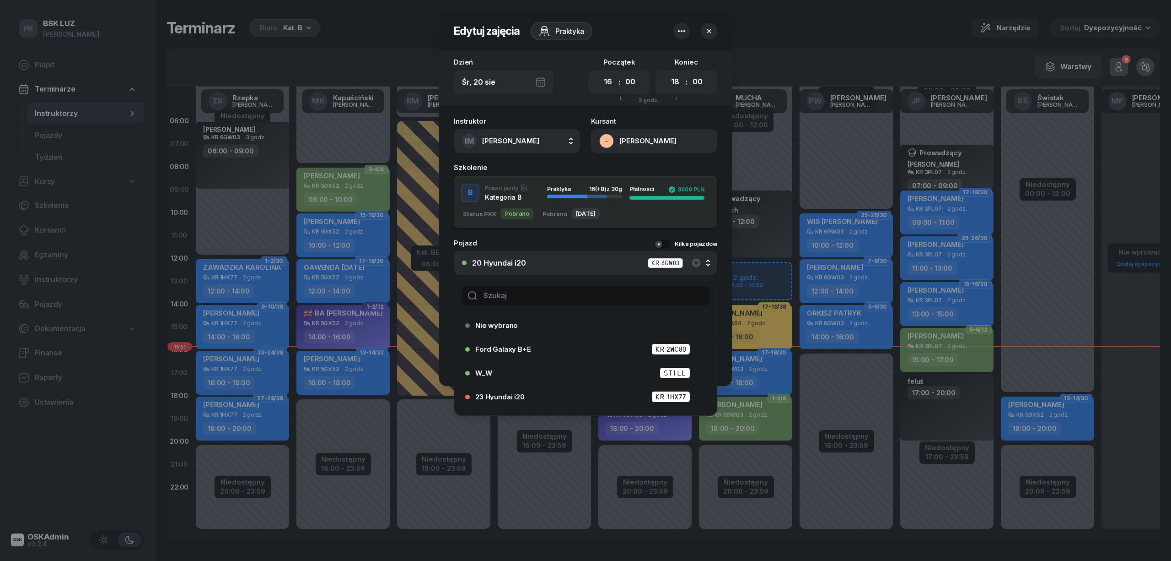
click at [706, 29] on icon "button" at bounding box center [709, 31] width 9 height 9
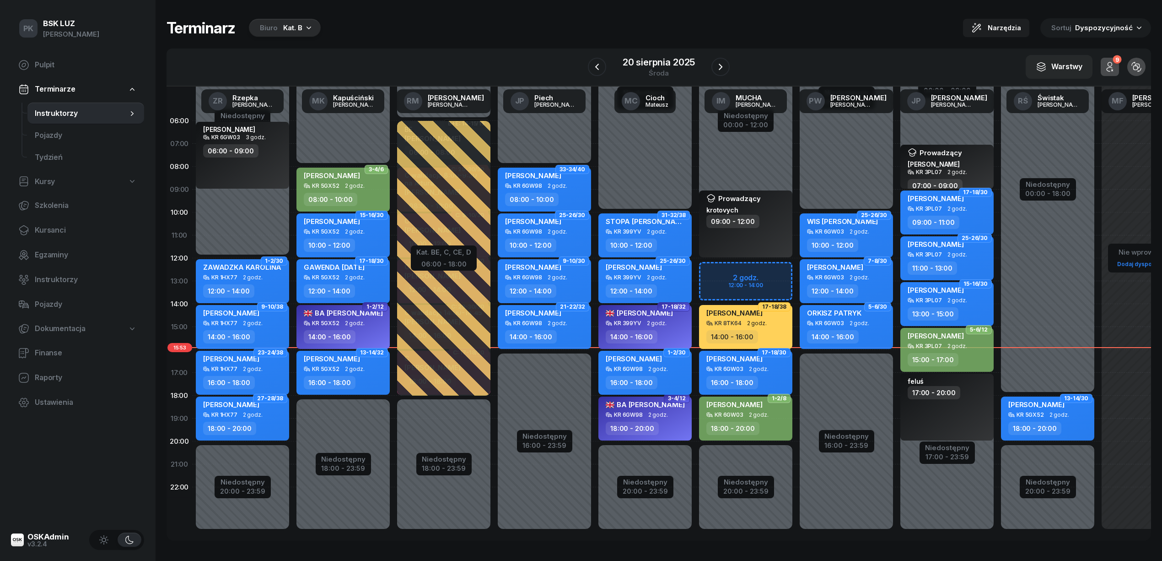
click at [690, 375] on div "KORBUT IHOR KR 6GW98 2 godz. 16:00 - 18:00" at bounding box center [644, 372] width 93 height 44
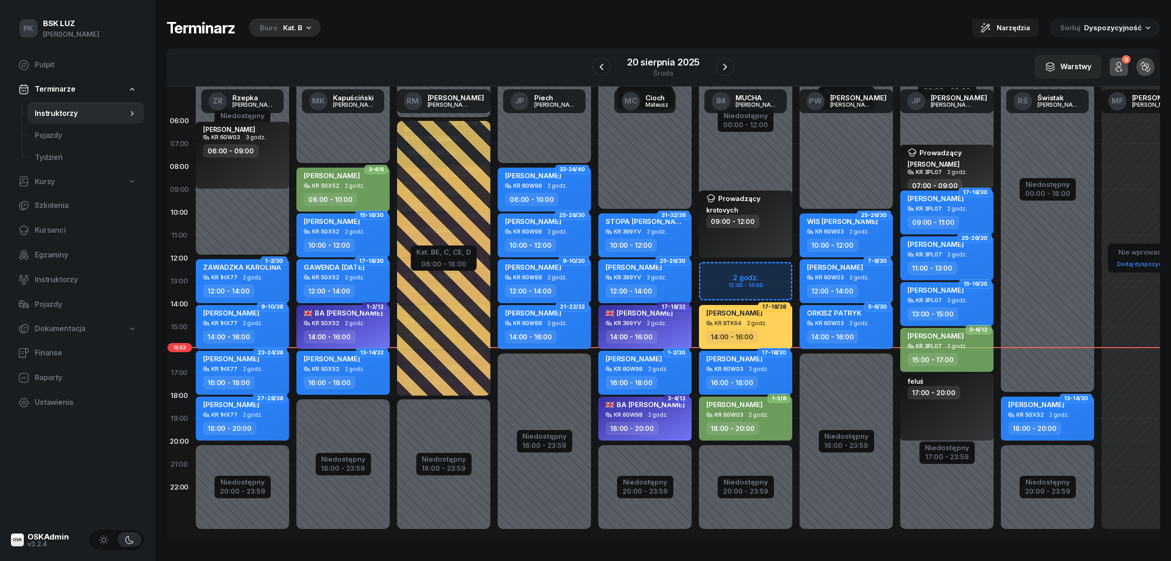
select select "16"
select select "18"
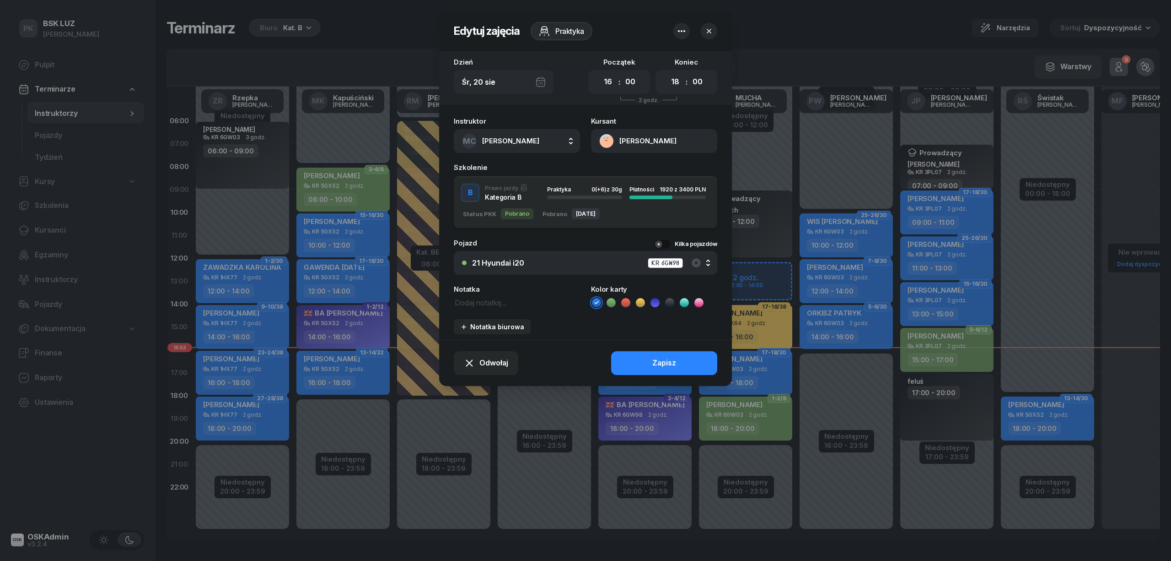
click at [591, 272] on button "21 Hyundai i20 KR 6GW98" at bounding box center [586, 263] width 264 height 24
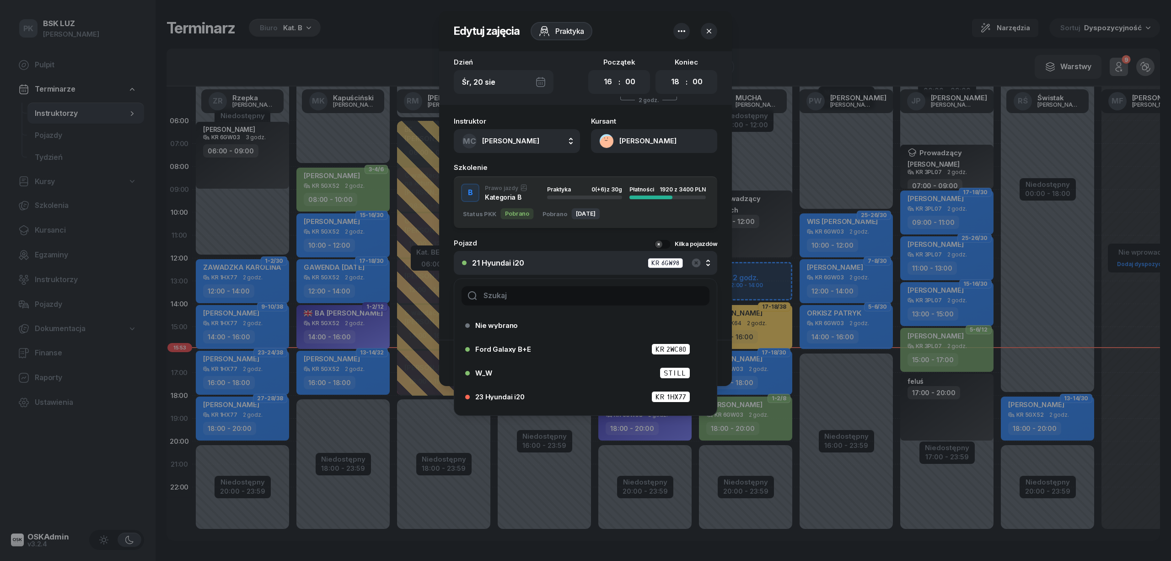
click at [688, 262] on div "21 Hyundai i20 KR 6GW98" at bounding box center [590, 262] width 237 height 11
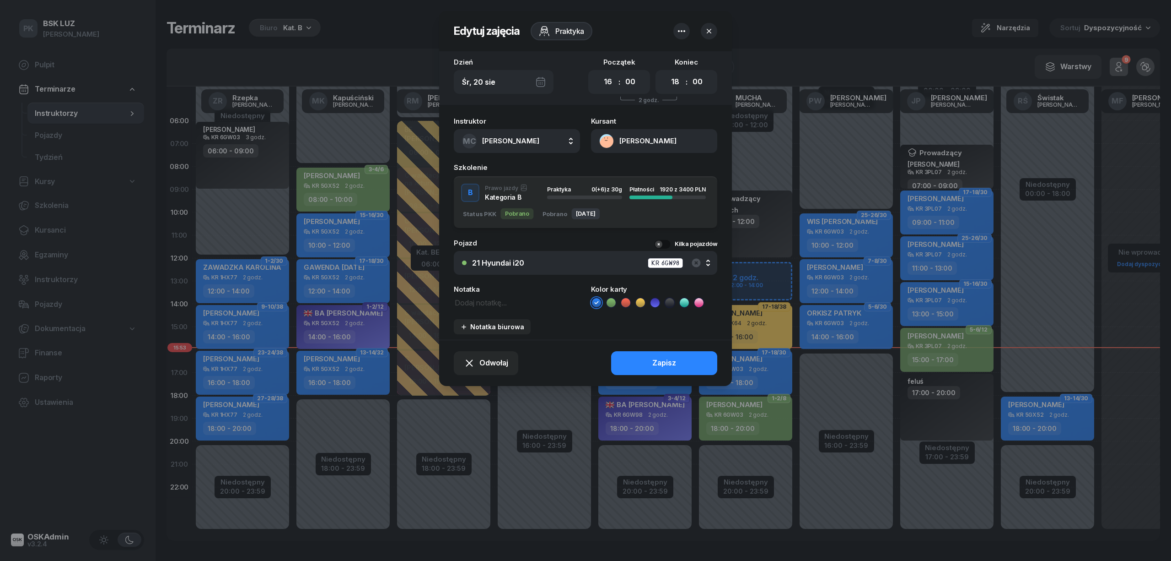
click at [540, 264] on div "21 Hyundai i20 KR 6GW98" at bounding box center [590, 262] width 237 height 11
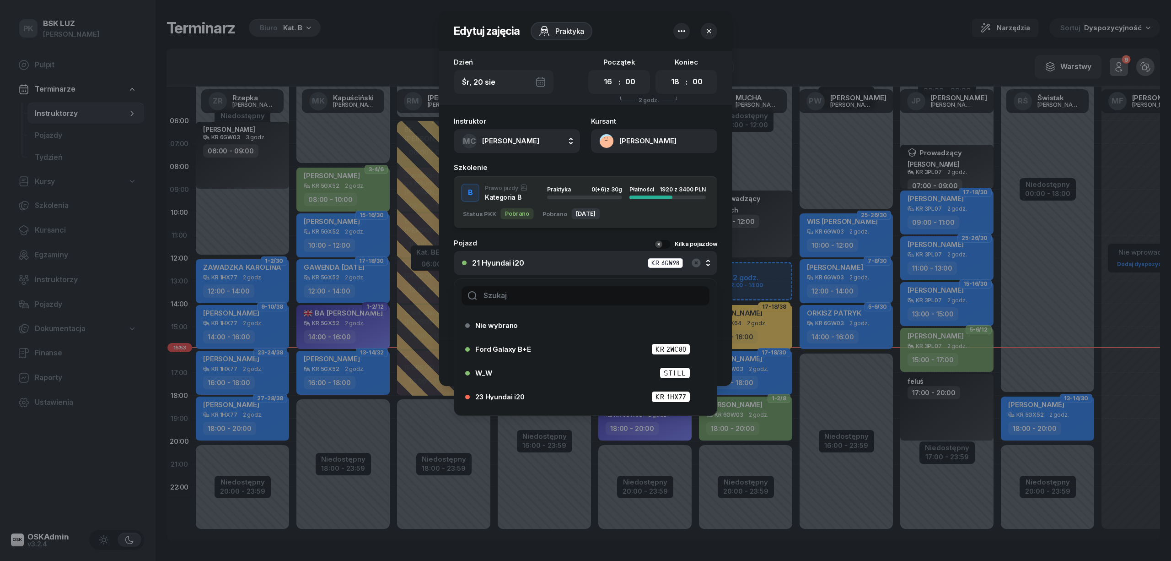
click at [539, 290] on input "text" at bounding box center [586, 295] width 248 height 19
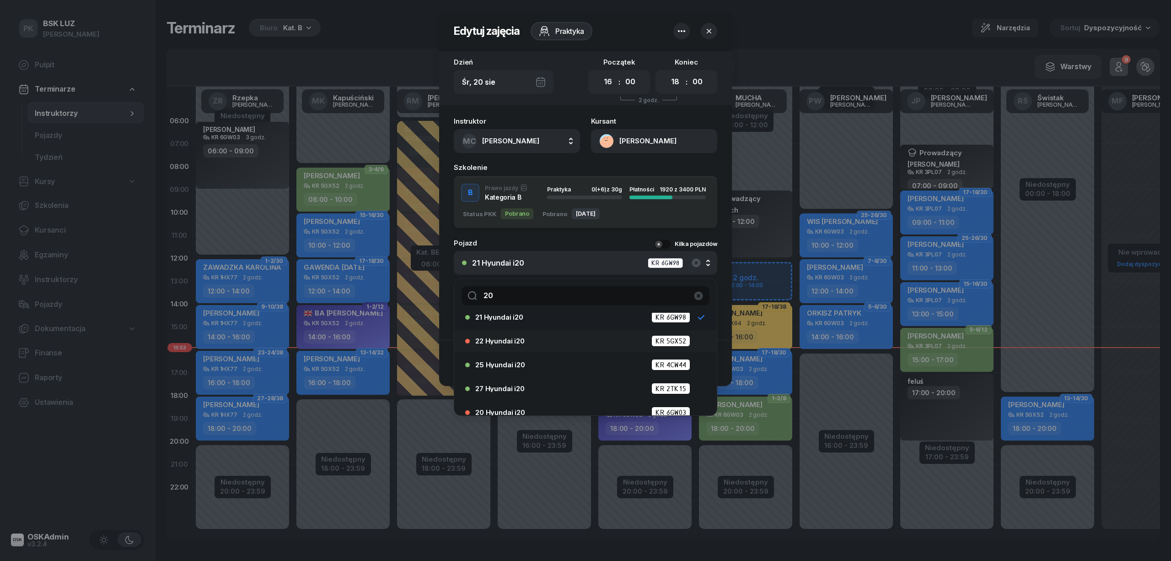
scroll to position [90, 0]
type input "20"
click at [506, 396] on div "20 Hyundai i20 KR 6GW03" at bounding box center [587, 401] width 225 height 11
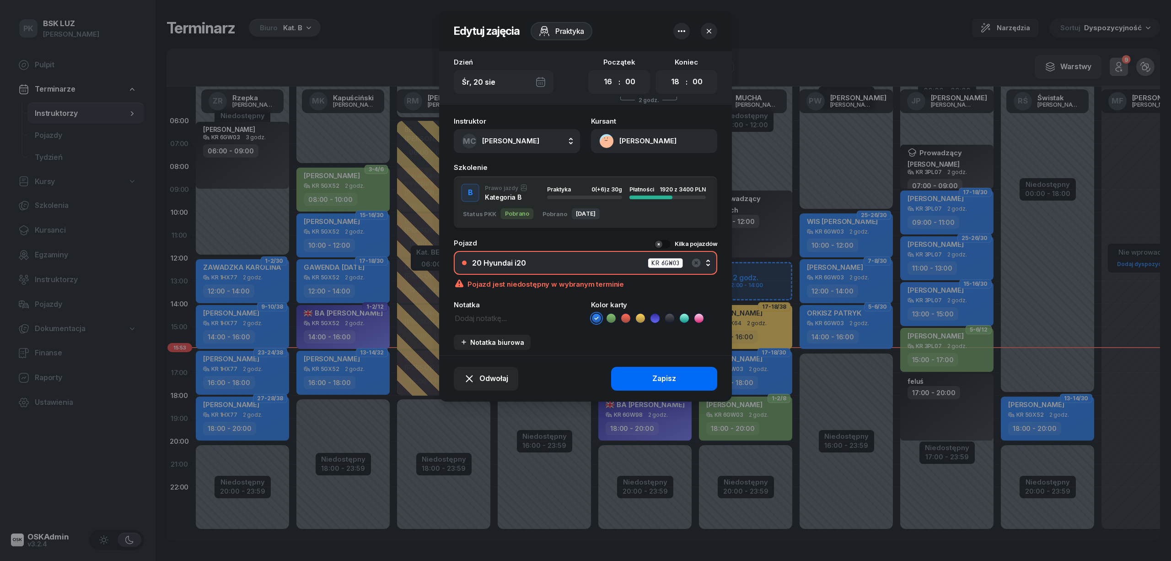
click at [635, 372] on button "Zapisz" at bounding box center [664, 379] width 106 height 24
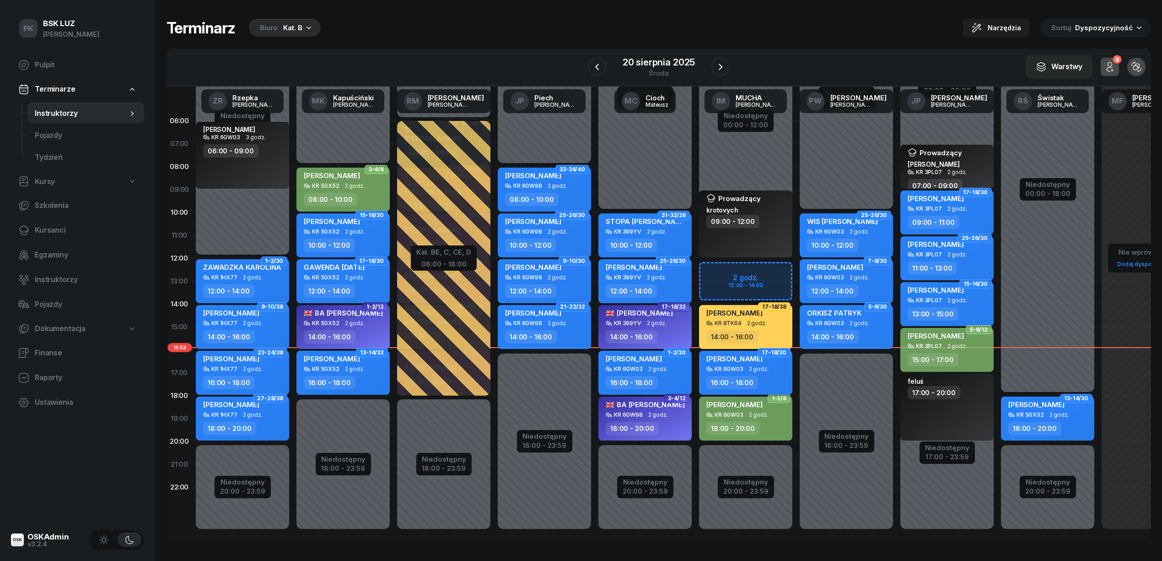
click at [736, 374] on div "SIUDAK ZUZANNA KR 6GW03 2 godz. 16:00 - 18:00" at bounding box center [745, 372] width 93 height 44
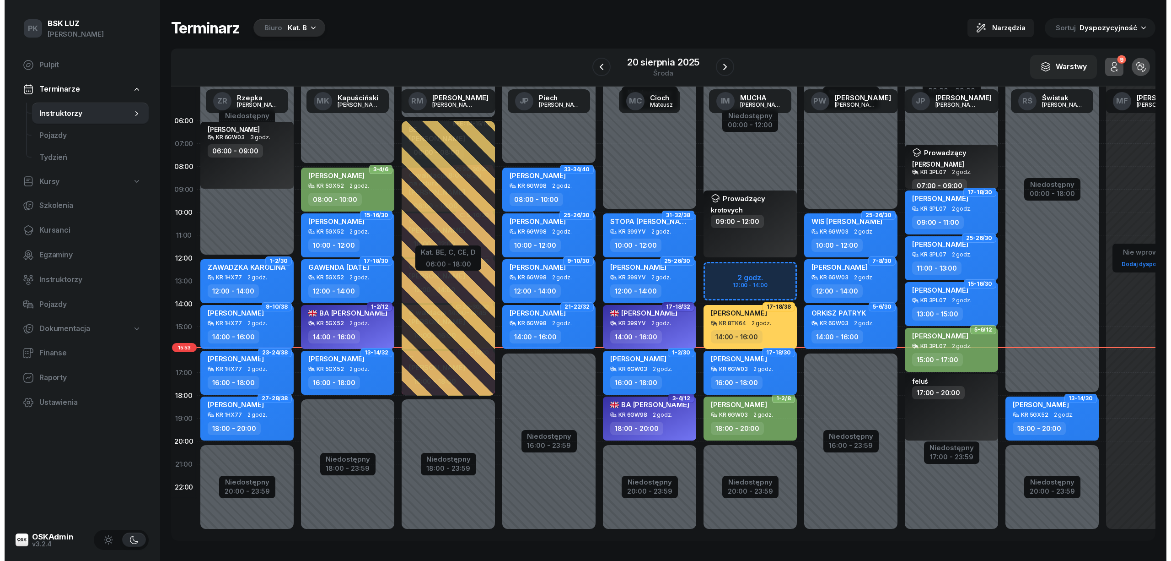
select select "16"
select select "18"
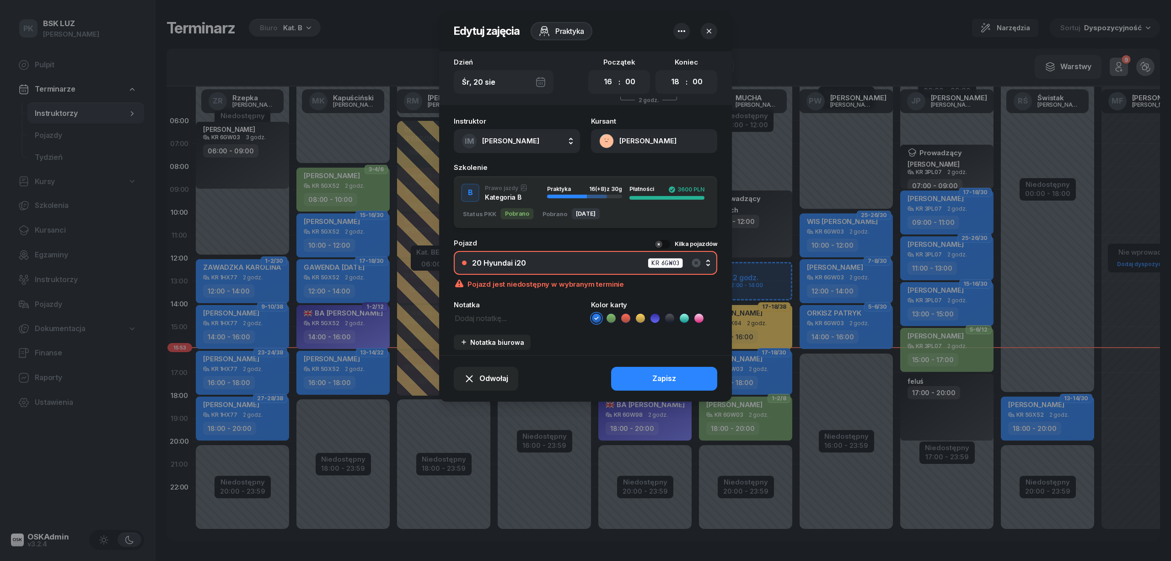
click at [600, 261] on div "20 Hyundai i20 KR 6GW03" at bounding box center [590, 262] width 237 height 11
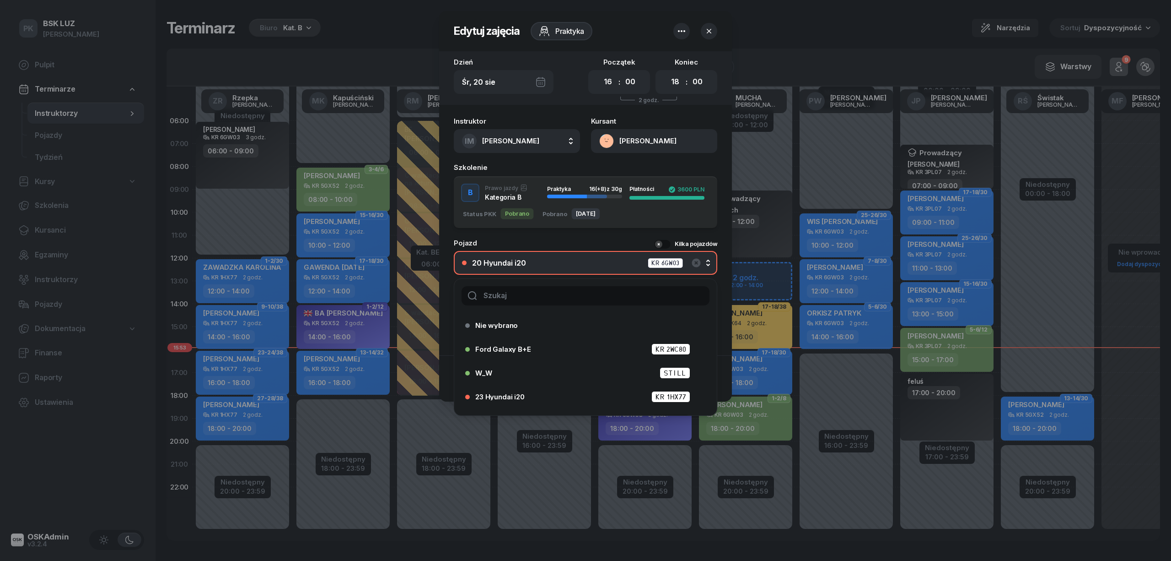
click at [572, 284] on div at bounding box center [585, 296] width 263 height 34
click at [566, 296] on input "text" at bounding box center [586, 295] width 248 height 19
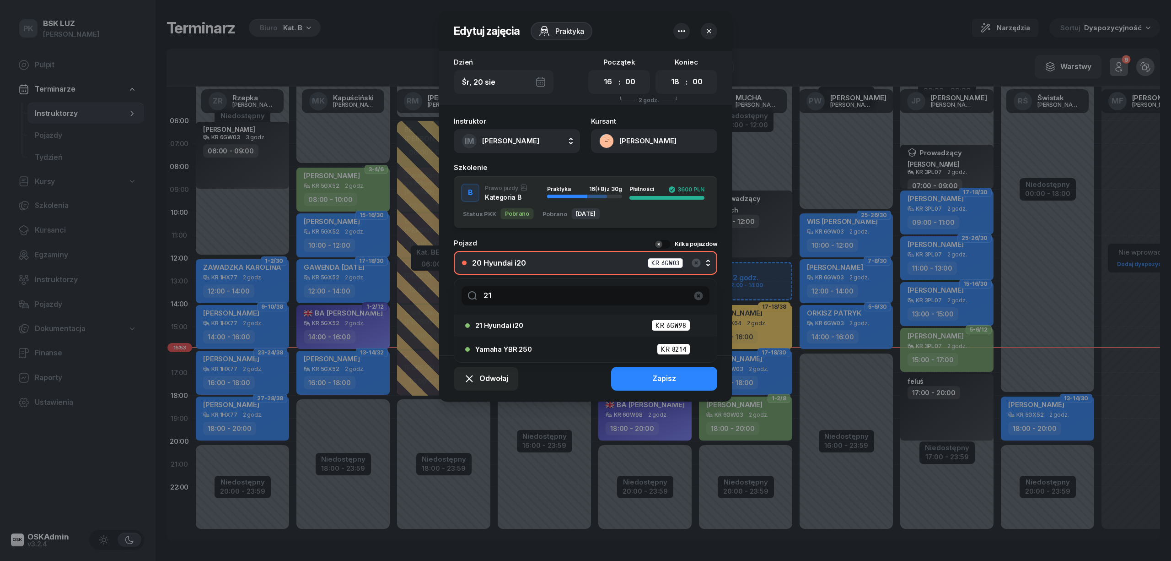
type input "21"
click at [537, 324] on div "21 Hyundai i20 KR 6GW98" at bounding box center [587, 324] width 225 height 11
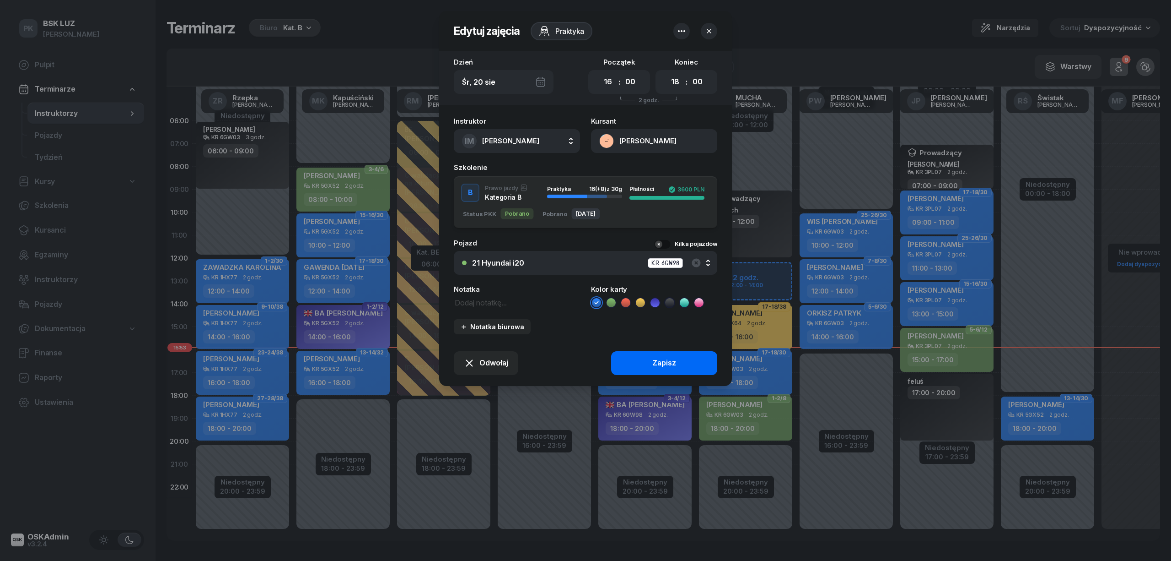
click at [640, 366] on button "Zapisz" at bounding box center [664, 363] width 106 height 24
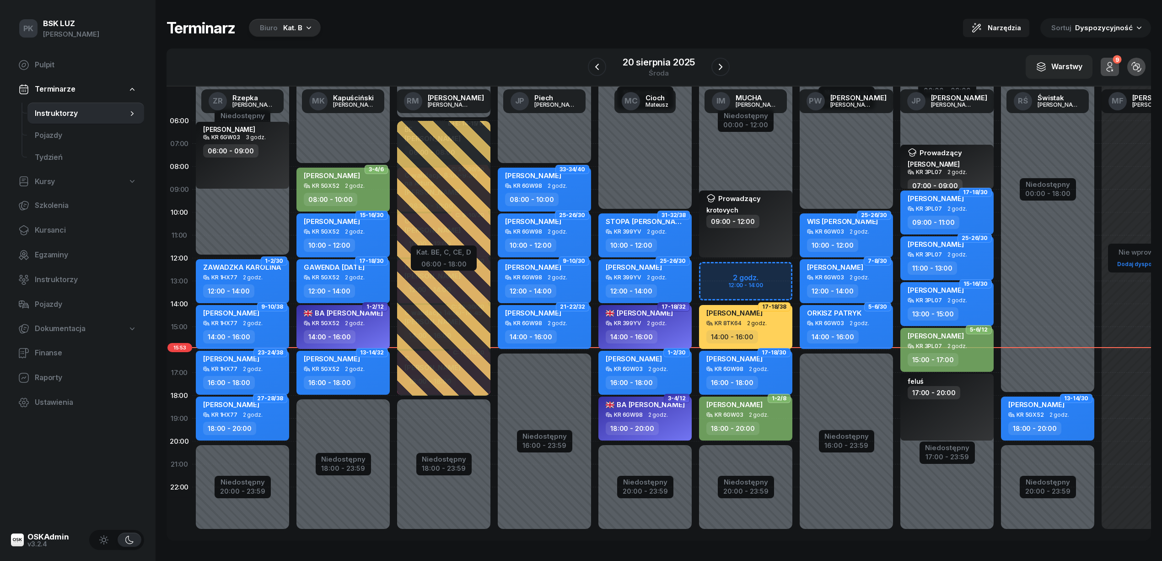
click at [676, 426] on div "18:00 - 20:00" at bounding box center [646, 427] width 81 height 13
select select "18"
select select "20"
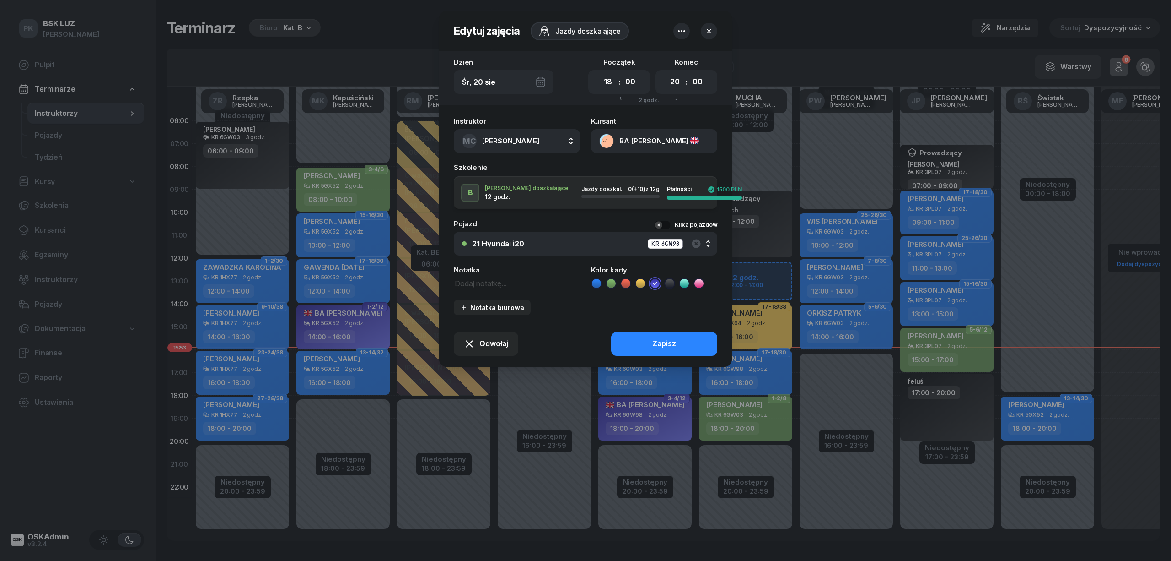
click at [577, 245] on div "21 Hyundai i20 KR 6GW98" at bounding box center [590, 243] width 237 height 11
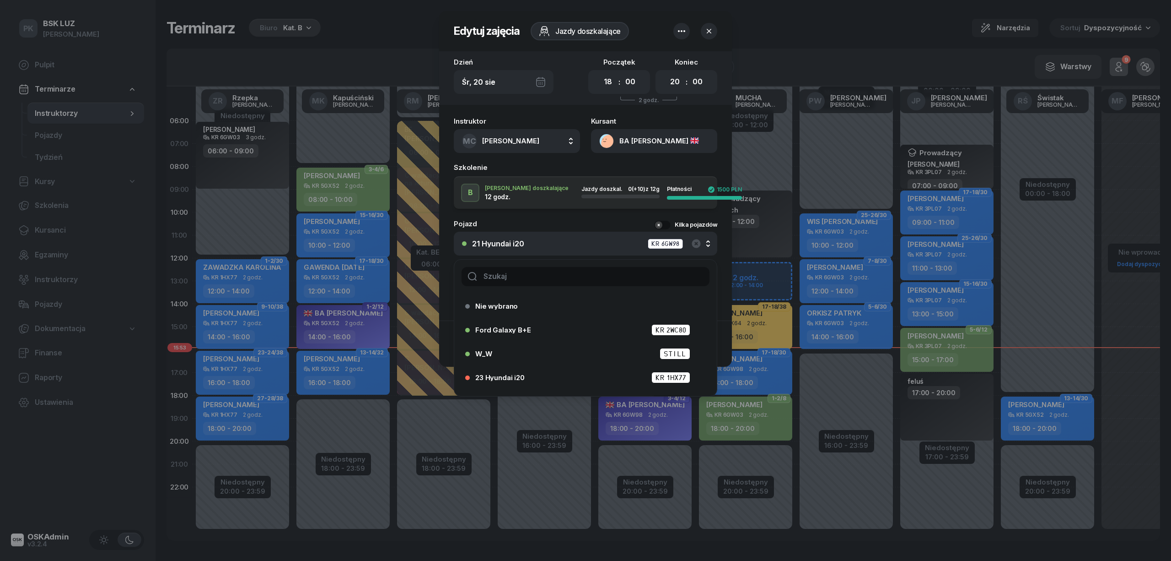
drag, startPoint x: 567, startPoint y: 271, endPoint x: 565, endPoint y: 275, distance: 5.3
click at [567, 272] on input "text" at bounding box center [586, 276] width 248 height 19
type input "20"
click at [530, 376] on div "20 Hyundai i20 KR 6GW03" at bounding box center [582, 383] width 235 height 15
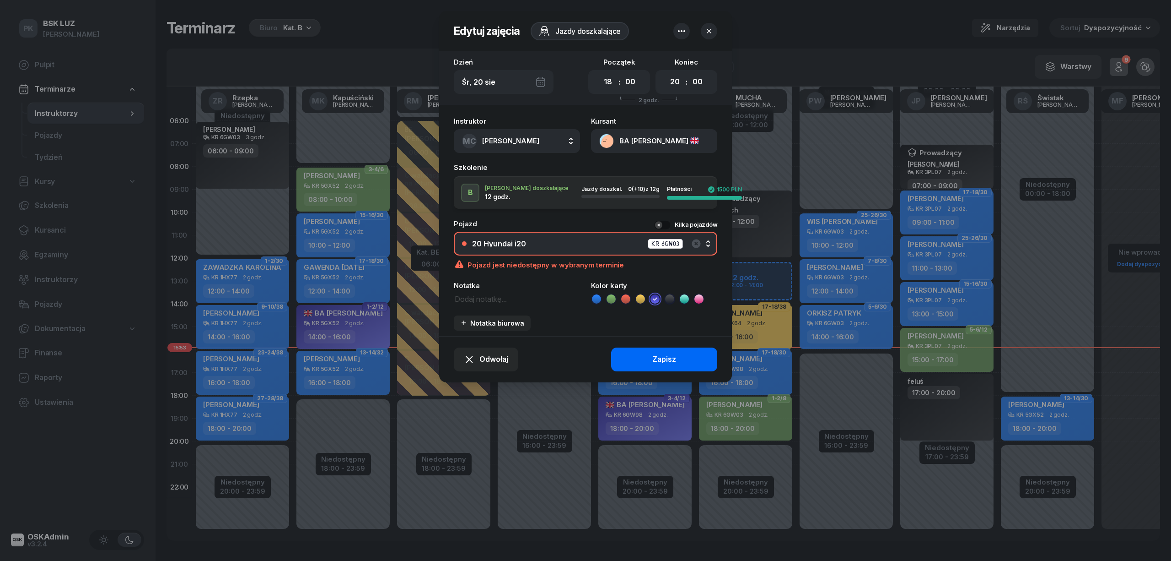
click at [632, 364] on button "Zapisz" at bounding box center [664, 359] width 106 height 24
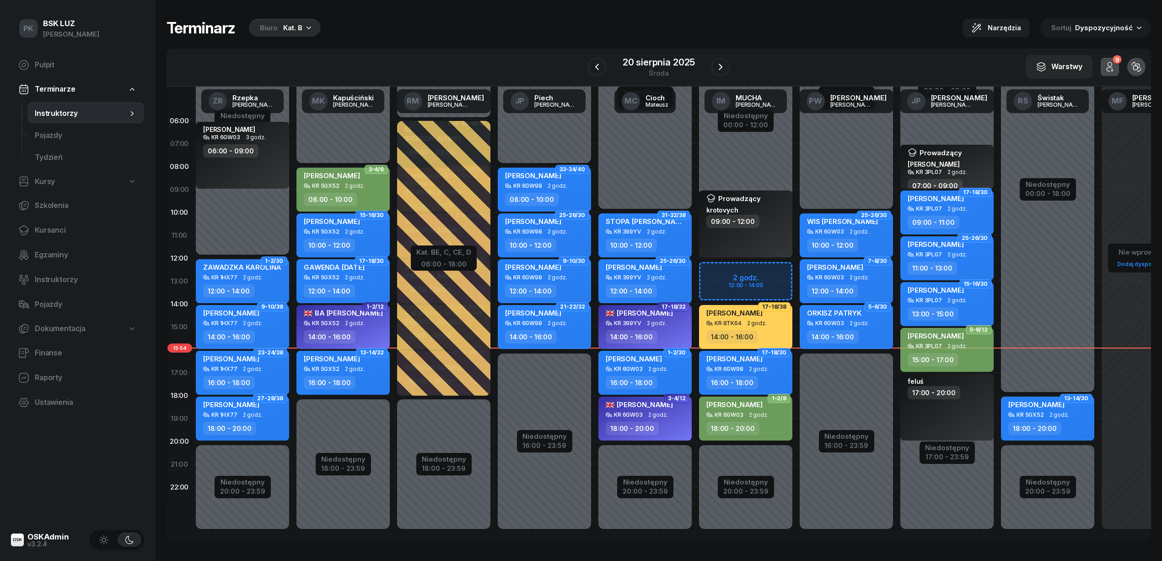
click at [766, 421] on div "18:00 - 20:00" at bounding box center [746, 427] width 81 height 13
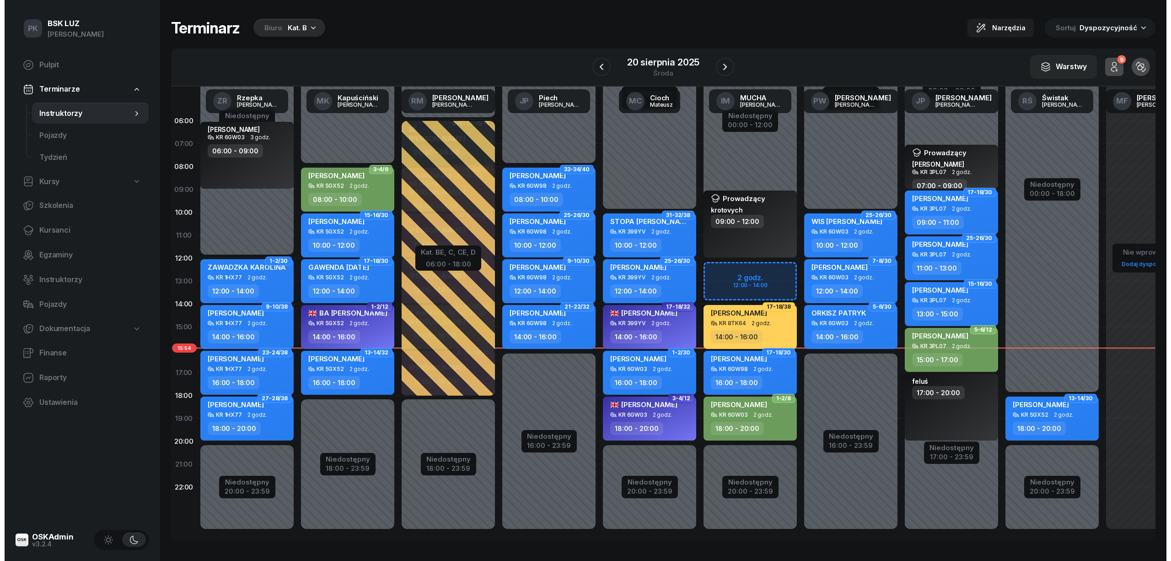
select select "18"
select select "20"
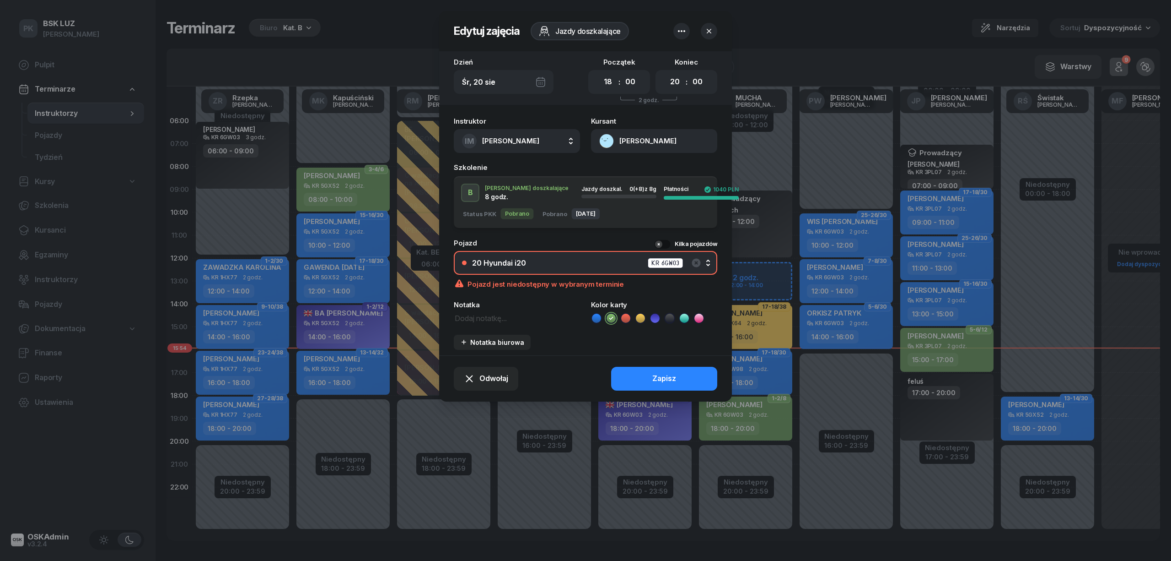
click at [572, 259] on div "20 Hyundai i20 KR 6GW03" at bounding box center [590, 262] width 237 height 11
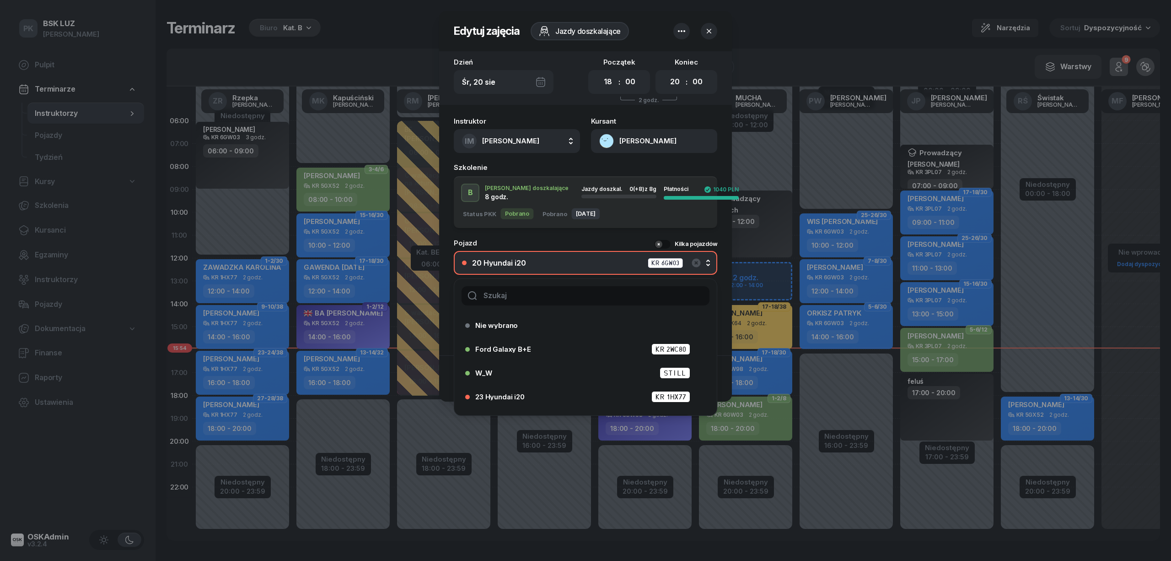
click at [539, 293] on input "text" at bounding box center [586, 295] width 248 height 19
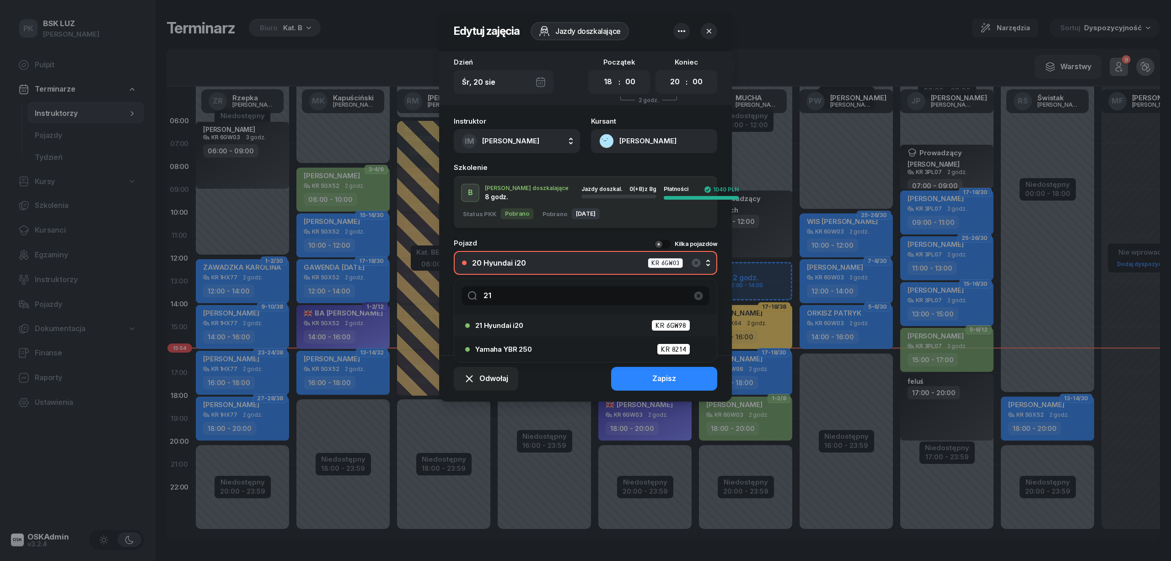
type input "21"
click at [529, 330] on div "21 Hyundai i20 KR 6GW98" at bounding box center [587, 324] width 225 height 11
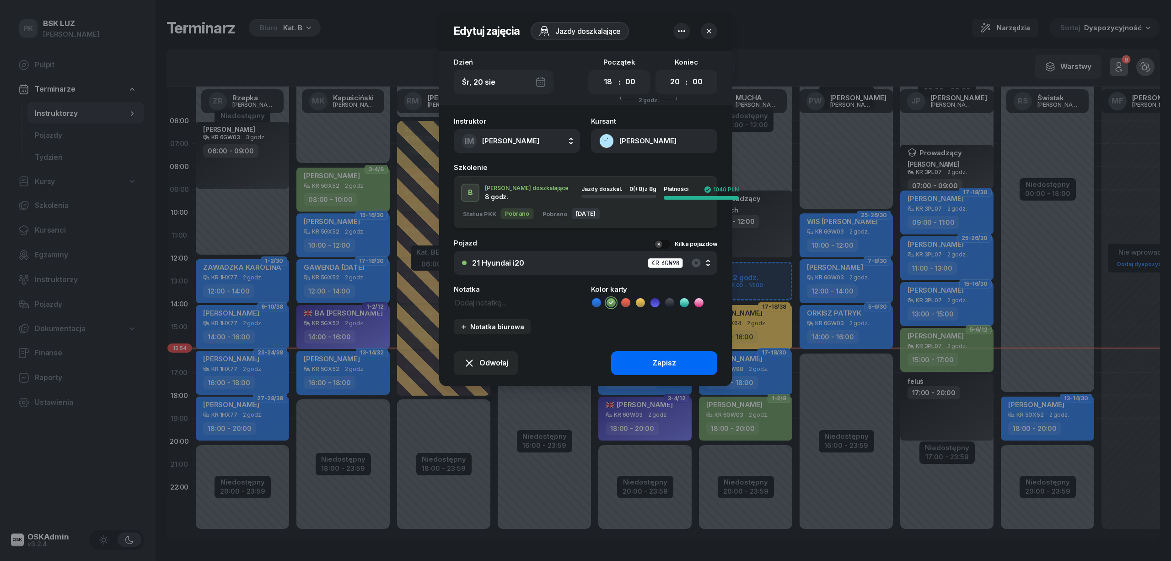
click at [632, 365] on button "Zapisz" at bounding box center [664, 363] width 106 height 24
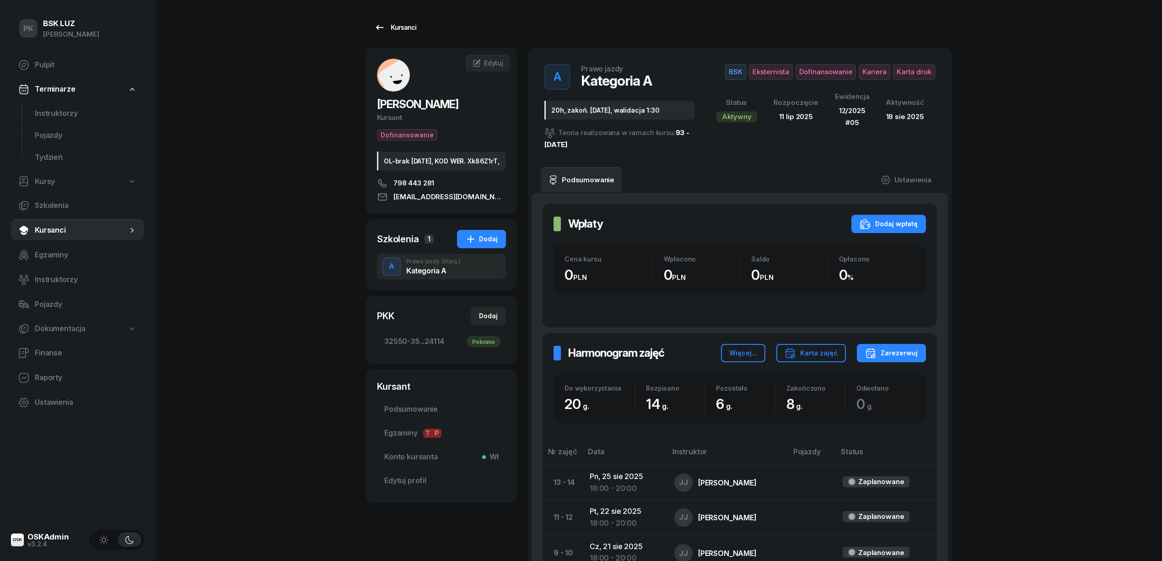
click at [392, 24] on div "Kursanci" at bounding box center [395, 27] width 42 height 11
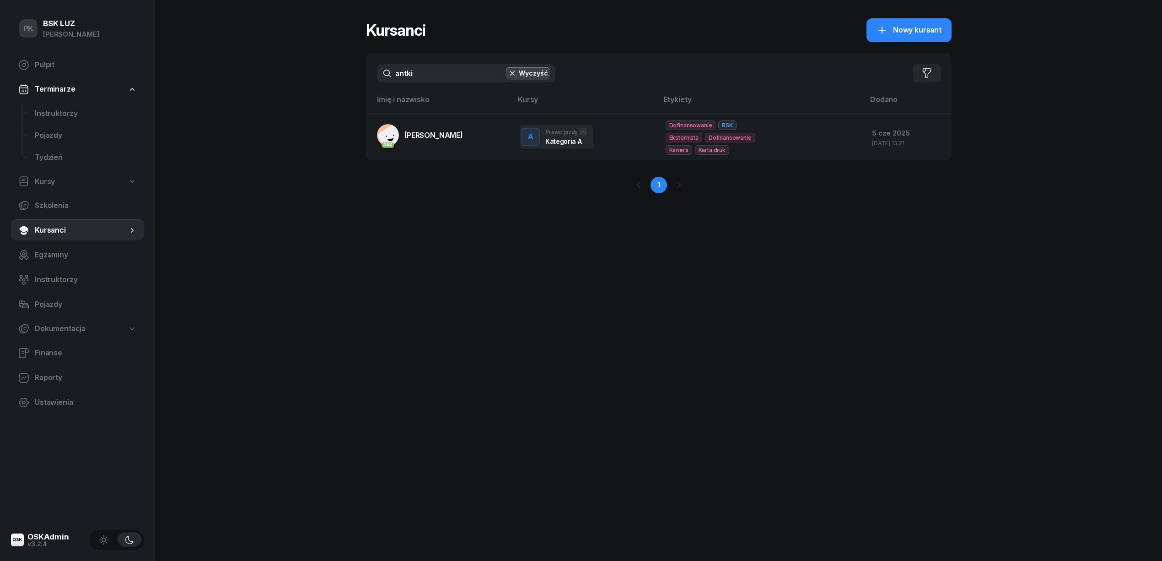
drag, startPoint x: 430, startPoint y: 63, endPoint x: 376, endPoint y: 66, distance: 54.5
click at [376, 66] on div "antki Wyczyść Filtruj" at bounding box center [659, 73] width 586 height 40
drag, startPoint x: 414, startPoint y: 75, endPoint x: 340, endPoint y: 74, distance: 74.6
click at [340, 74] on div "PK BSK [PERSON_NAME] Pulpit Terminarze Instruktorzy Pojazdy Tydzień Kursy Szkol…" at bounding box center [581, 280] width 1162 height 561
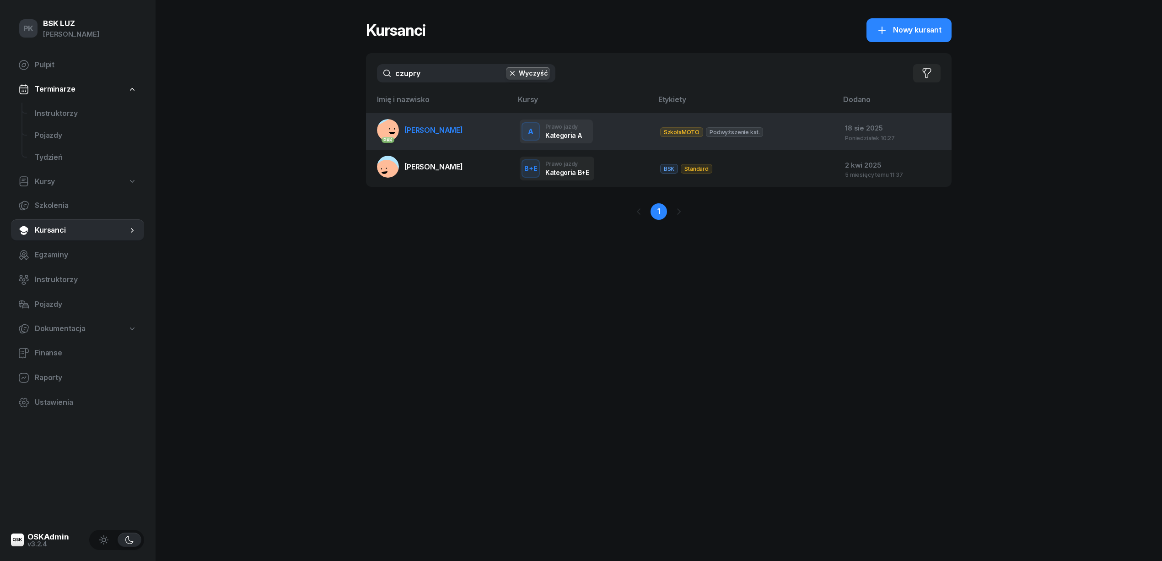
type input "czupry"
click at [435, 123] on link "PKK [PERSON_NAME]" at bounding box center [420, 130] width 86 height 22
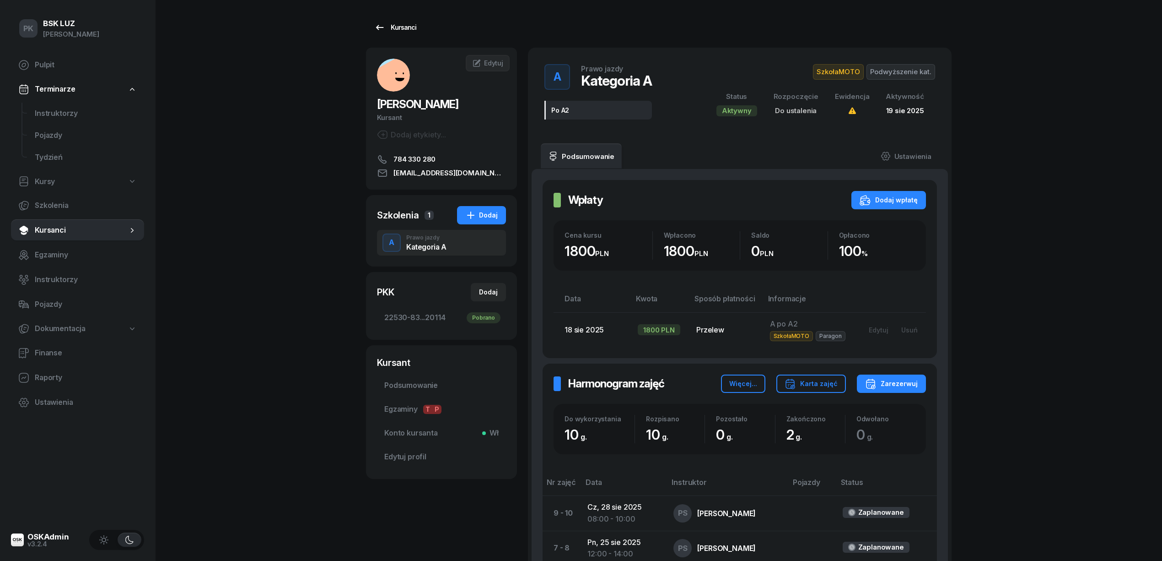
click at [404, 21] on link "Kursanci" at bounding box center [395, 27] width 59 height 18
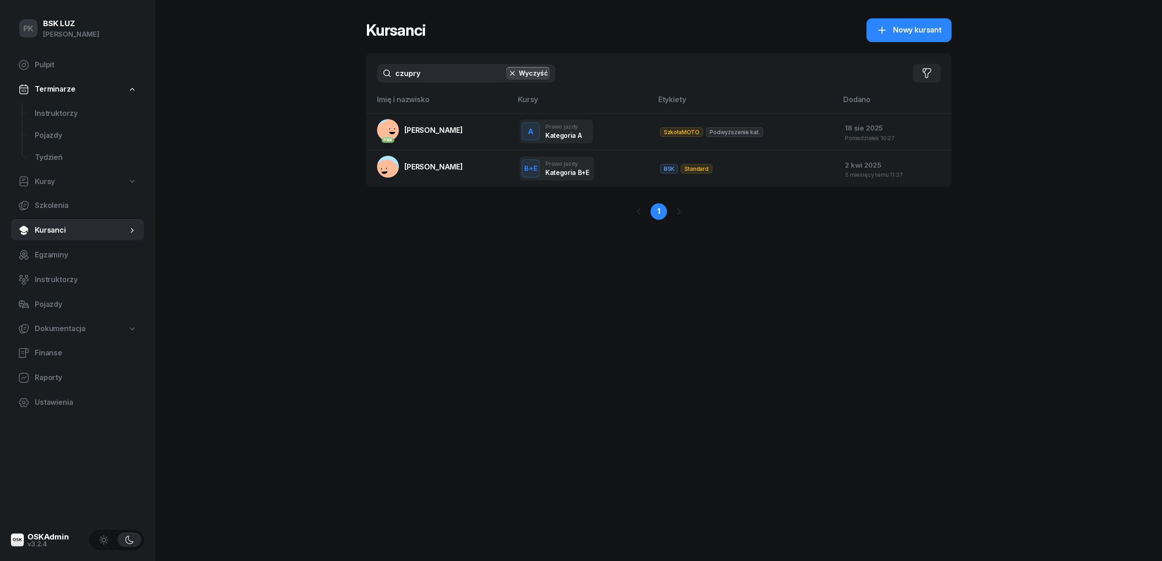
drag, startPoint x: 436, startPoint y: 74, endPoint x: 367, endPoint y: 74, distance: 68.6
click at [367, 74] on div "czupry Wyczyść Filtruj" at bounding box center [659, 73] width 586 height 40
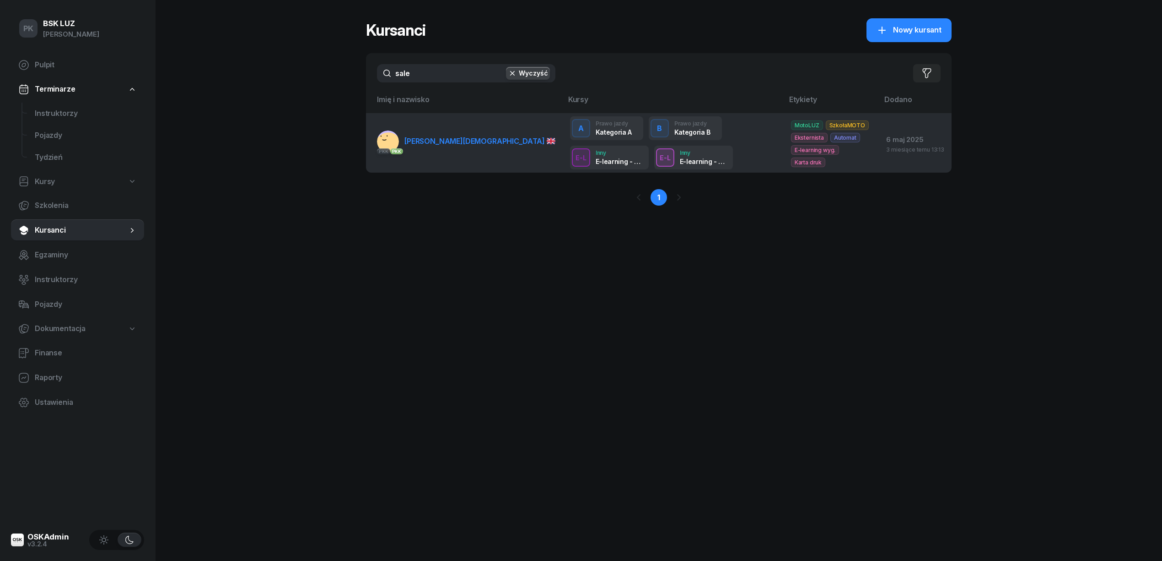
type input "sale"
click at [456, 133] on link "PKK PKK [PERSON_NAME]" at bounding box center [466, 141] width 178 height 22
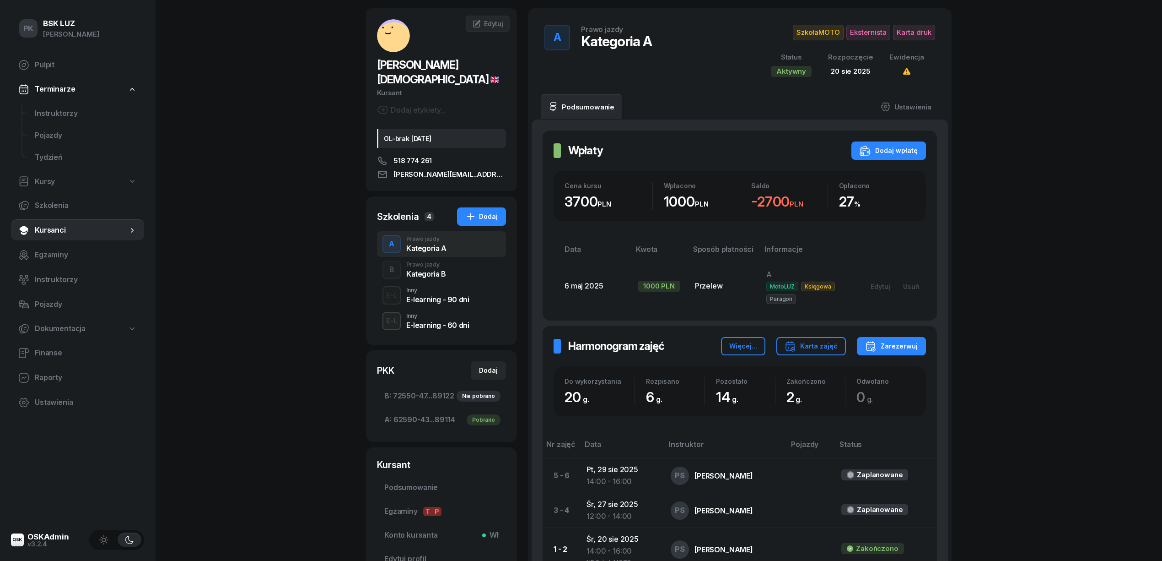
scroll to position [61, 0]
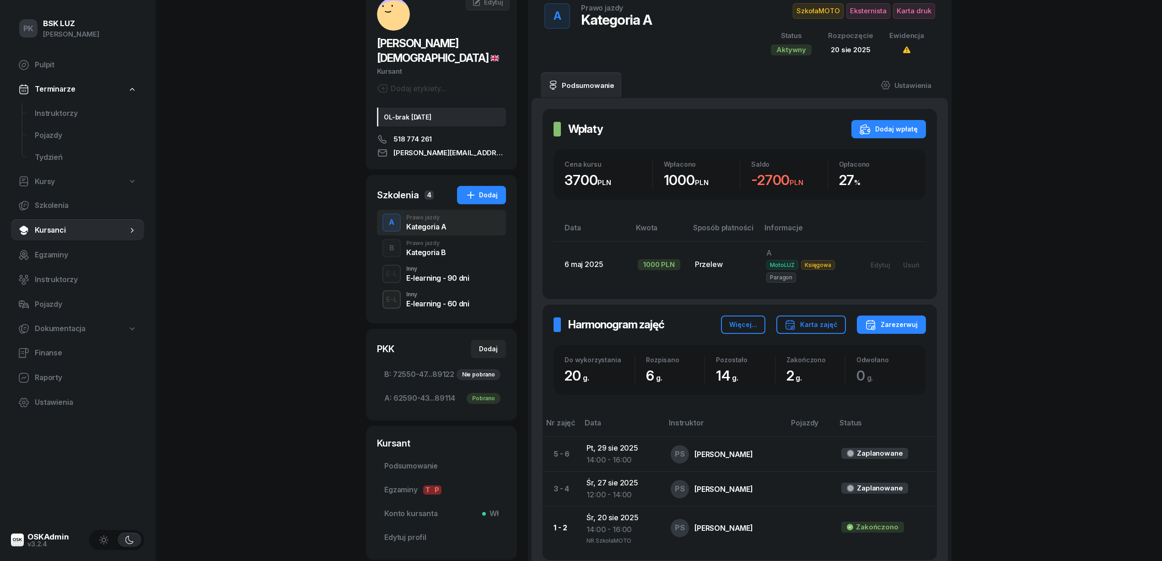
click at [434, 248] on div "Kategoria B" at bounding box center [426, 251] width 40 height 7
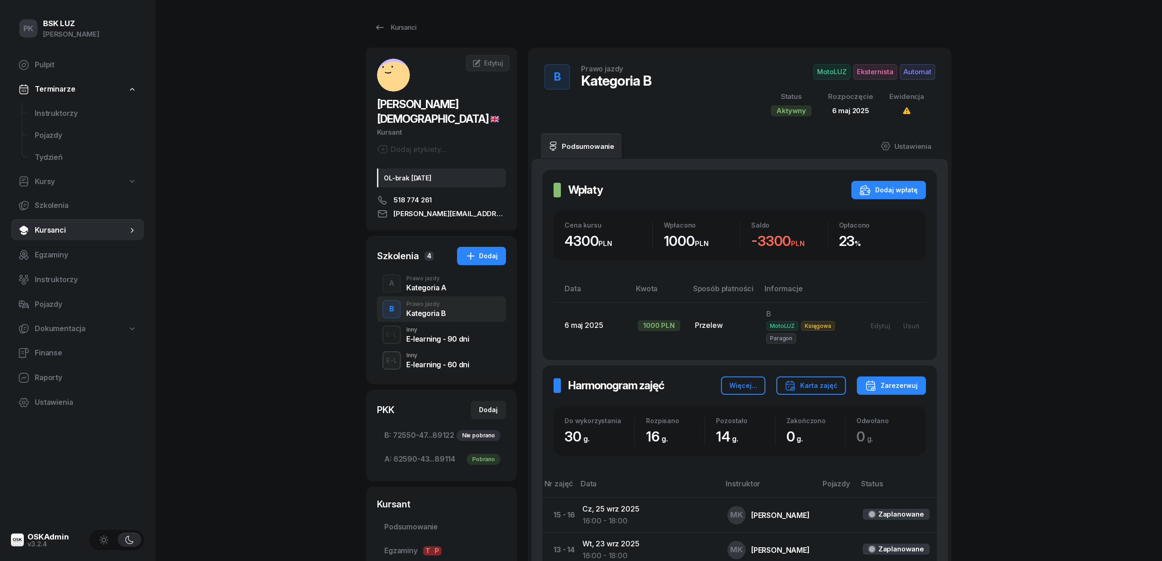
click at [437, 284] on div "Kategoria A" at bounding box center [426, 287] width 40 height 7
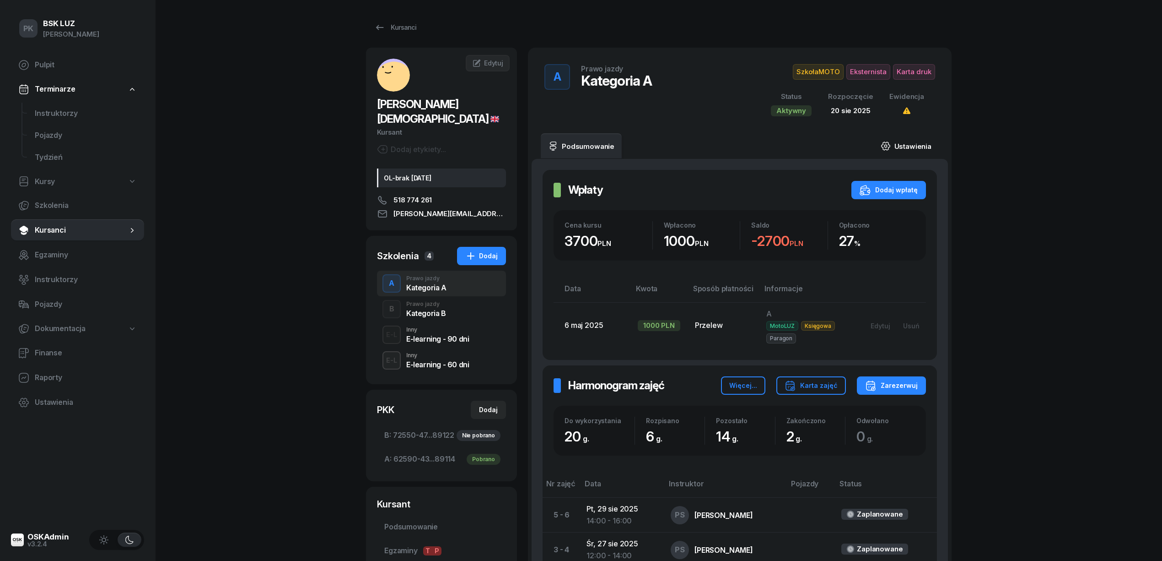
click at [912, 147] on link "Ustawienia" at bounding box center [905, 146] width 65 height 26
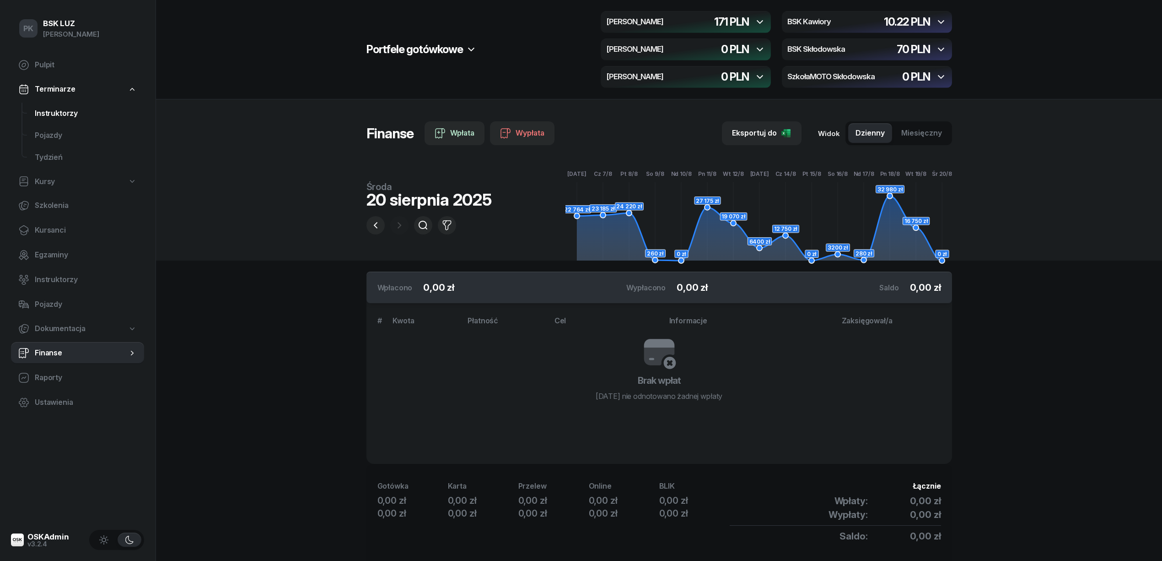
click at [63, 118] on span "Instruktorzy" at bounding box center [86, 114] width 102 height 12
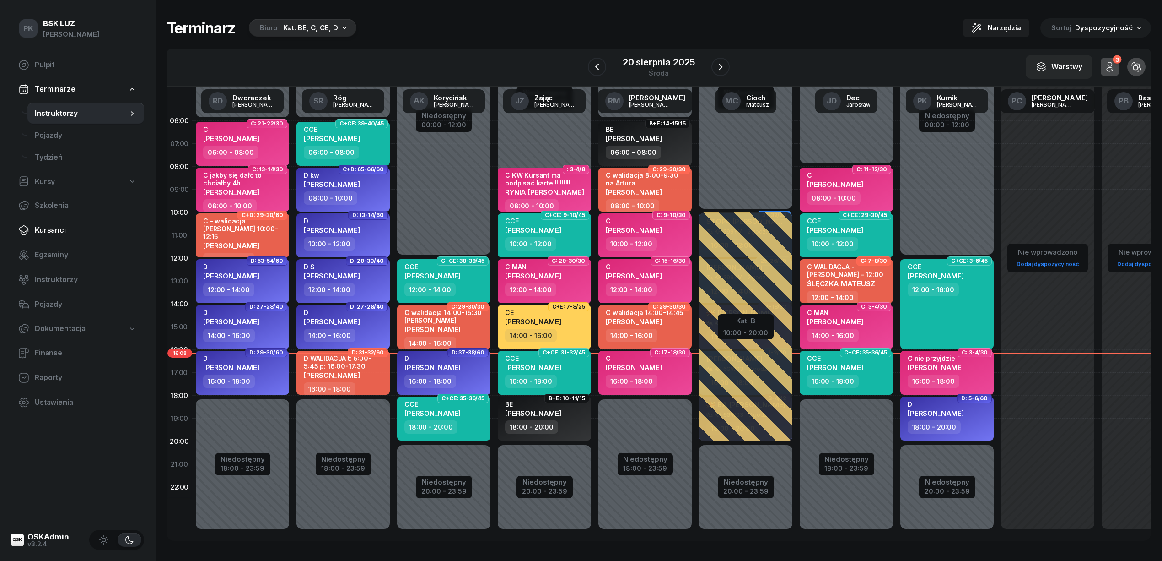
click at [60, 225] on span "Kursanci" at bounding box center [86, 230] width 102 height 12
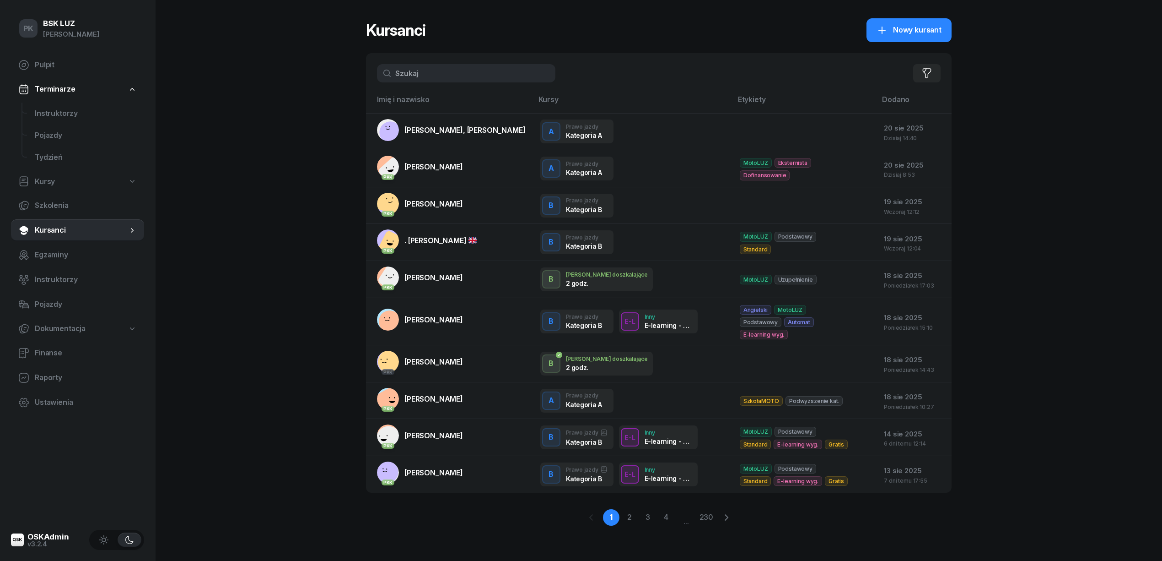
drag, startPoint x: 417, startPoint y: 66, endPoint x: 396, endPoint y: 70, distance: 21.4
click at [396, 68] on input "text" at bounding box center [466, 73] width 178 height 18
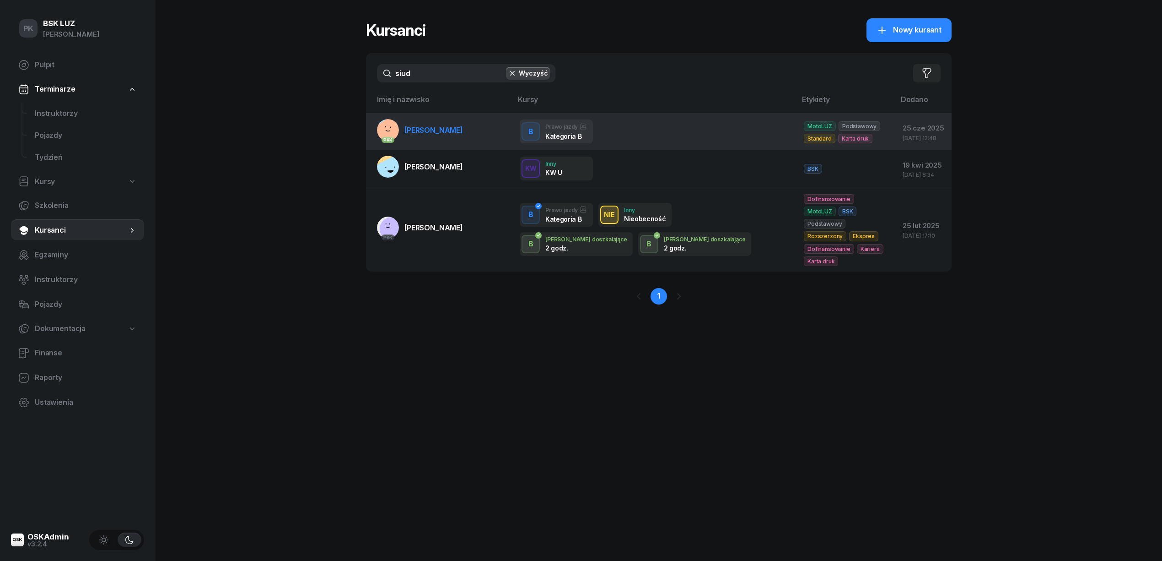
type input "siud"
click at [448, 130] on span "[PERSON_NAME]" at bounding box center [433, 129] width 59 height 9
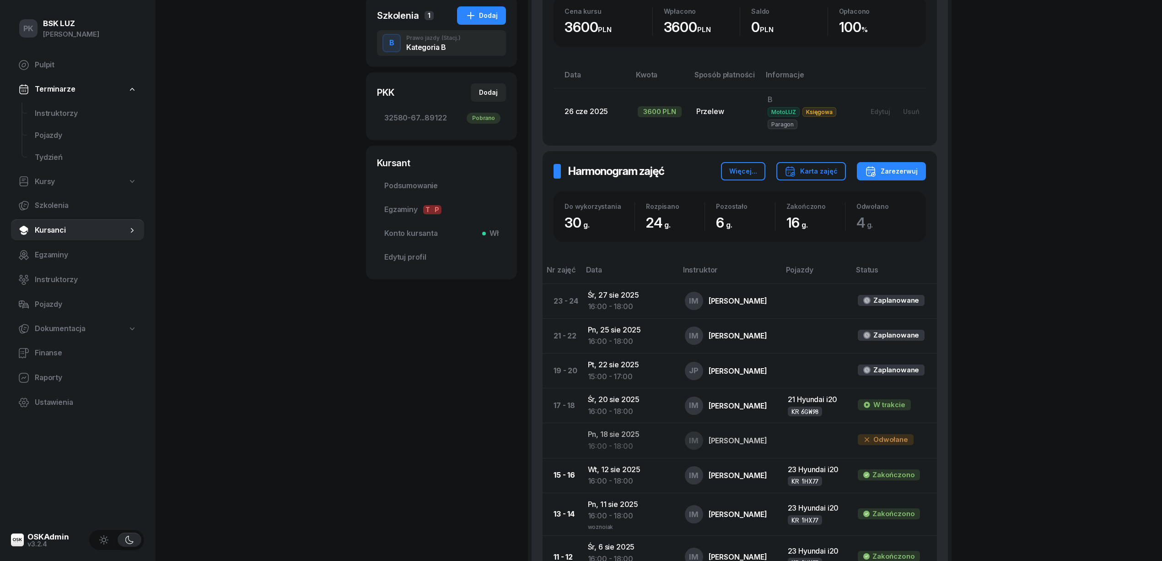
scroll to position [305, 0]
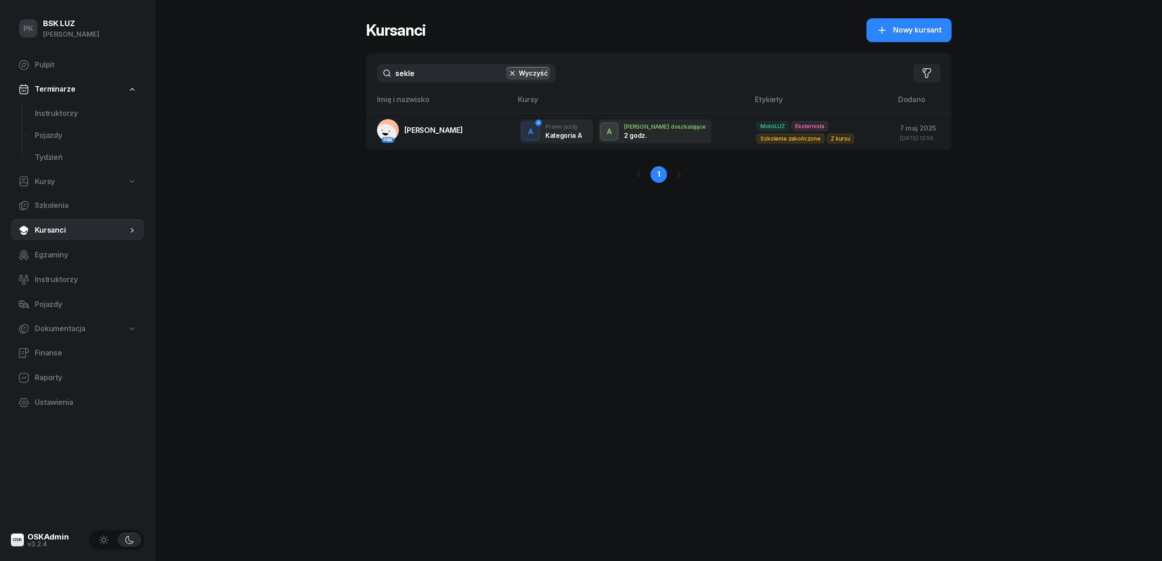
drag, startPoint x: 444, startPoint y: 66, endPoint x: 397, endPoint y: 72, distance: 47.1
click at [397, 72] on input "sekle" at bounding box center [466, 73] width 178 height 18
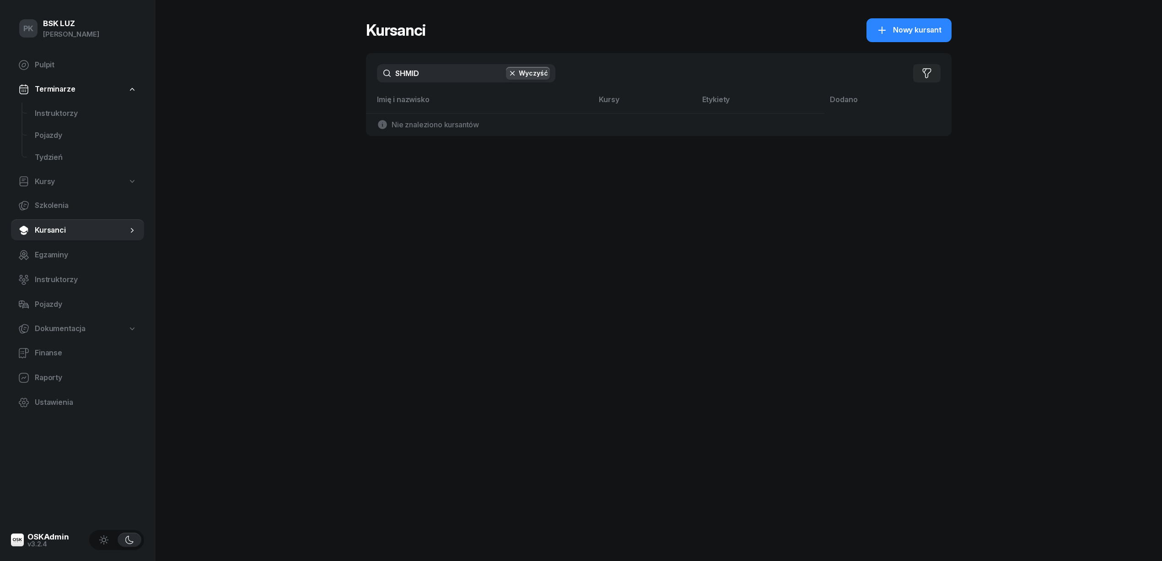
drag, startPoint x: 448, startPoint y: 77, endPoint x: 372, endPoint y: 66, distance: 76.7
click at [372, 66] on div "SHMID Wyczyść Filtruj" at bounding box center [659, 73] width 586 height 40
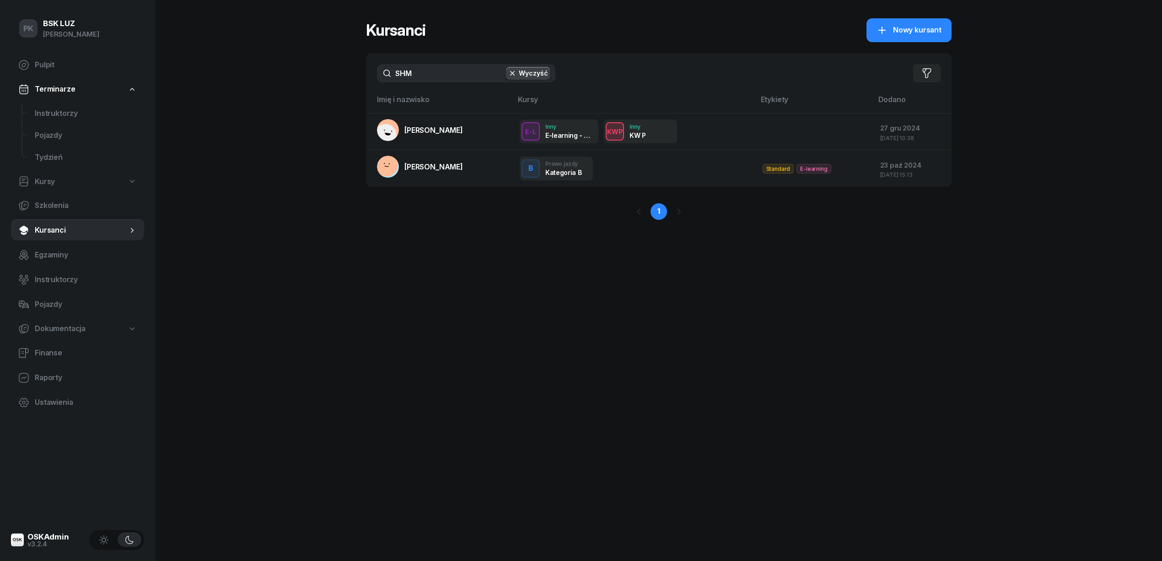
drag, startPoint x: 436, startPoint y: 78, endPoint x: 381, endPoint y: 71, distance: 55.3
click at [383, 71] on input "SHM" at bounding box center [466, 73] width 178 height 18
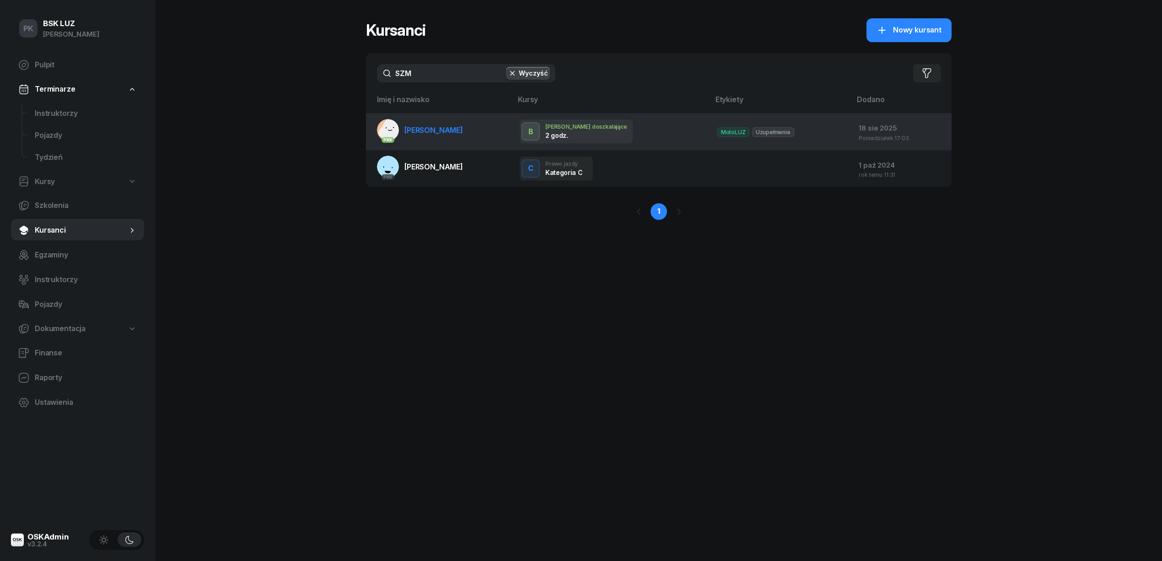
type input "SZM"
click at [432, 122] on link "PKK [PERSON_NAME]" at bounding box center [420, 130] width 86 height 22
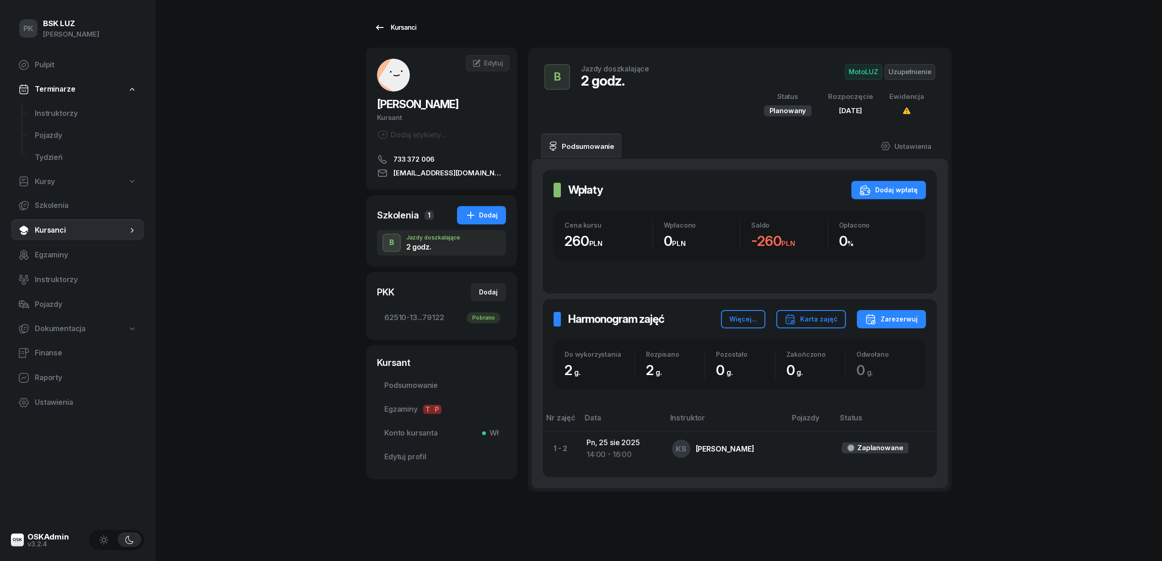
click at [377, 27] on icon at bounding box center [380, 27] width 8 height 5
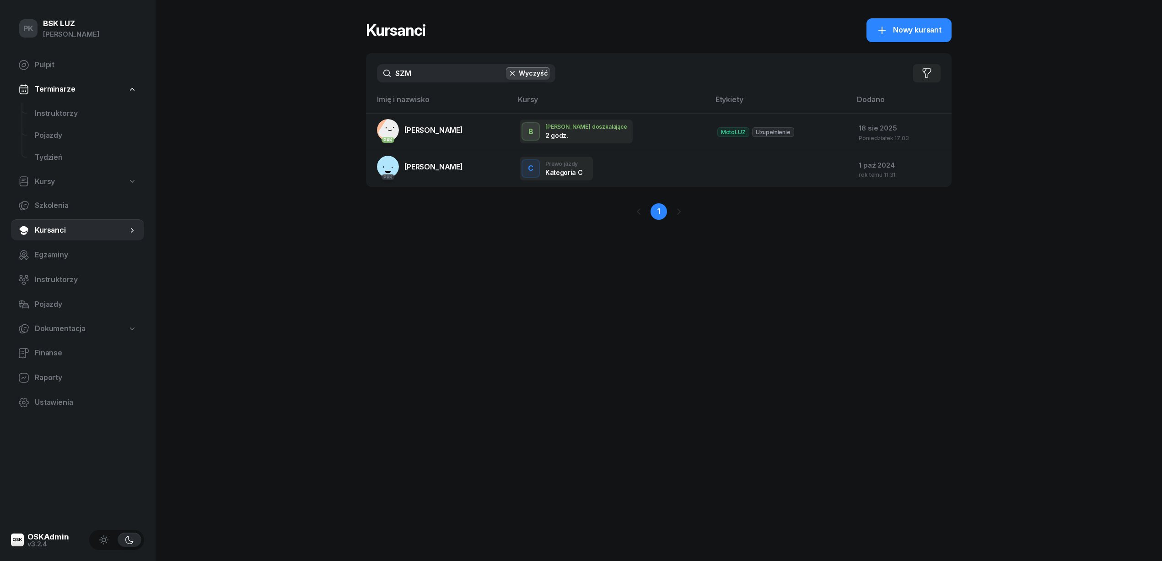
drag, startPoint x: 392, startPoint y: 70, endPoint x: 377, endPoint y: 72, distance: 14.8
click at [380, 71] on input "SZM" at bounding box center [466, 73] width 178 height 18
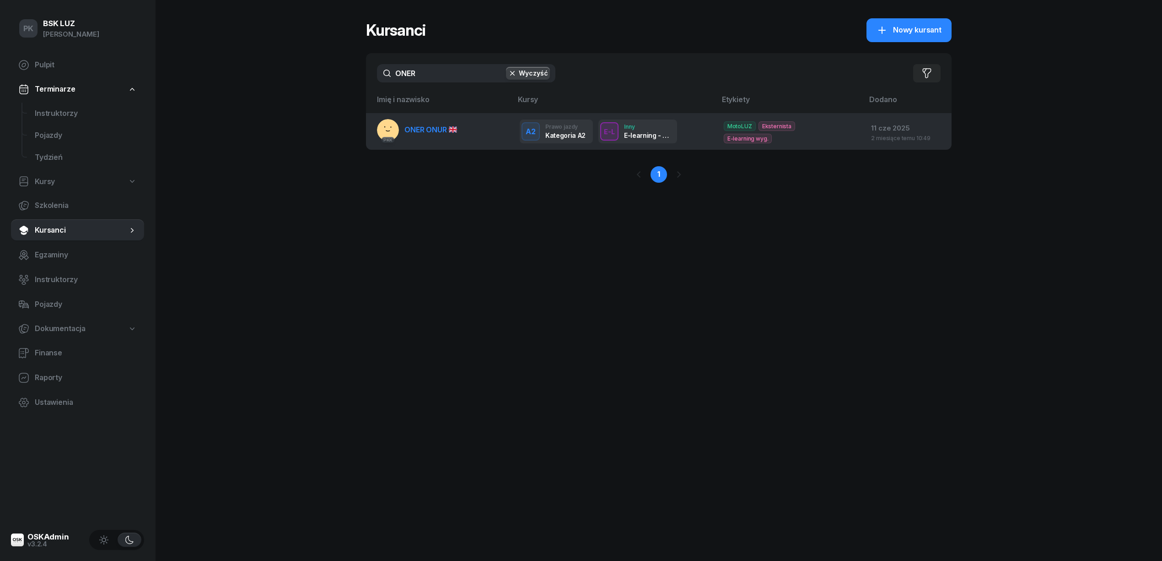
type input "ONER"
click at [435, 137] on link "PKK ONER ONUR" at bounding box center [417, 130] width 80 height 22
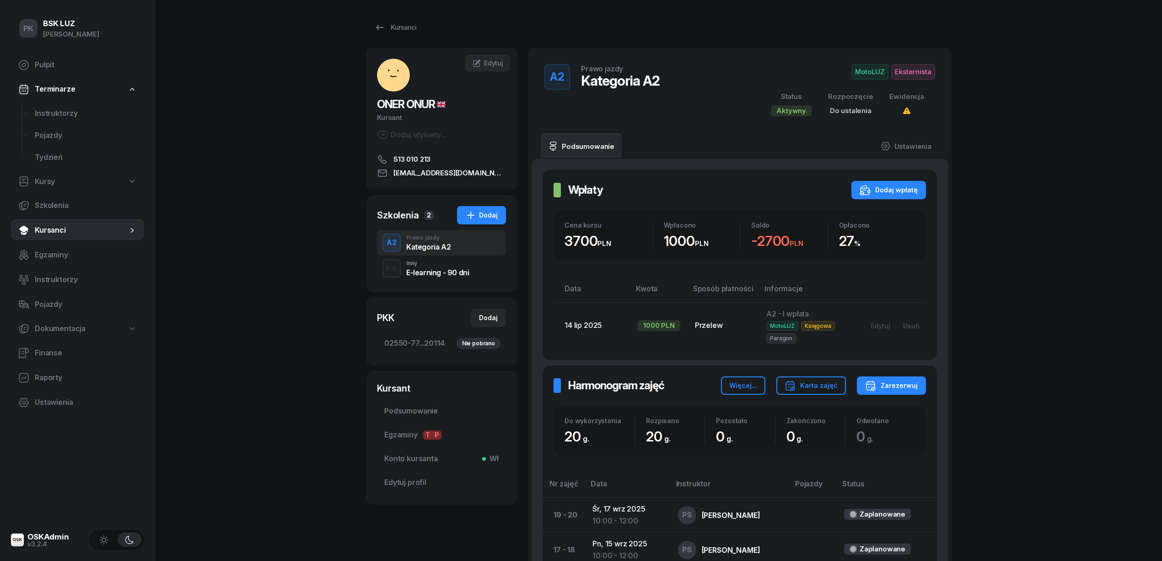
click at [873, 72] on span "MotoLUZ" at bounding box center [870, 72] width 37 height 16
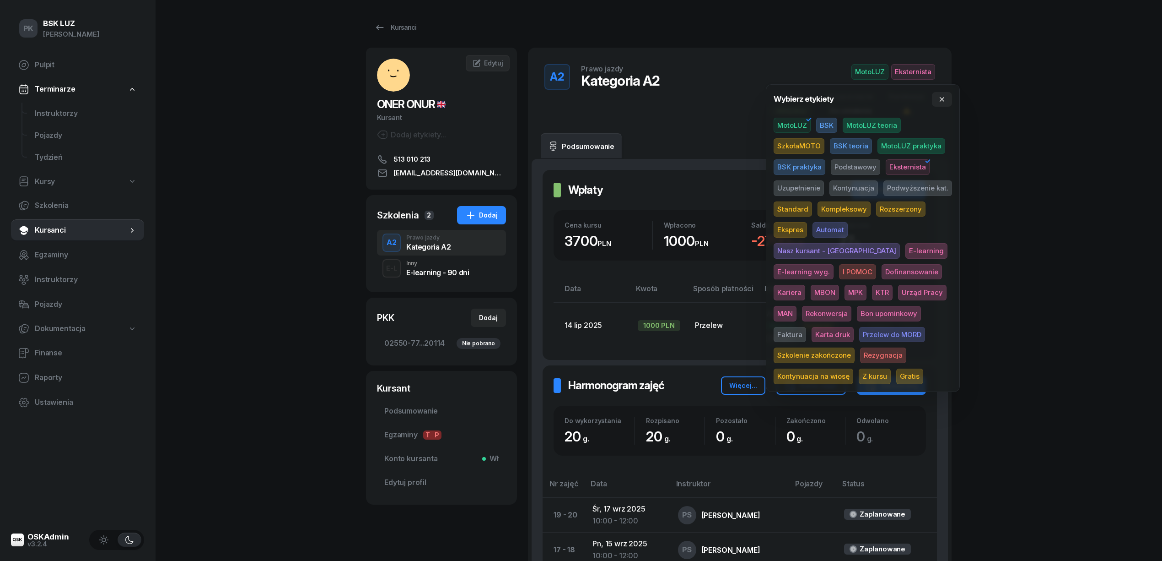
click at [811, 147] on span "SzkołaMOTO" at bounding box center [799, 146] width 51 height 16
click at [793, 124] on span "MotoLUZ" at bounding box center [792, 126] width 37 height 16
click at [1084, 147] on div "PK BSK LUZ Piotr Klimek Pulpit Terminarze Instruktorzy Pojazdy Tydzień Kursy Sz…" at bounding box center [581, 484] width 1162 height 969
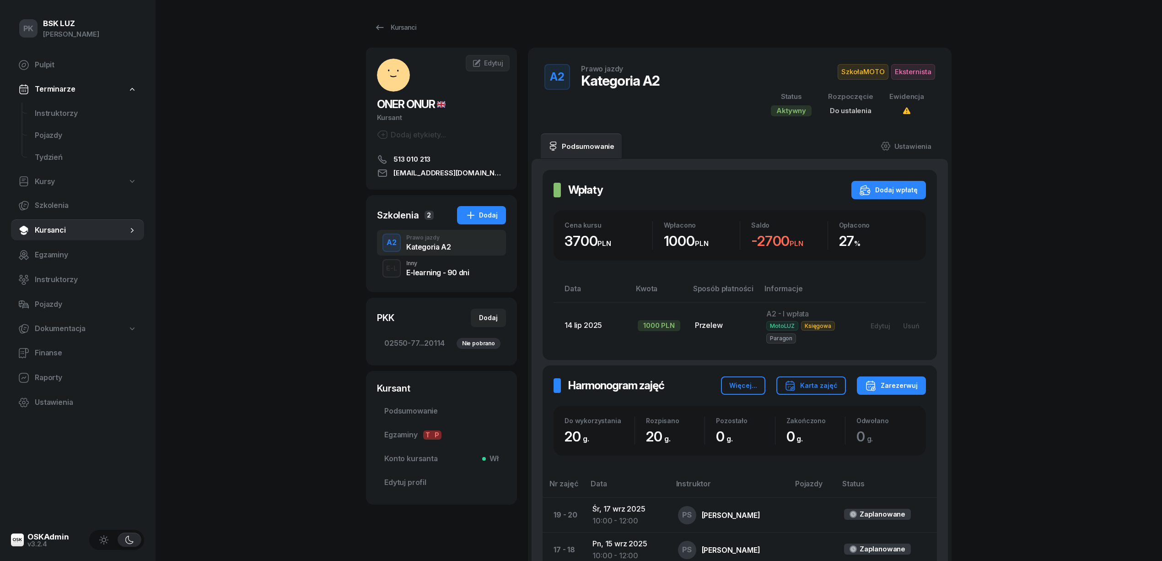
click at [1066, 65] on div "PK BSK LUZ Piotr Klimek Pulpit Terminarze Instruktorzy Pojazdy Tydzień Kursy Sz…" at bounding box center [581, 484] width 1162 height 969
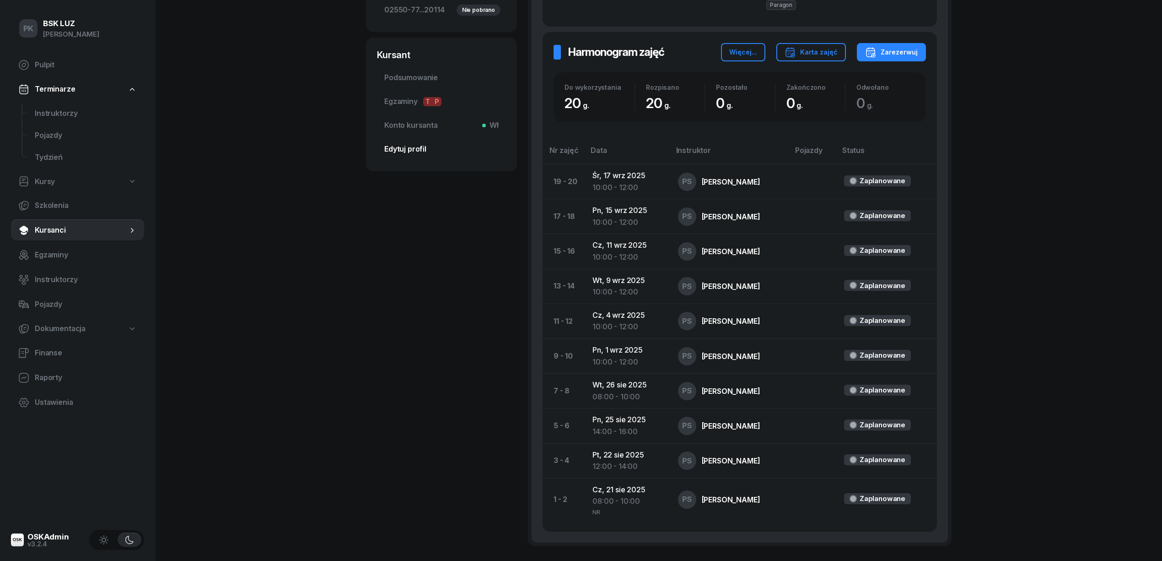
scroll to position [167, 0]
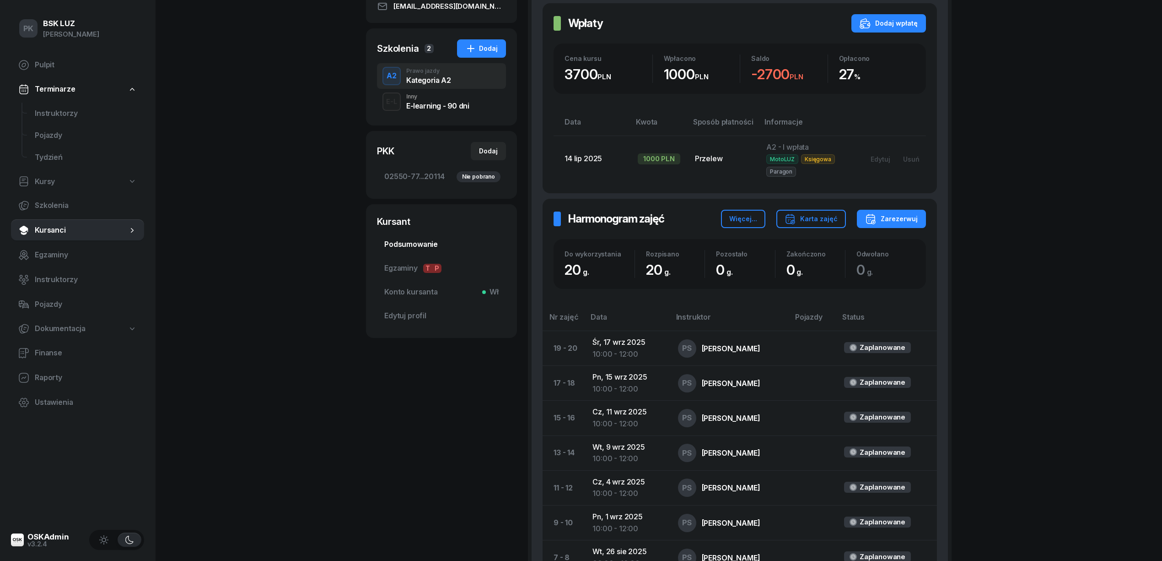
click at [416, 245] on span "Podsumowanie" at bounding box center [441, 244] width 114 height 12
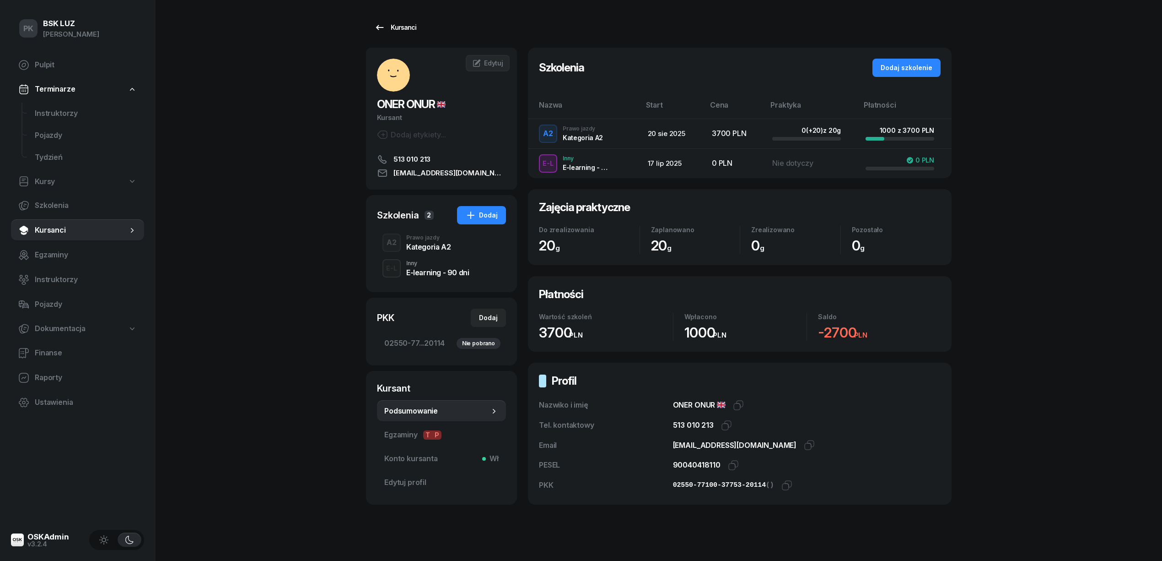
click at [403, 33] on link "Kursanci" at bounding box center [395, 27] width 59 height 18
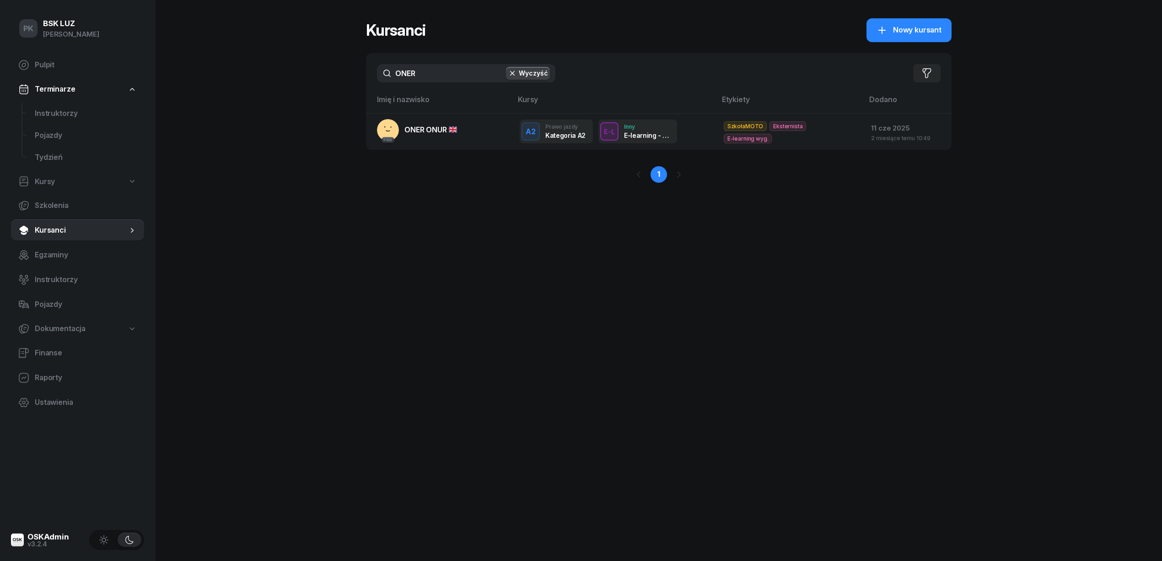
drag, startPoint x: 393, startPoint y: 74, endPoint x: 312, endPoint y: 86, distance: 81.5
click at [317, 84] on div "PK BSK LUZ Piotr Klimek Pulpit Terminarze Instruktorzy Pojazdy Tydzień Kursy Sz…" at bounding box center [581, 280] width 1162 height 561
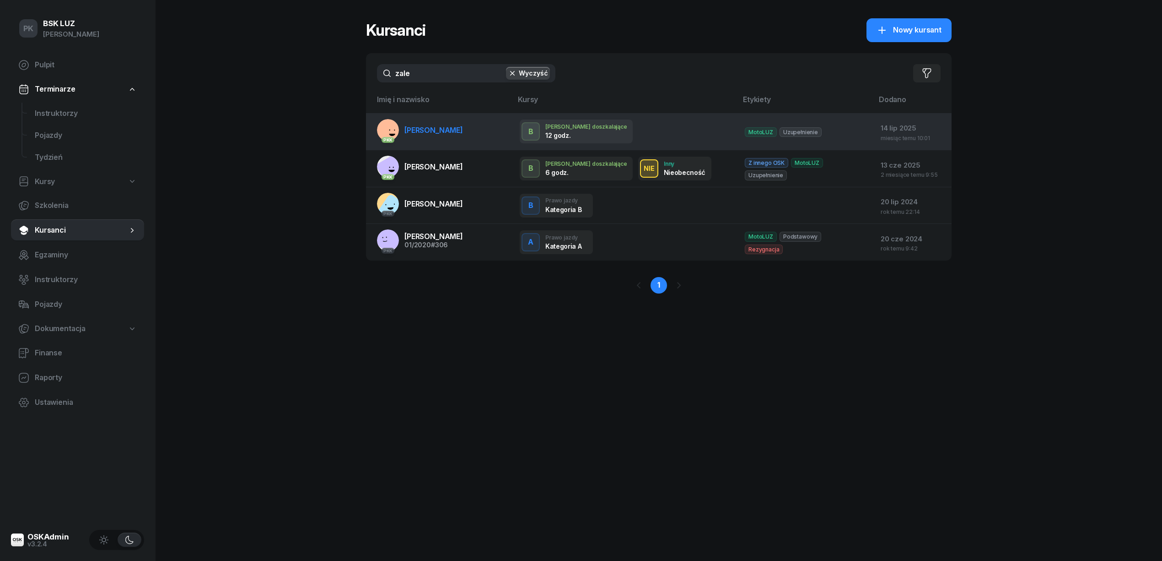
type input "zale"
click at [415, 138] on link "PKK MARIA ZALESKA" at bounding box center [420, 130] width 86 height 22
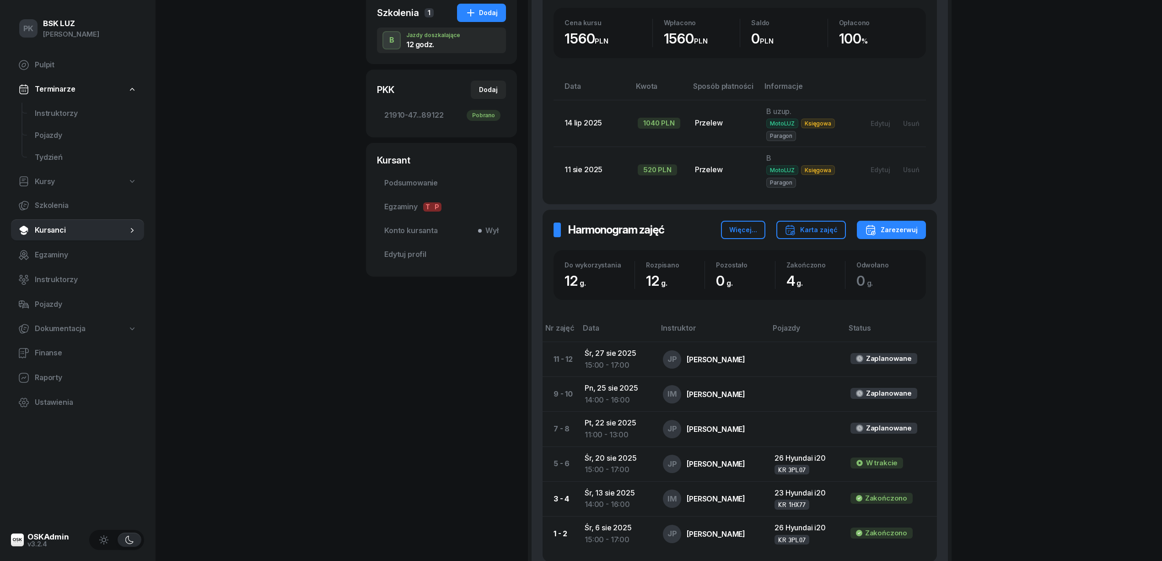
scroll to position [122, 0]
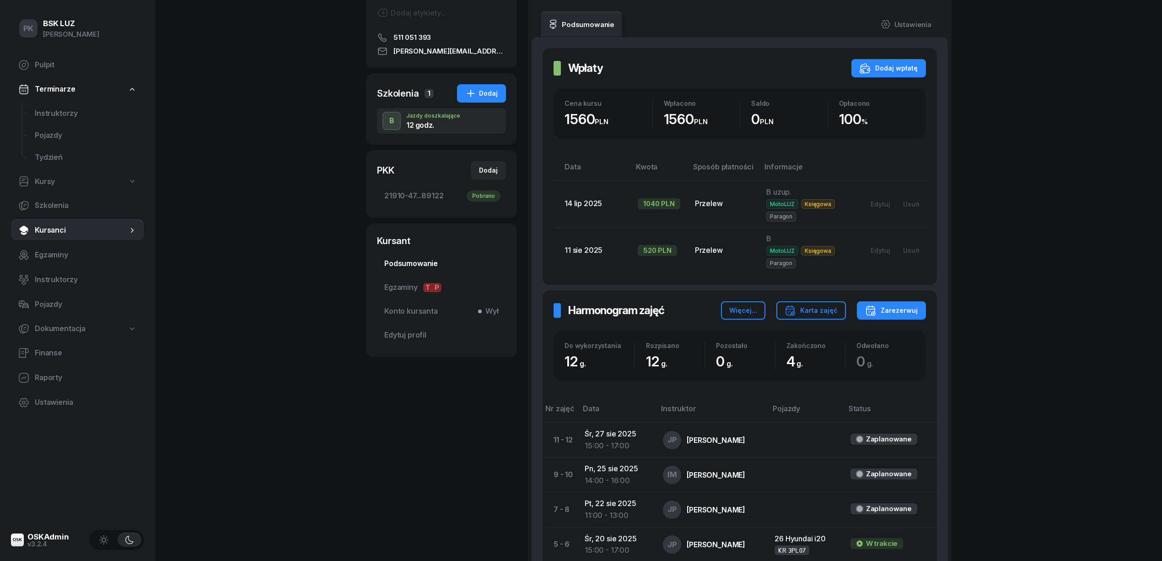
click at [410, 262] on span "Podsumowanie" at bounding box center [441, 264] width 114 height 12
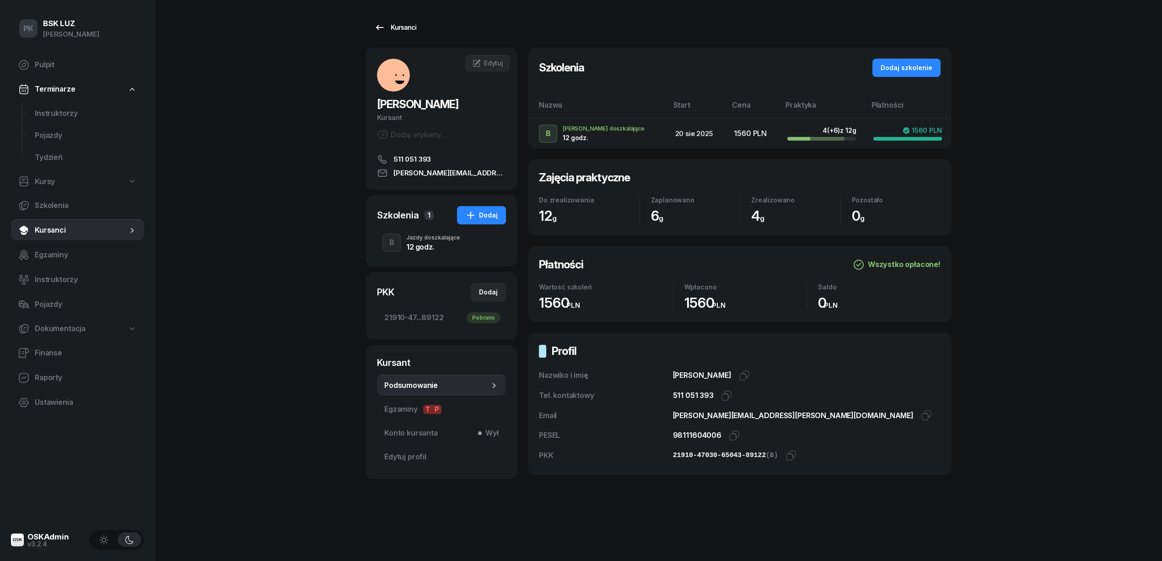
click at [380, 29] on icon at bounding box center [379, 27] width 11 height 11
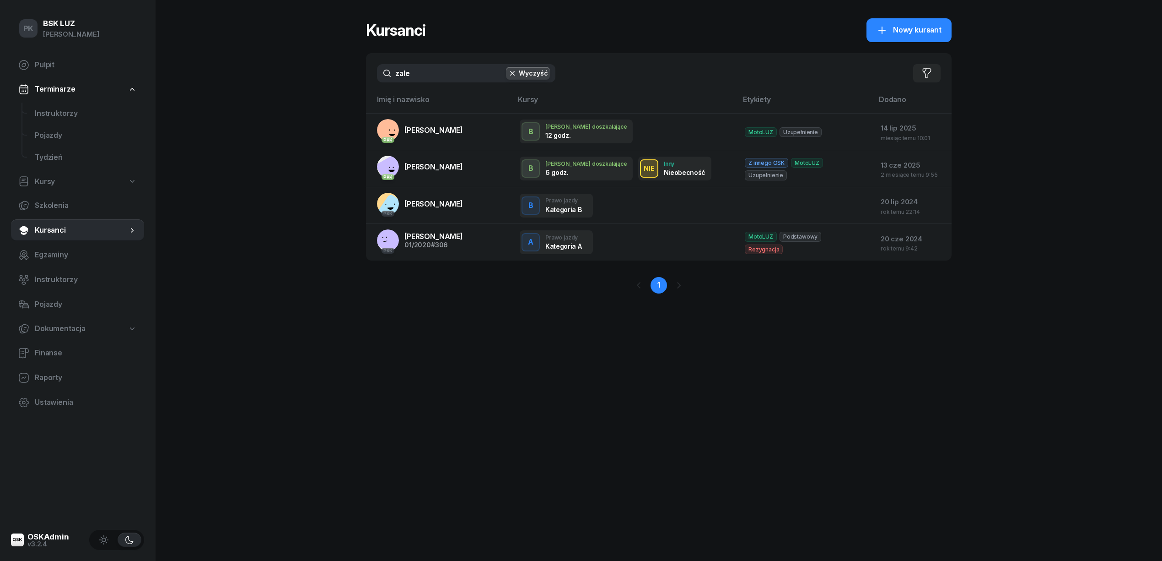
click at [313, 70] on div "PK BSK LUZ Piotr Klimek Pulpit Terminarze Instruktorzy Pojazdy Tydzień Kursy Sz…" at bounding box center [581, 280] width 1162 height 561
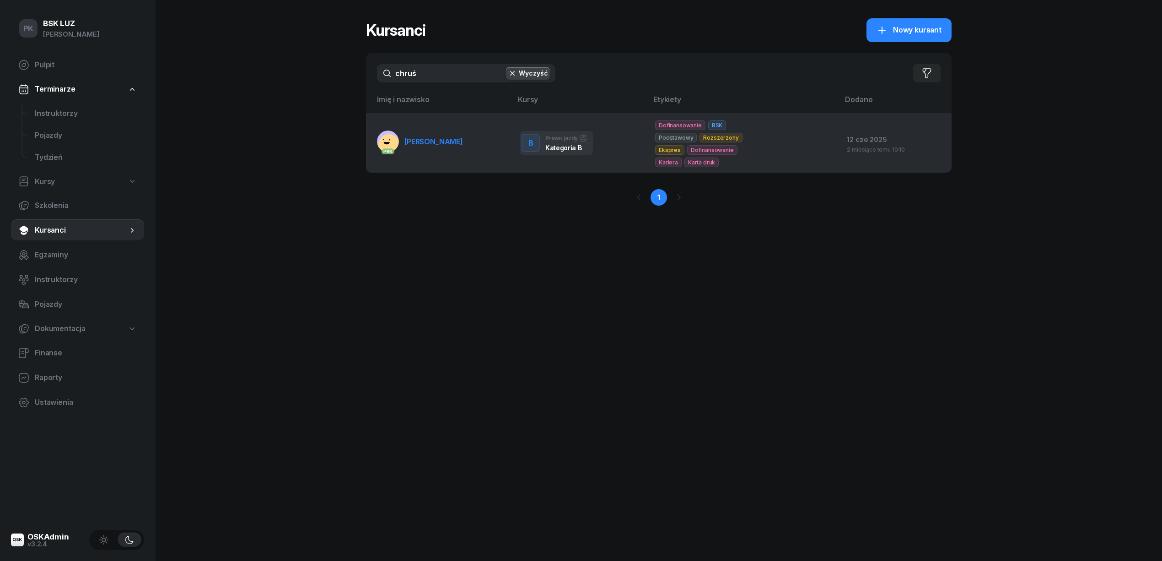
type input "chruś"
click at [426, 146] on link "PKK CHRUŚCIEL ADRIAN" at bounding box center [420, 141] width 86 height 22
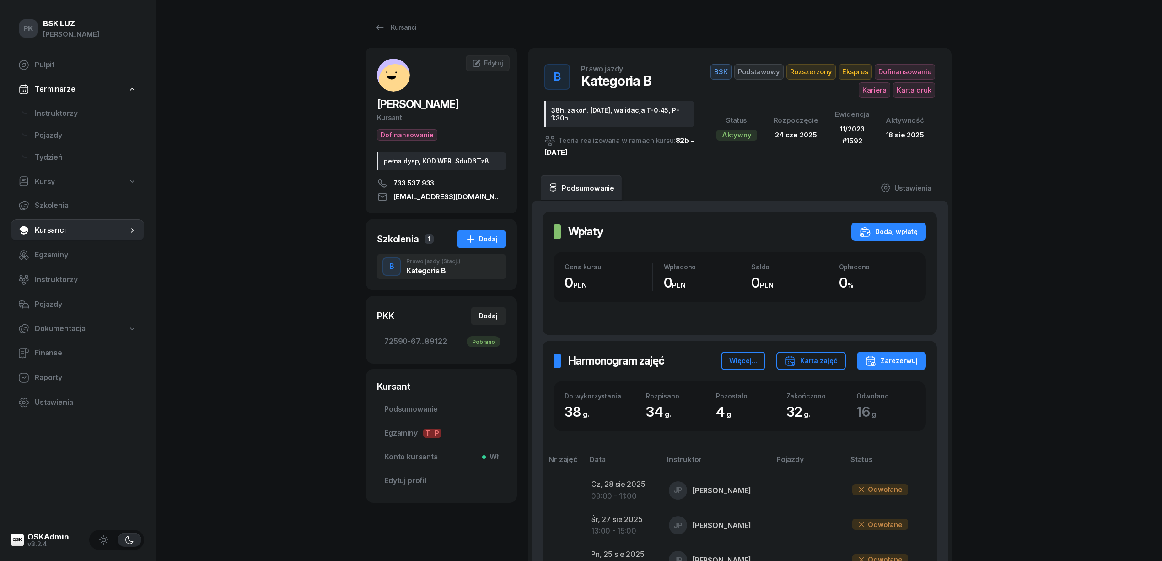
click at [409, 32] on div "Kursanci" at bounding box center [395, 27] width 42 height 11
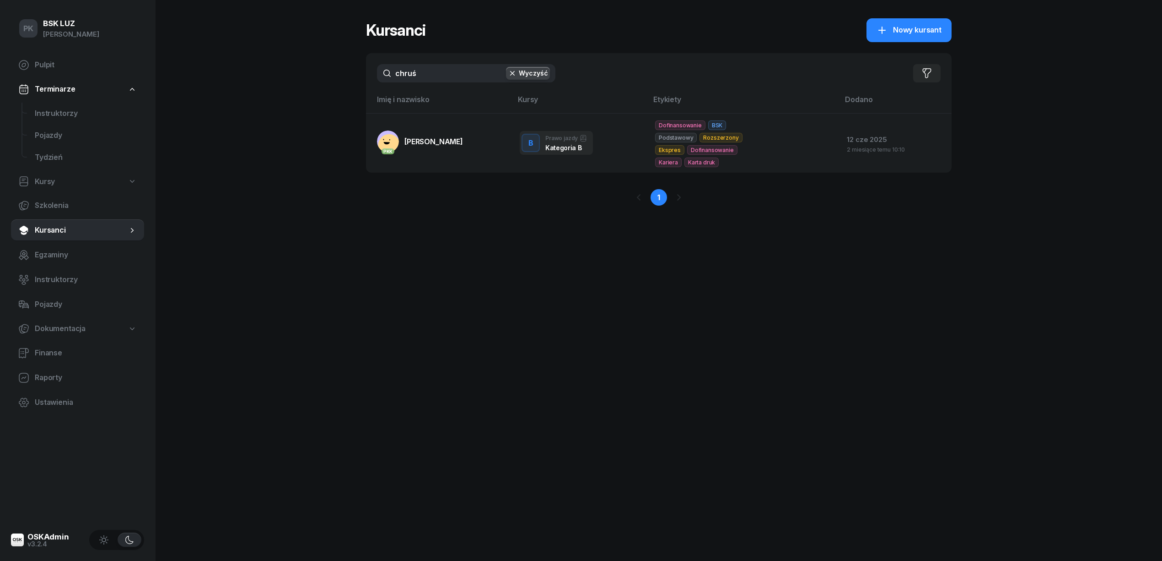
drag, startPoint x: 387, startPoint y: 75, endPoint x: 319, endPoint y: 84, distance: 67.9
click at [319, 84] on div "PK BSK LUZ Piotr Klimek Pulpit Terminarze Instruktorzy Pojazdy Tydzień Kursy Sz…" at bounding box center [581, 280] width 1162 height 561
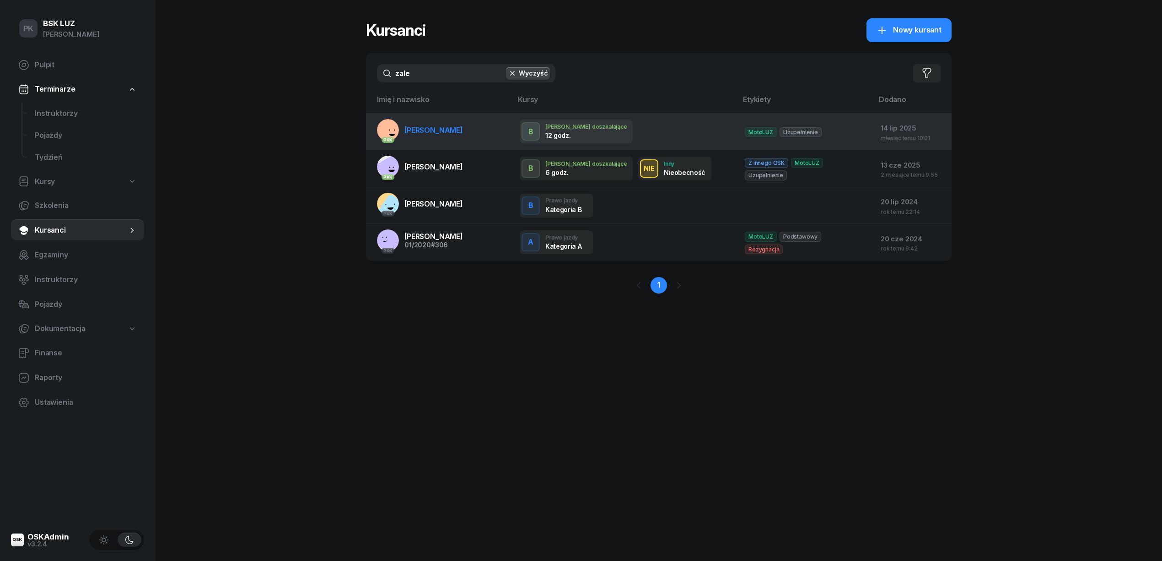
type input "zale"
click at [408, 136] on link "PKK MARIA ZALESKA" at bounding box center [420, 130] width 86 height 22
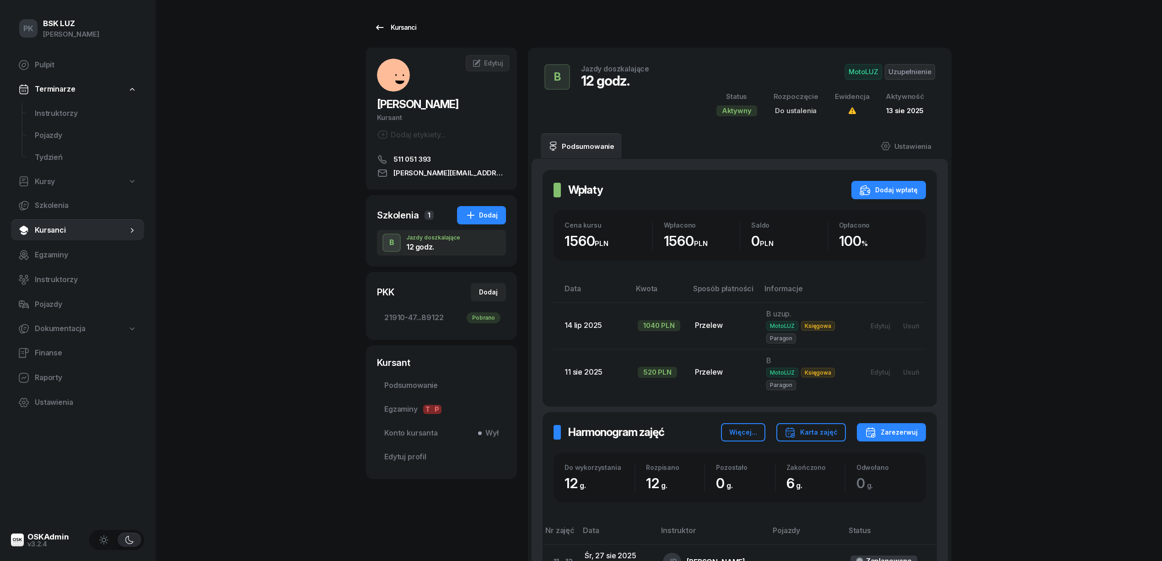
click at [394, 30] on div "Kursanci" at bounding box center [395, 27] width 42 height 11
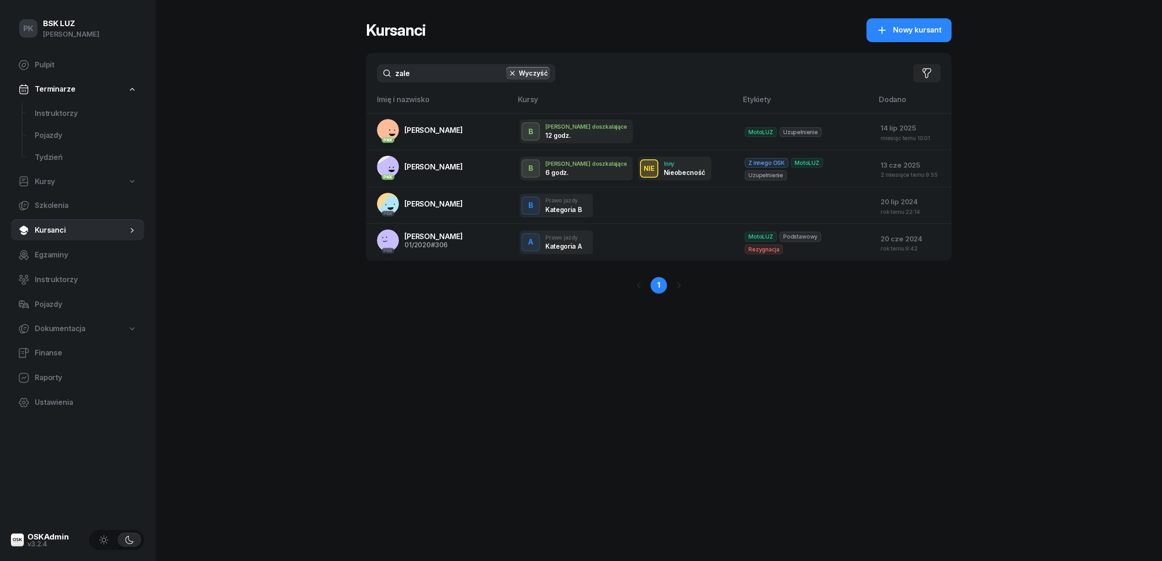
click at [275, 59] on div "PK BSK LUZ Piotr Klimek Pulpit Terminarze Instruktorzy Pojazdy Tydzień Kursy Sz…" at bounding box center [581, 280] width 1162 height 561
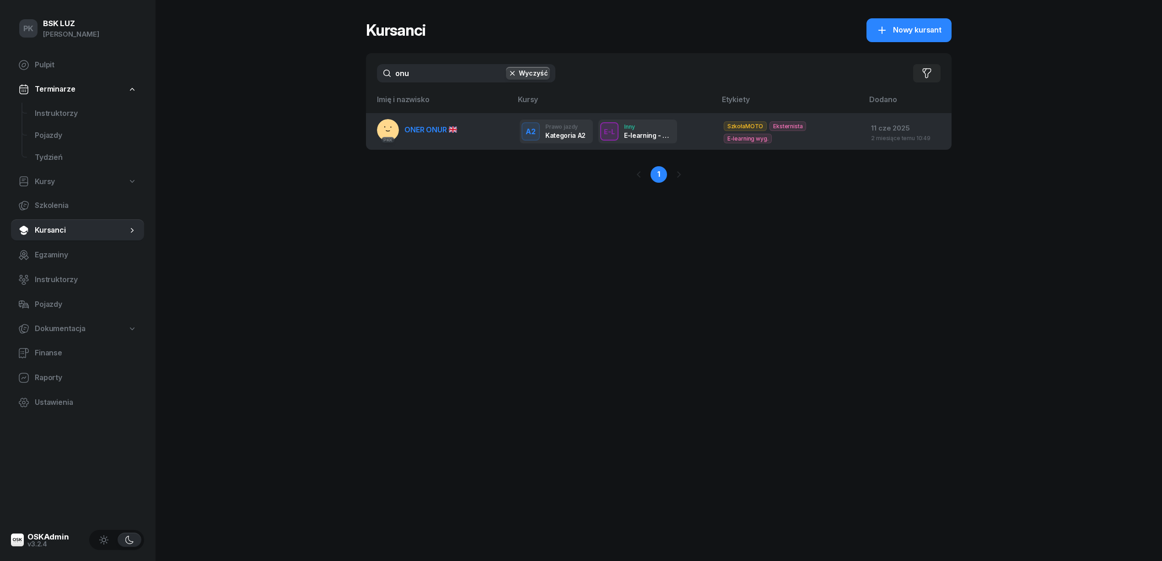
type input "onu"
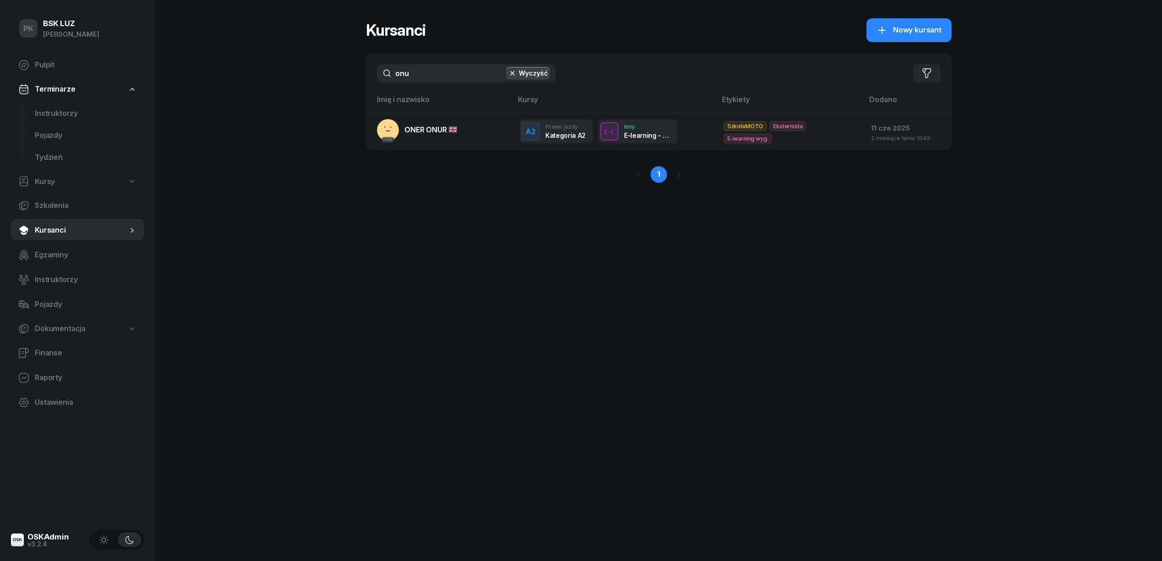
click at [435, 145] on td "PKK ONER ONUR" at bounding box center [439, 131] width 146 height 37
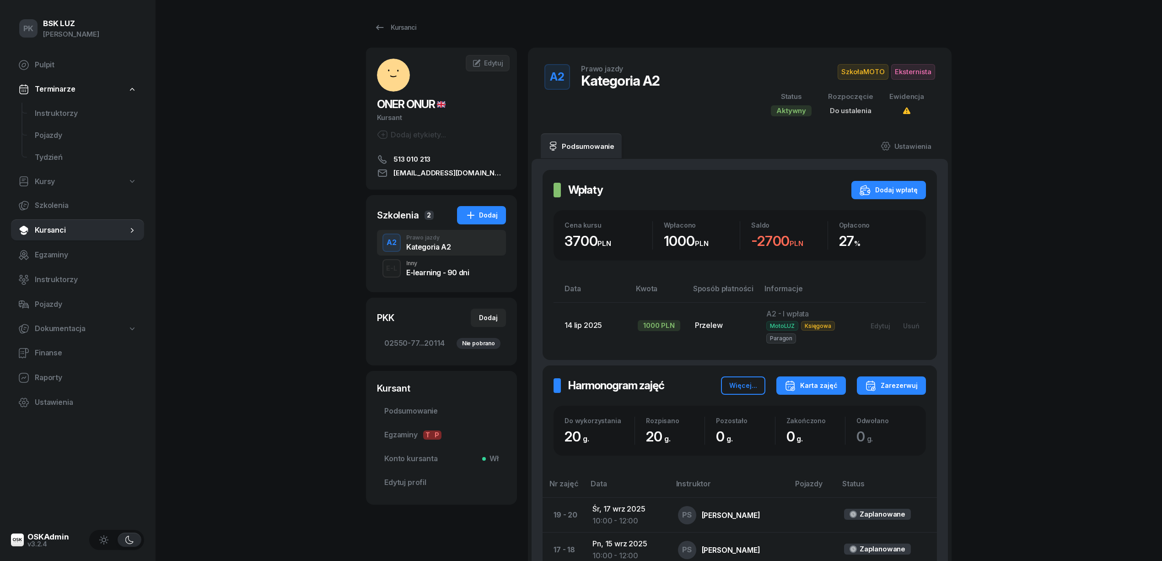
click at [838, 388] on div "Karta zajęć" at bounding box center [811, 385] width 53 height 11
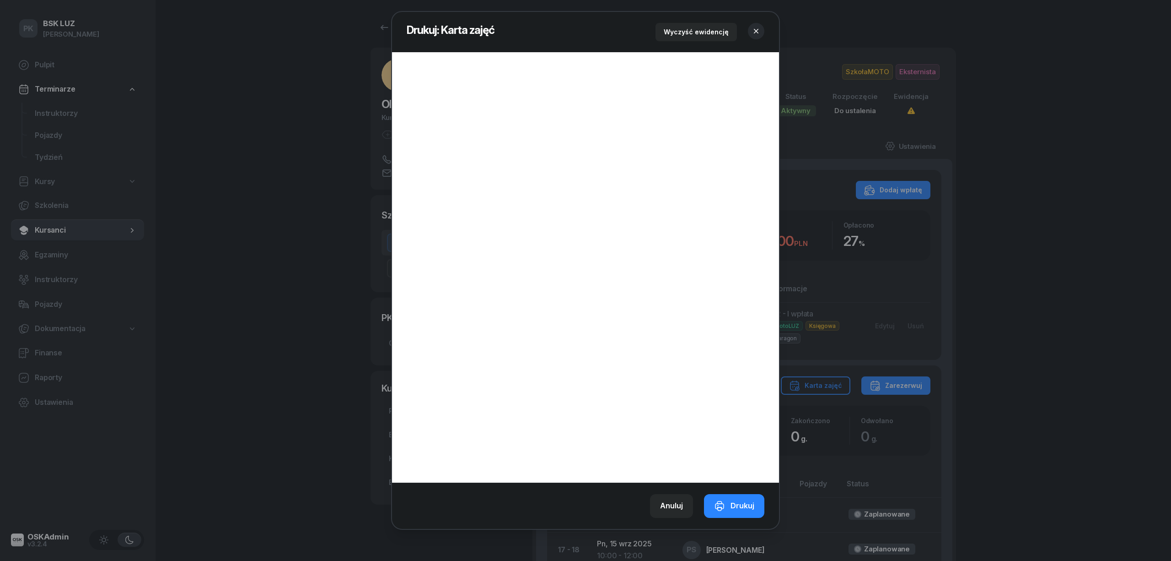
click at [758, 32] on icon "button" at bounding box center [756, 31] width 5 height 5
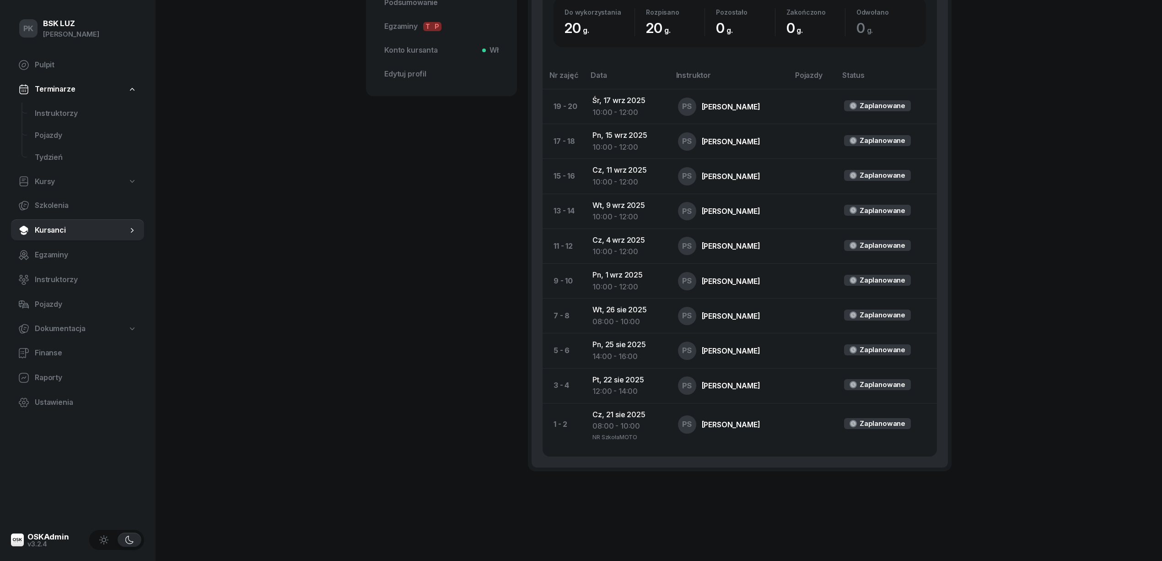
scroll to position [44, 0]
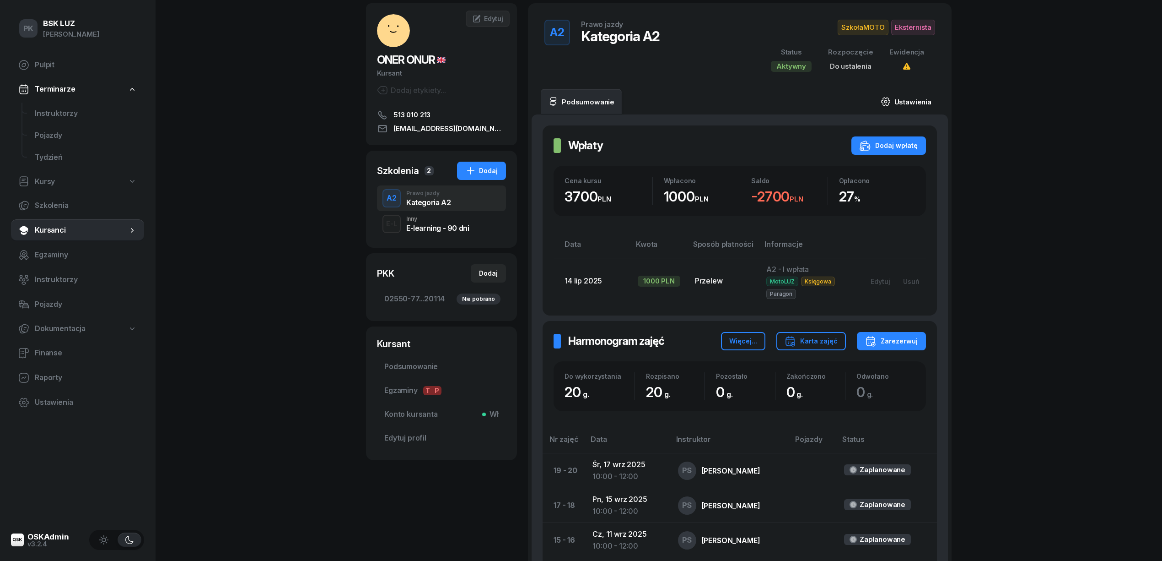
click at [913, 95] on link "Ustawienia" at bounding box center [905, 102] width 65 height 26
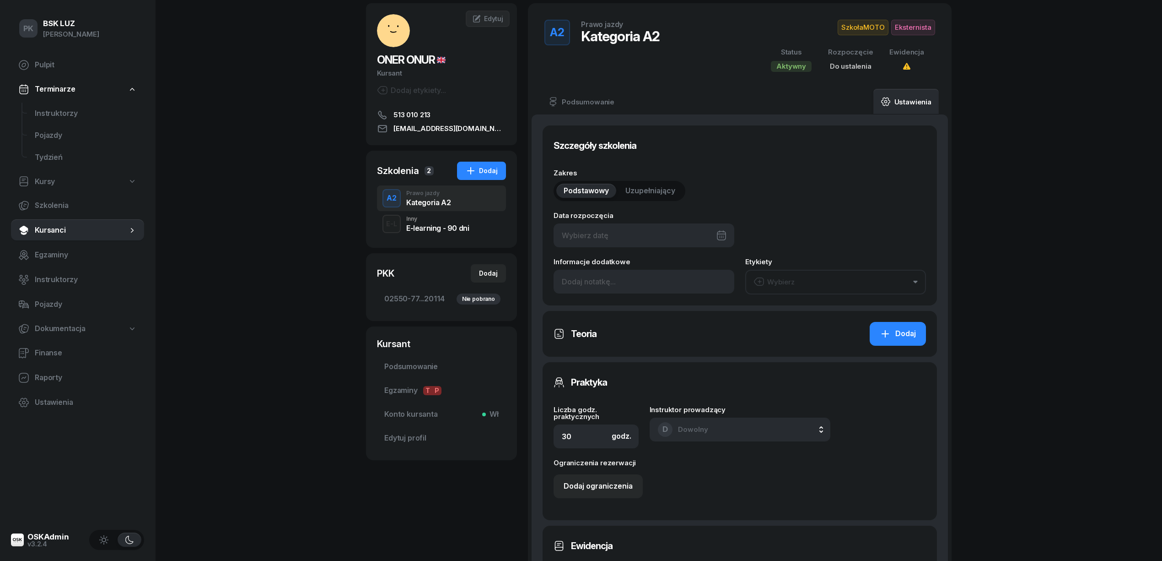
type input "20"
click at [605, 235] on div at bounding box center [644, 235] width 181 height 24
click at [669, 363] on div "21" at bounding box center [666, 365] width 15 height 15
type input "21/08/2025"
click at [1042, 306] on div "PK BSK LUZ Piotr Klimek Pulpit Terminarze Instruktorzy Pojazdy Tydzień Kursy Sz…" at bounding box center [581, 433] width 1162 height 954
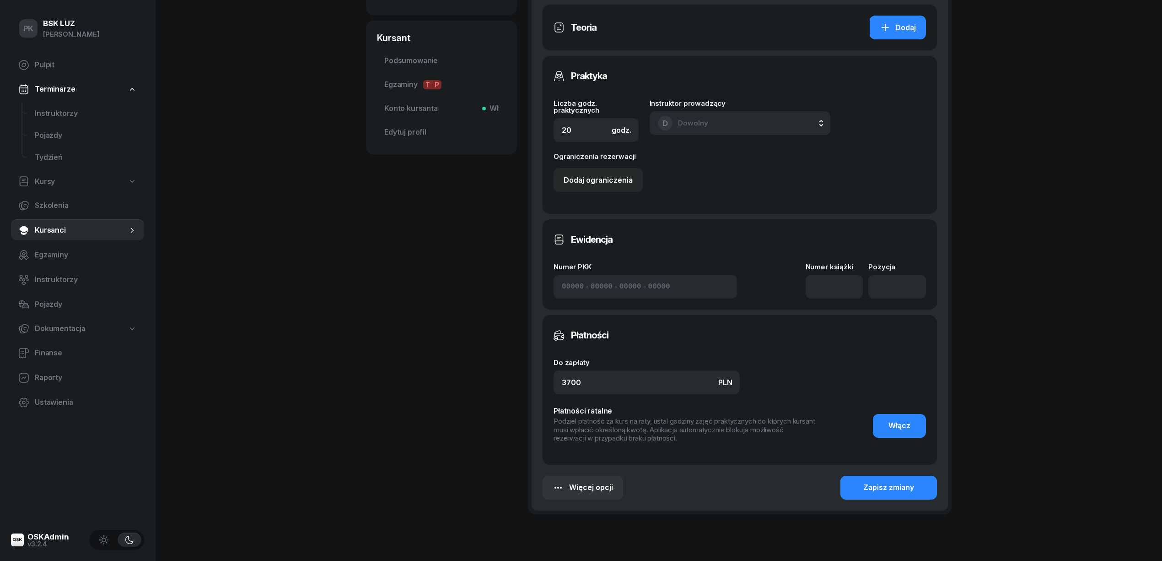
scroll to position [392, 0]
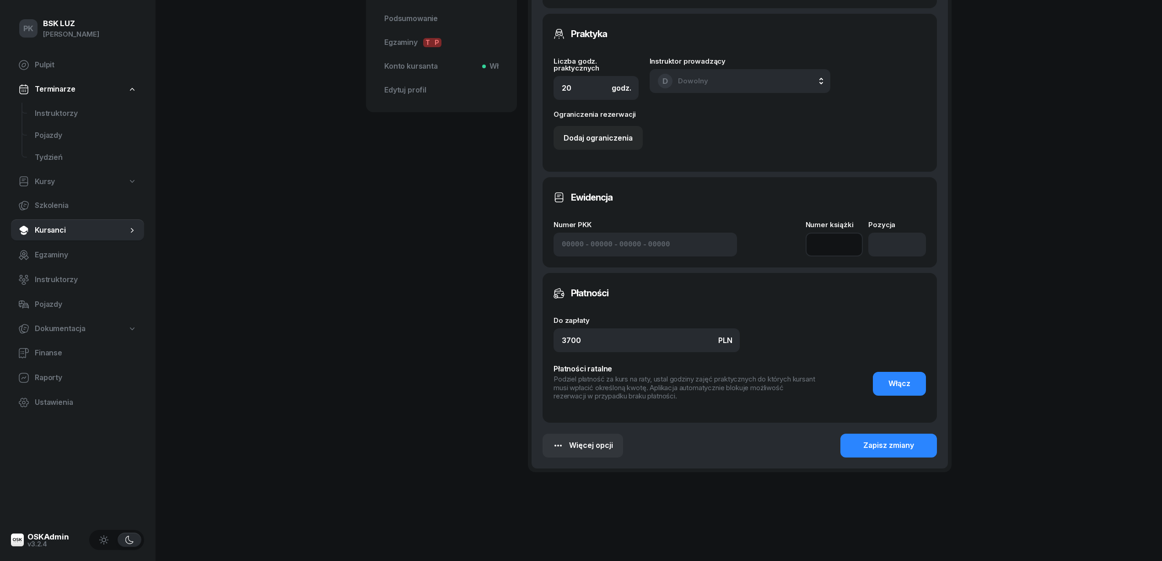
click at [817, 247] on input at bounding box center [835, 244] width 58 height 24
type input "1/2020/SM"
click at [910, 445] on div "Zapisz zmiany" at bounding box center [888, 445] width 51 height 12
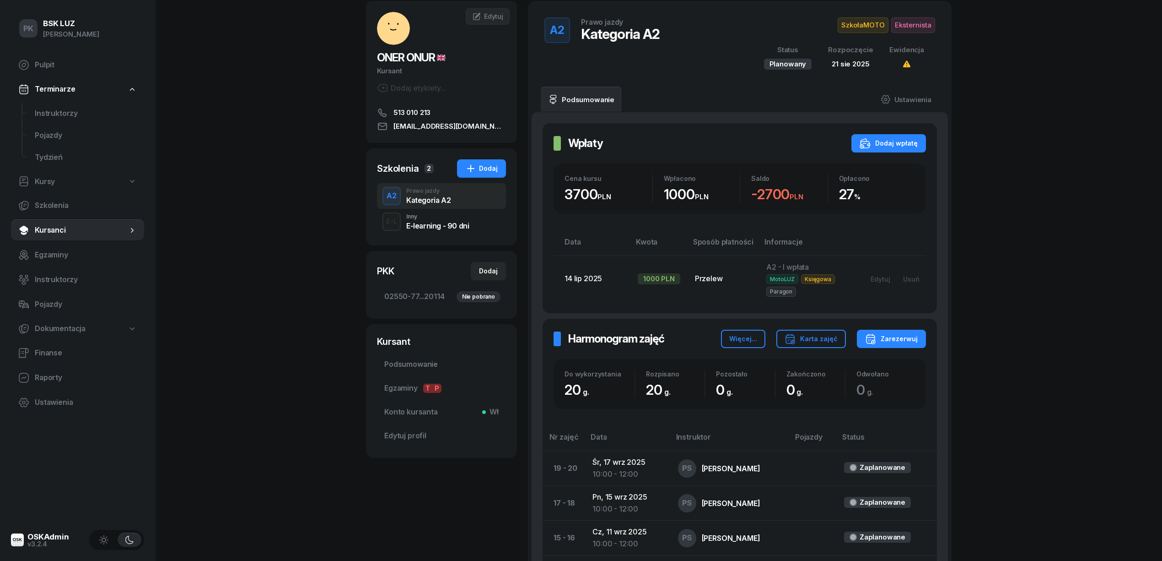
scroll to position [0, 0]
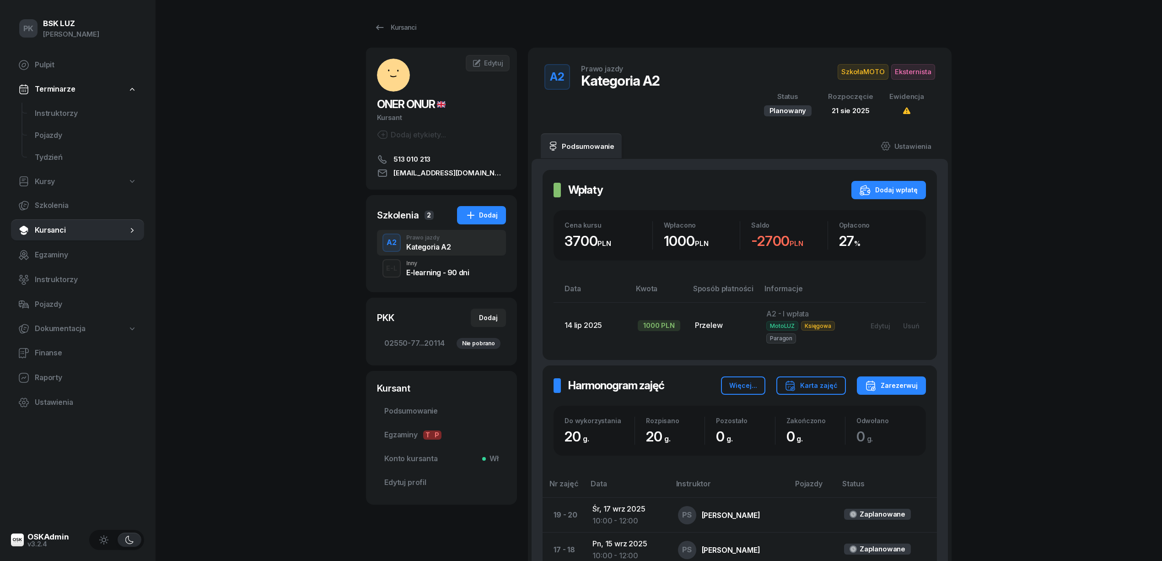
click at [918, 75] on span "Eksternista" at bounding box center [913, 72] width 44 height 16
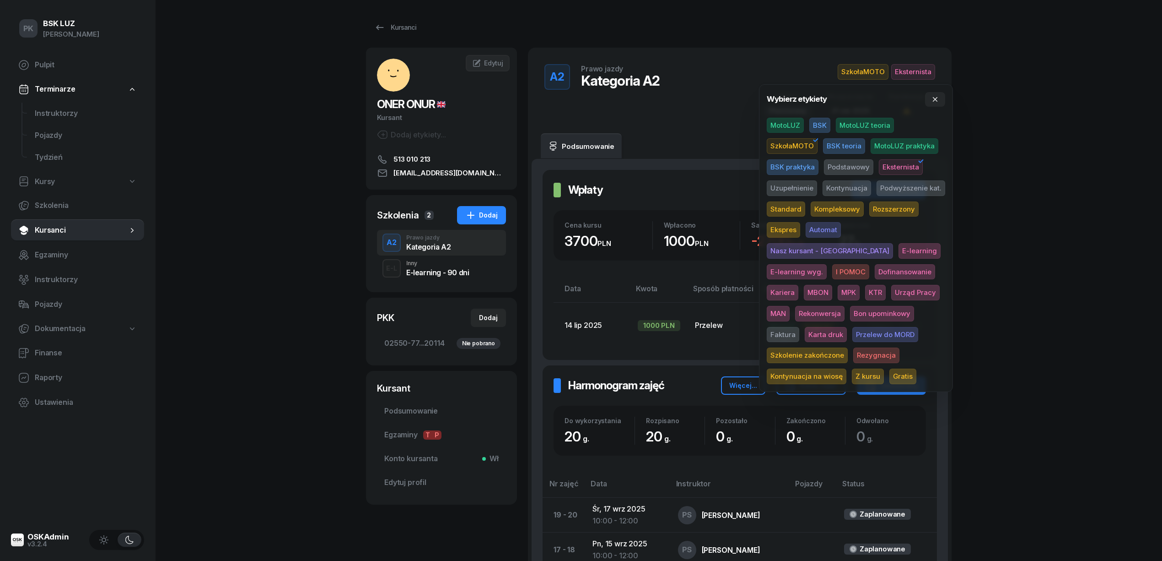
drag, startPoint x: 887, startPoint y: 311, endPoint x: 1030, endPoint y: 271, distance: 148.3
click at [847, 327] on span "Karta druk" at bounding box center [826, 335] width 42 height 16
click at [1042, 268] on div "PK BSK LUZ Piotr Klimek Pulpit Terminarze Instruktorzy Pojazdy Tydzień Kursy Sz…" at bounding box center [581, 484] width 1162 height 969
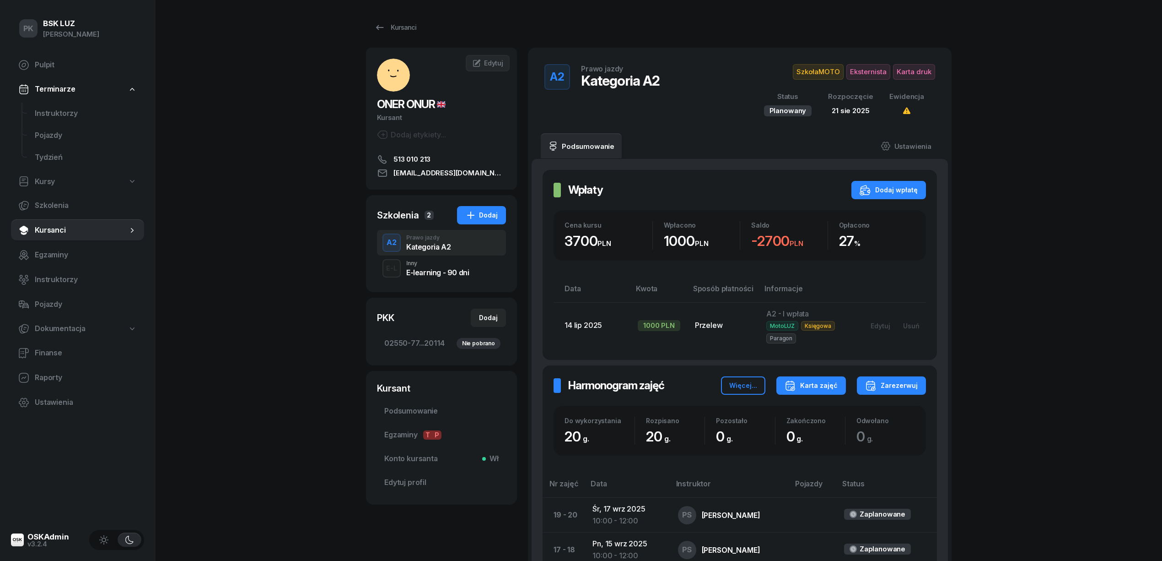
click at [829, 384] on div "Karta zajęć" at bounding box center [811, 385] width 53 height 11
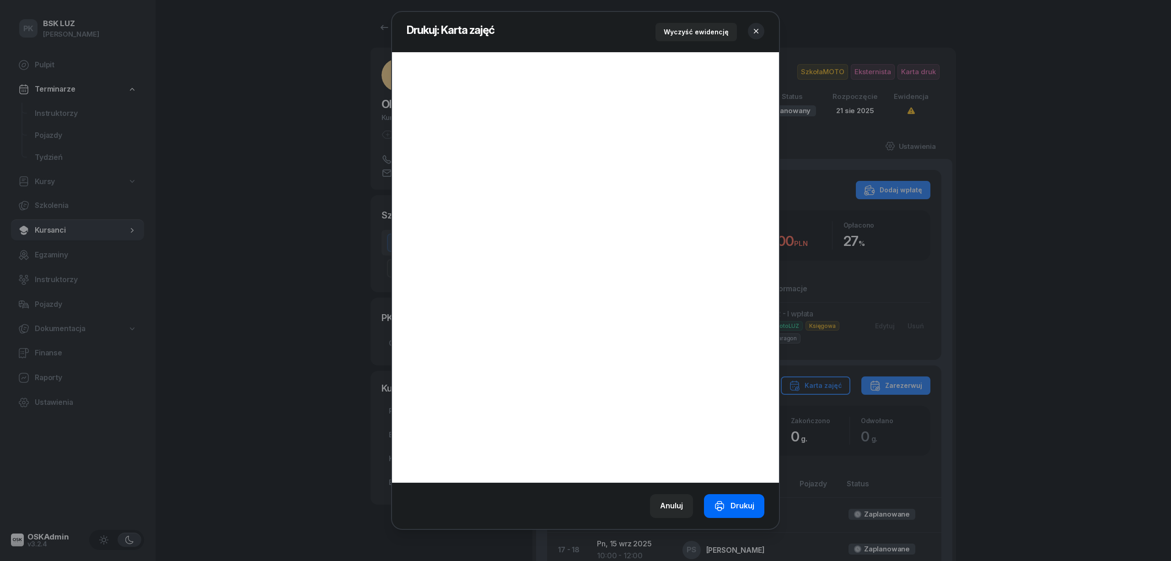
click at [739, 502] on div "Drukuj" at bounding box center [734, 506] width 40 height 12
click at [758, 28] on icon "button" at bounding box center [756, 31] width 9 height 9
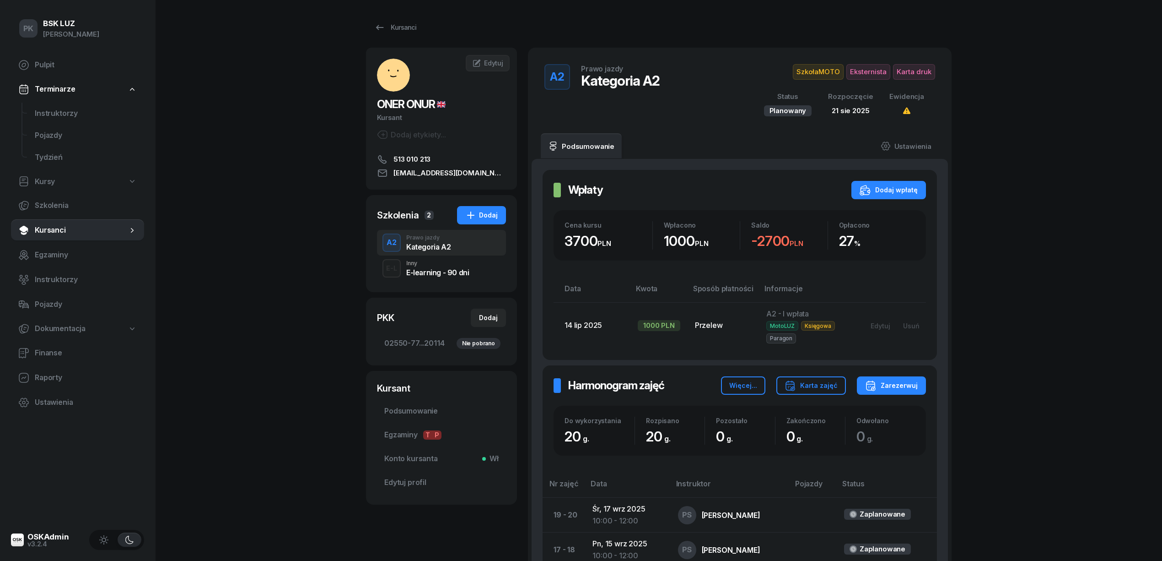
click at [927, 101] on div "Status Planowany Rozpoczęcie 21 sie 2025 Ewidencja" at bounding box center [844, 104] width 182 height 26
click at [423, 407] on span "Podsumowanie" at bounding box center [441, 411] width 114 height 12
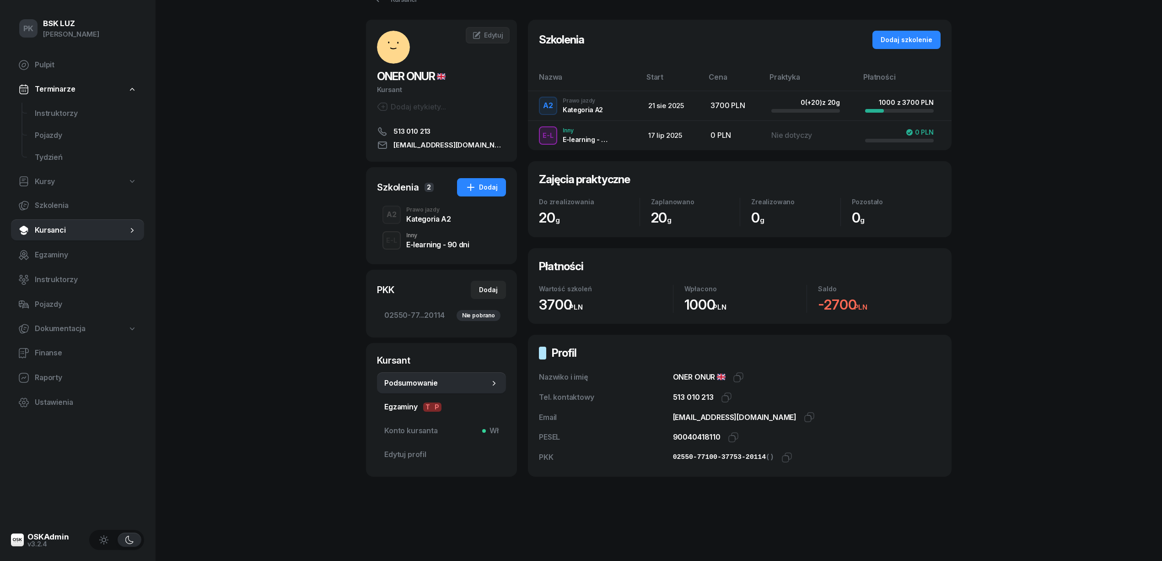
scroll to position [29, 0]
click at [430, 218] on div "Kategoria A2" at bounding box center [428, 218] width 44 height 7
